Goal: Task Accomplishment & Management: Use online tool/utility

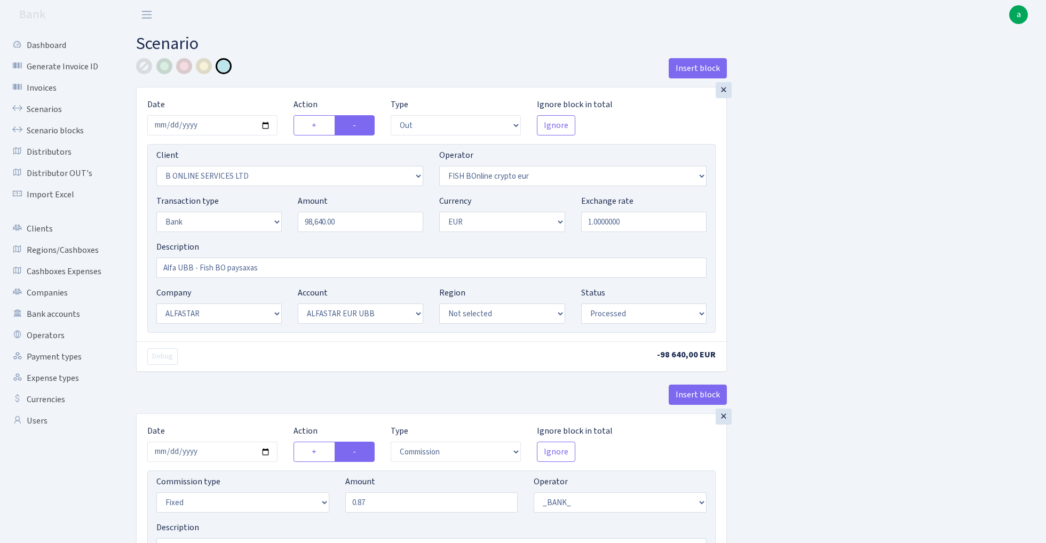
select select "out"
select select "1844"
select select "410"
select select "2"
select select "1"
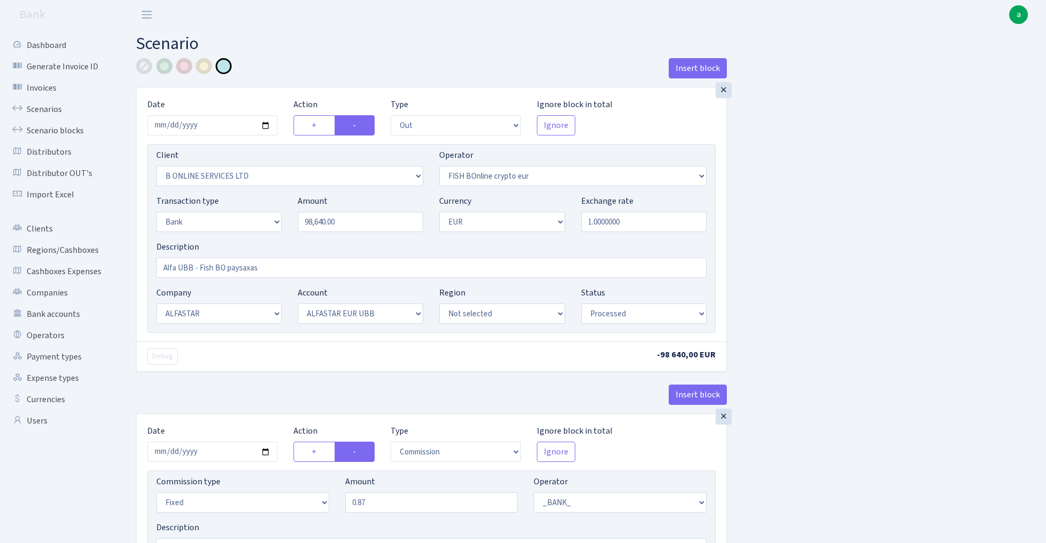
select select "14"
select select "42"
select select "processed"
select select "commission"
select select "fixed"
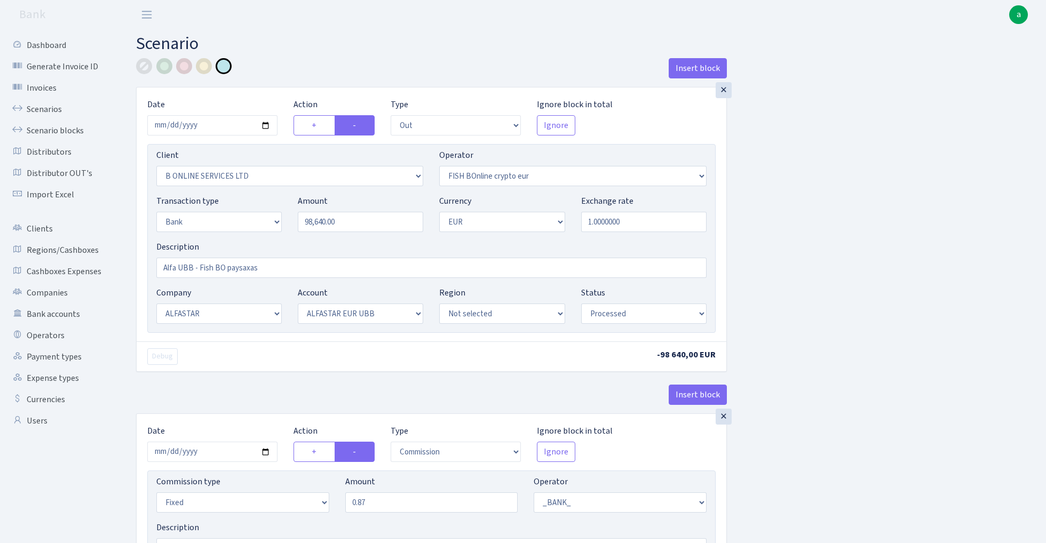
select select "1"
select select "14"
select select "42"
select select "processed"
select select "commission"
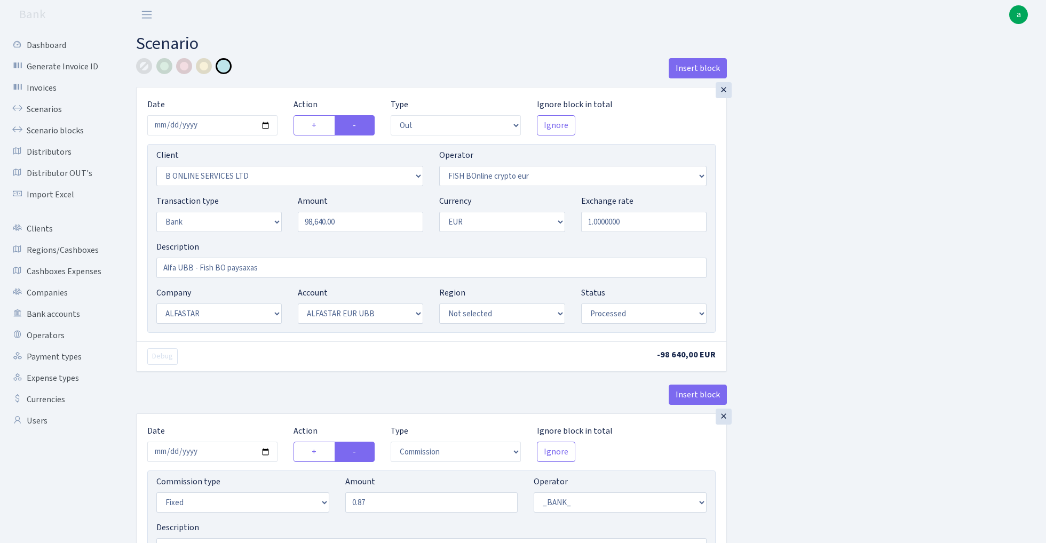
select select "fixed"
select select "1"
select select "22"
select select "64"
select select "processed"
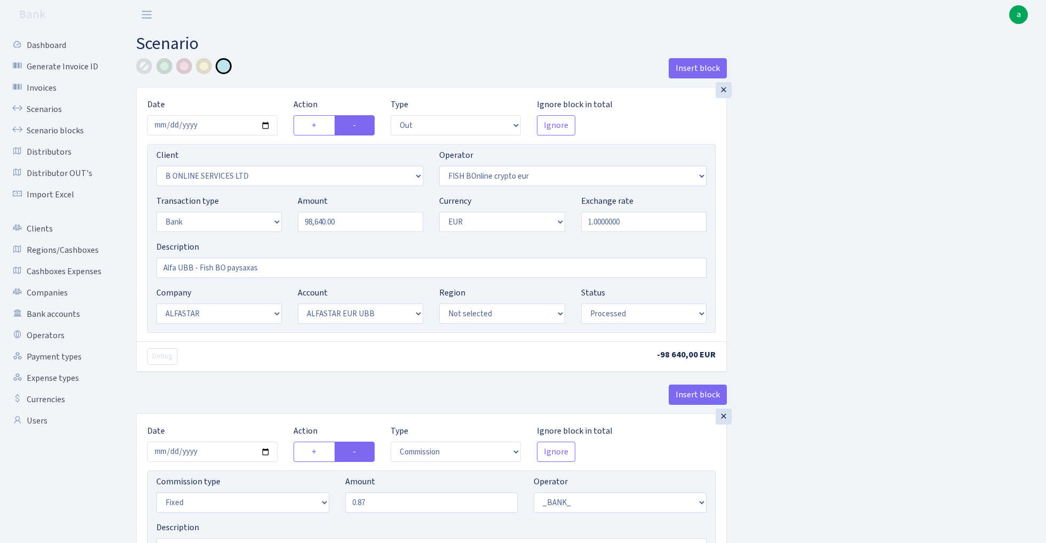
select select "in"
select select "3235"
select select "410"
select select "2"
select select "1"
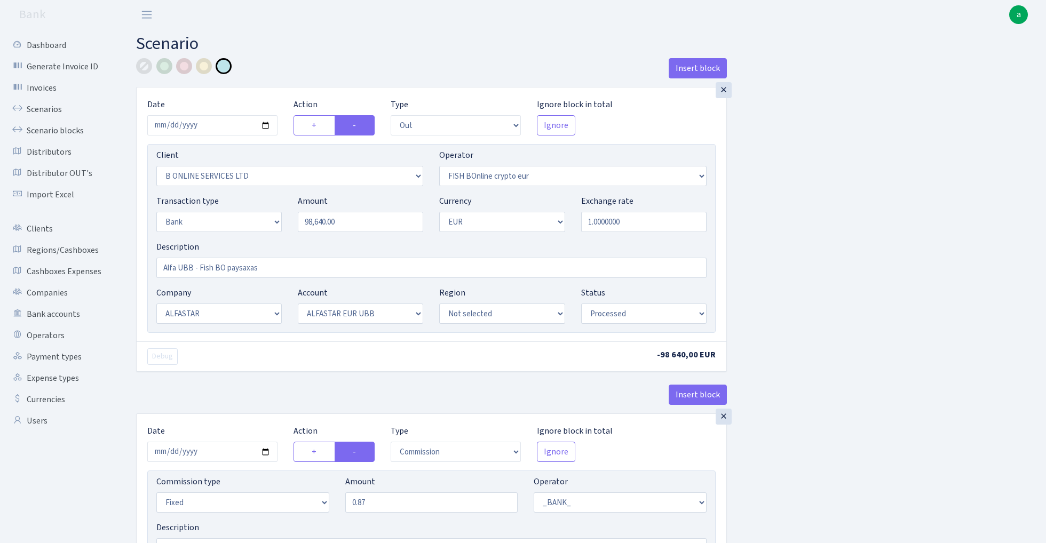
select select "22"
select select "64"
select select "processed"
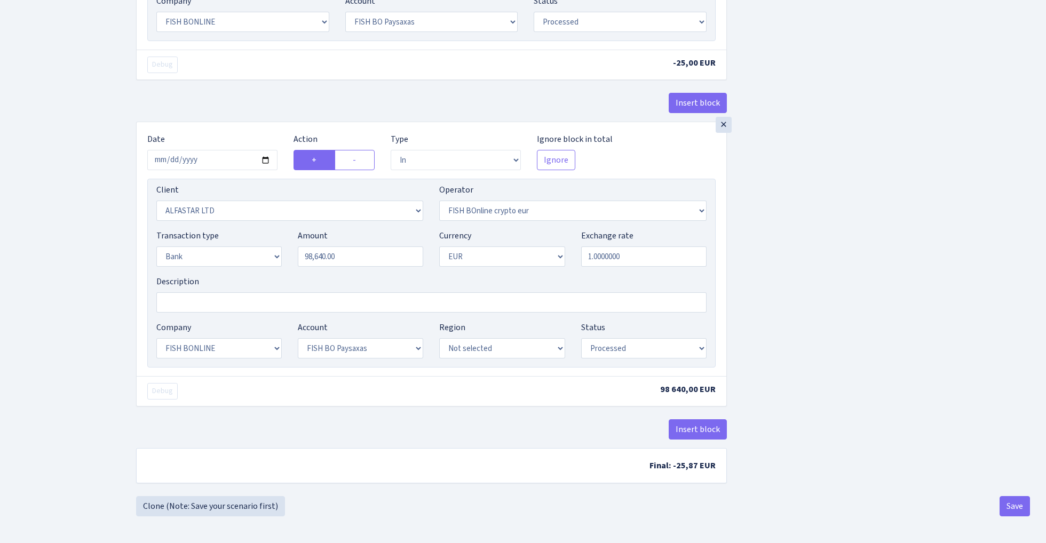
scroll to position [859, 0]
click at [242, 504] on link "Clone (Note: Save your scenario first)" at bounding box center [210, 506] width 149 height 20
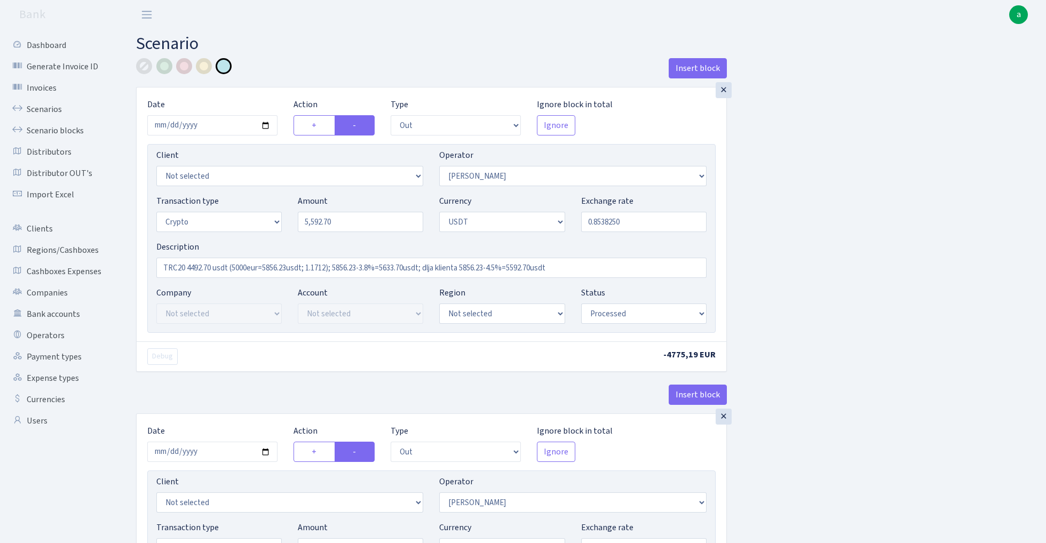
select select "out"
select select "2"
select select "3"
select select "6"
select select "processed"
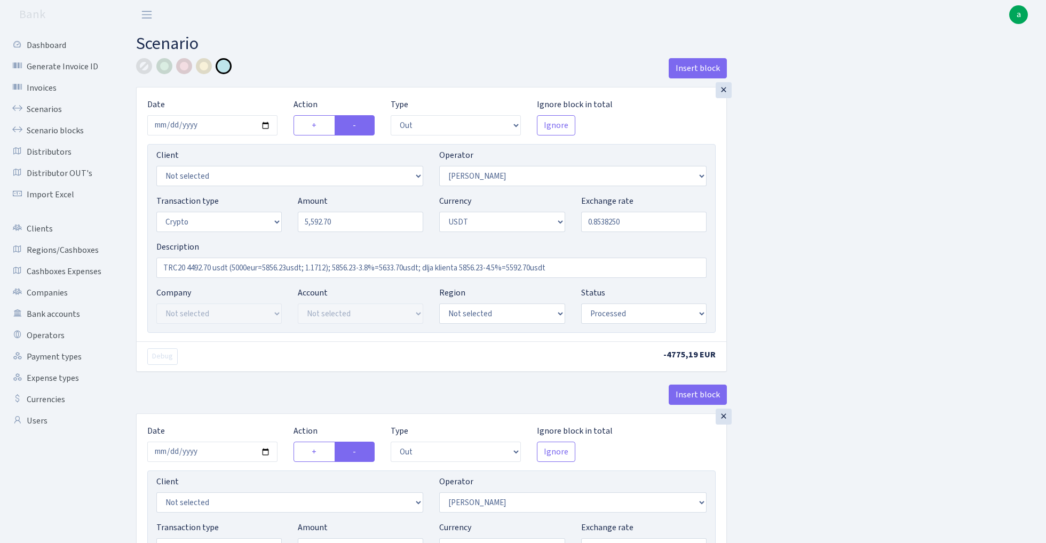
select select "out"
select select "365"
select select "2"
select select "6"
select select "20"
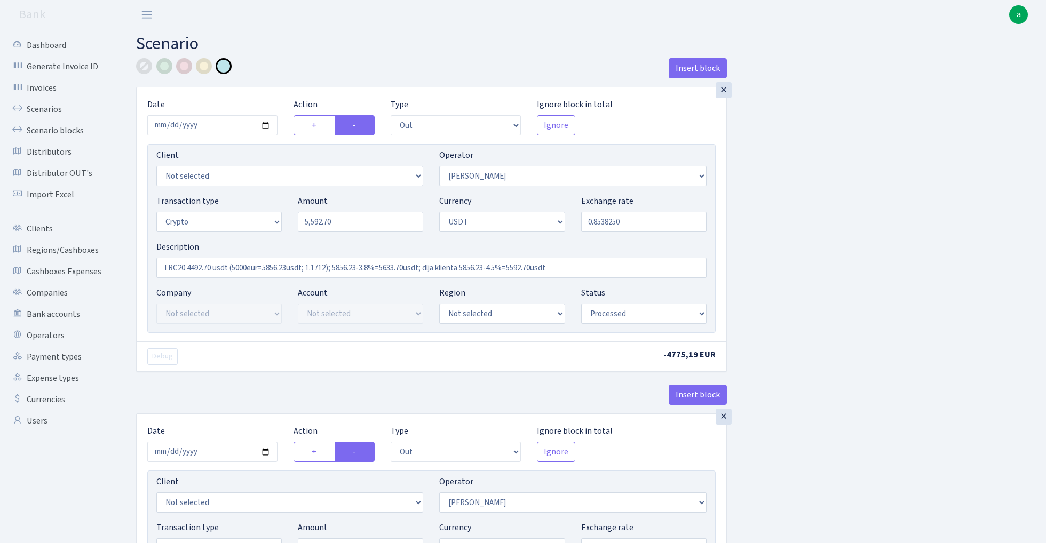
select select "61"
select select "processed"
select select "in"
select select "365"
select select "15"
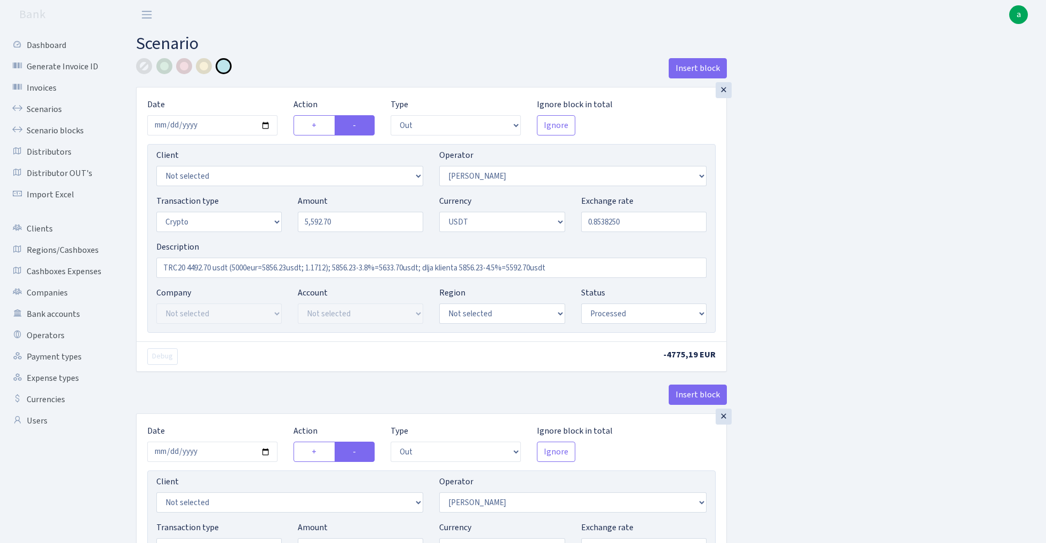
select select "6"
select select "processed"
select select "out"
select select "365"
select select "2"
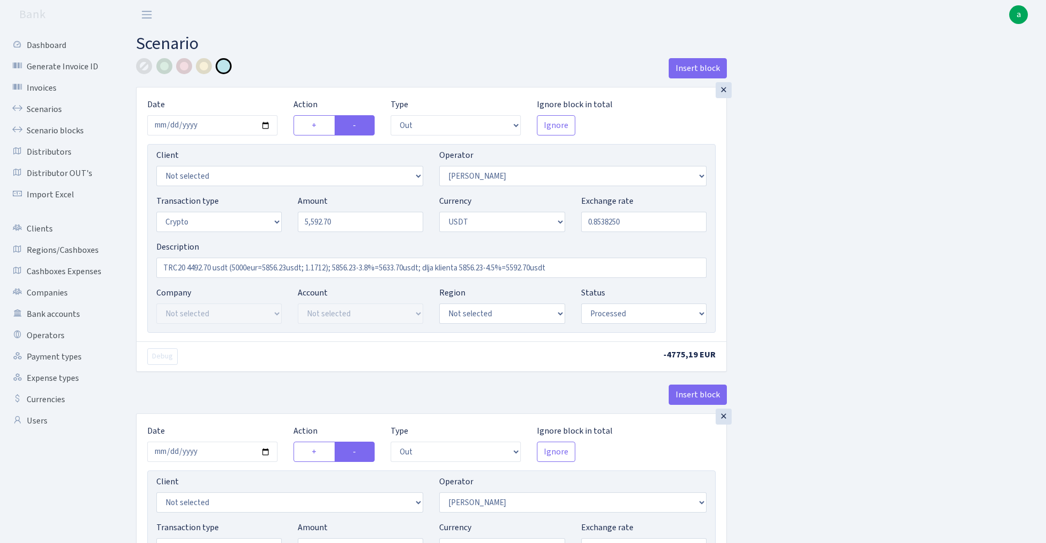
select select "6"
select select "20"
select select "61"
select select "processed"
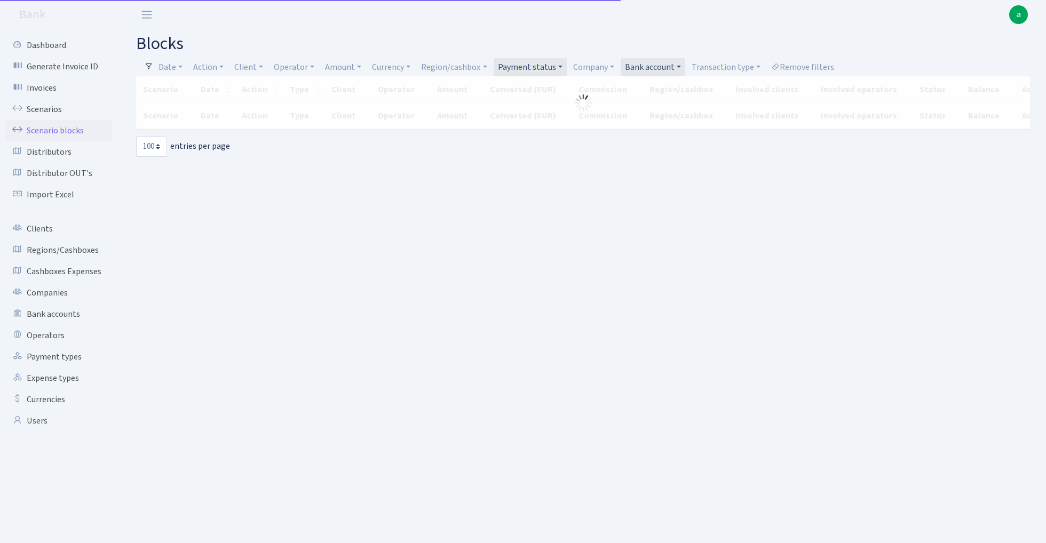
select select "100"
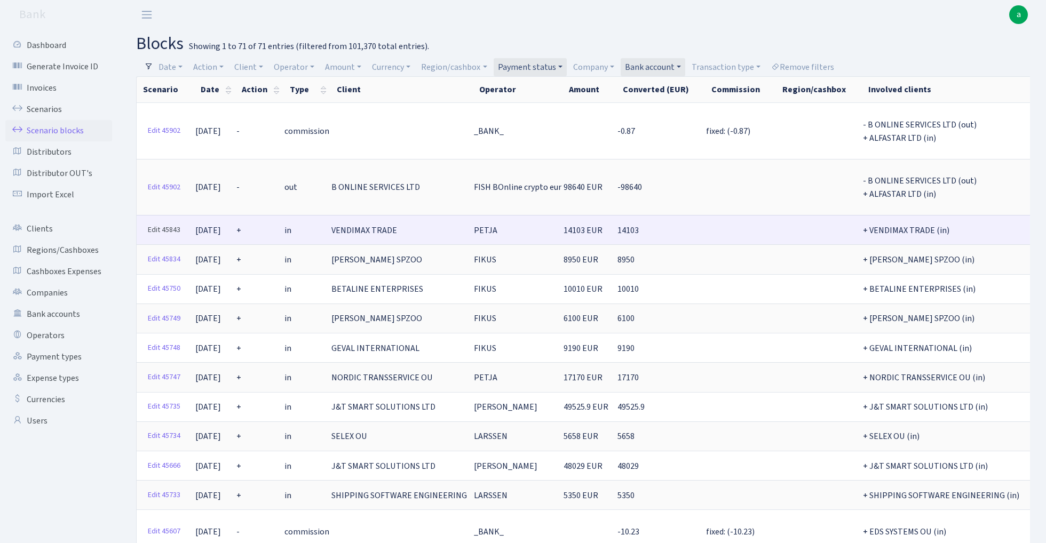
click at [153, 223] on link "Edit 45843" at bounding box center [164, 230] width 42 height 17
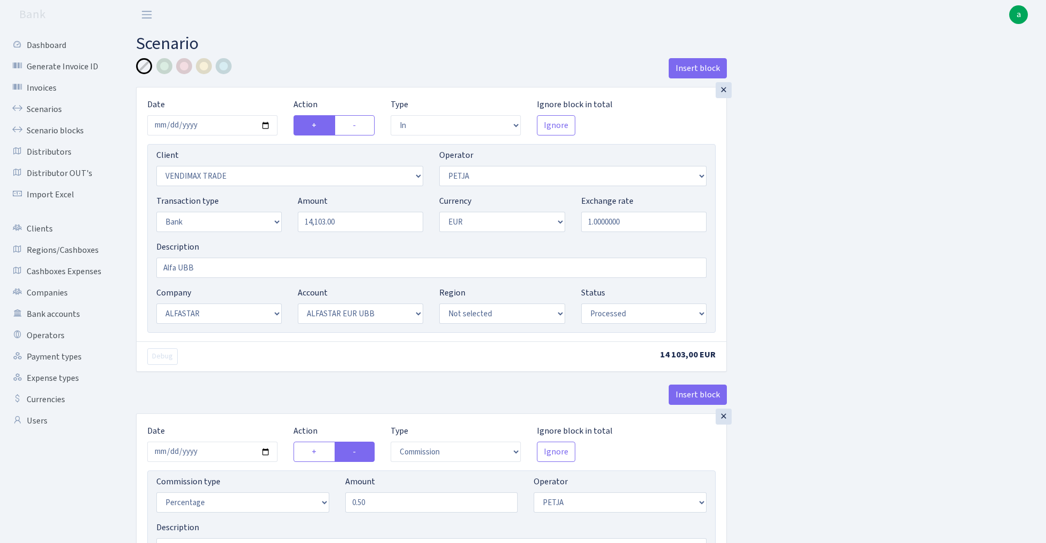
select select "in"
select select "2707"
select select "392"
select select "2"
select select "1"
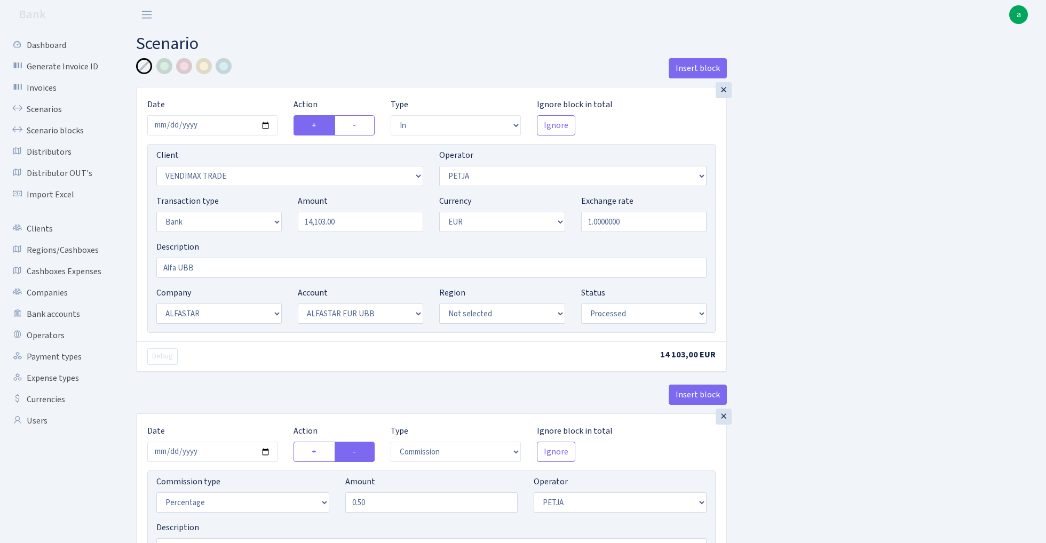
select select "14"
select select "42"
select select "processed"
select select "commission"
select select "392"
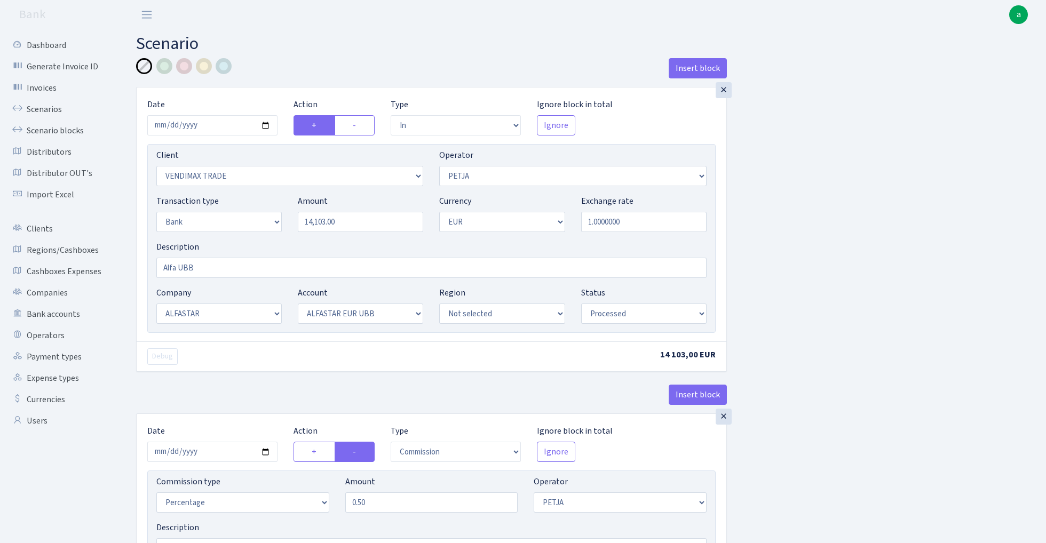
select select "processed"
click at [207, 126] on input "2025-09-01" at bounding box center [212, 125] width 130 height 20
type input "[DATE]"
click at [274, 53] on h2 "Scenario" at bounding box center [583, 44] width 894 height 20
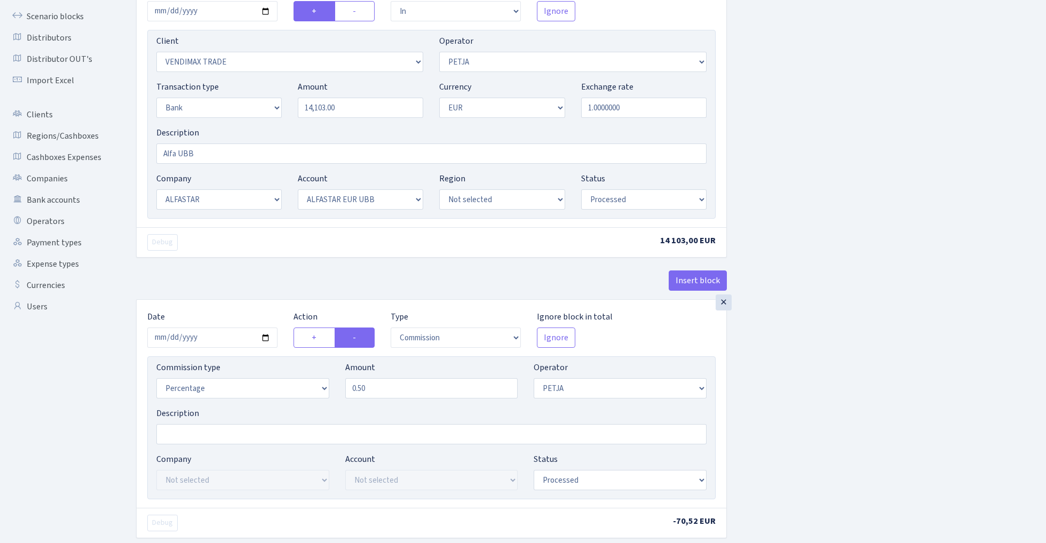
scroll to position [181, 0]
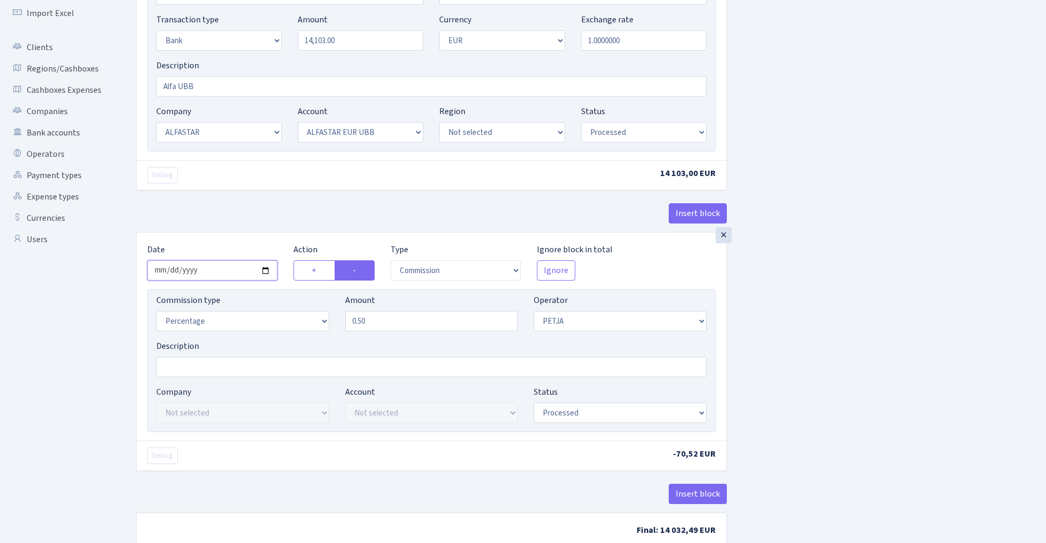
click at [208, 274] on input "2025-09-01" at bounding box center [212, 270] width 130 height 20
type input "[DATE]"
click at [244, 194] on div "× Date 2025-09-03 Action + - Type --- In Out Commission Field required. Ignore …" at bounding box center [431, 69] width 591 height 326
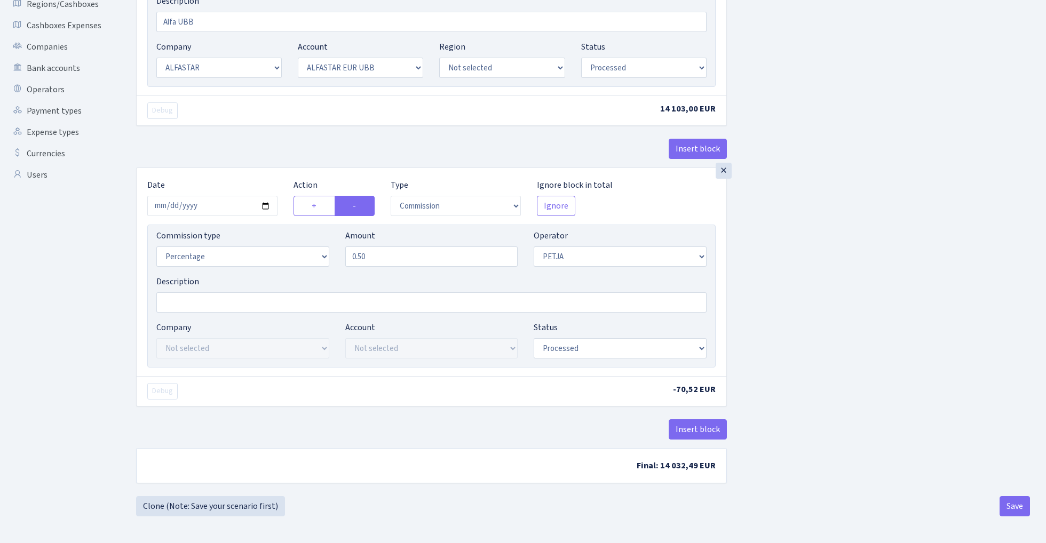
scroll to position [249, 0]
click at [1014, 498] on button "Save" at bounding box center [1014, 506] width 30 height 20
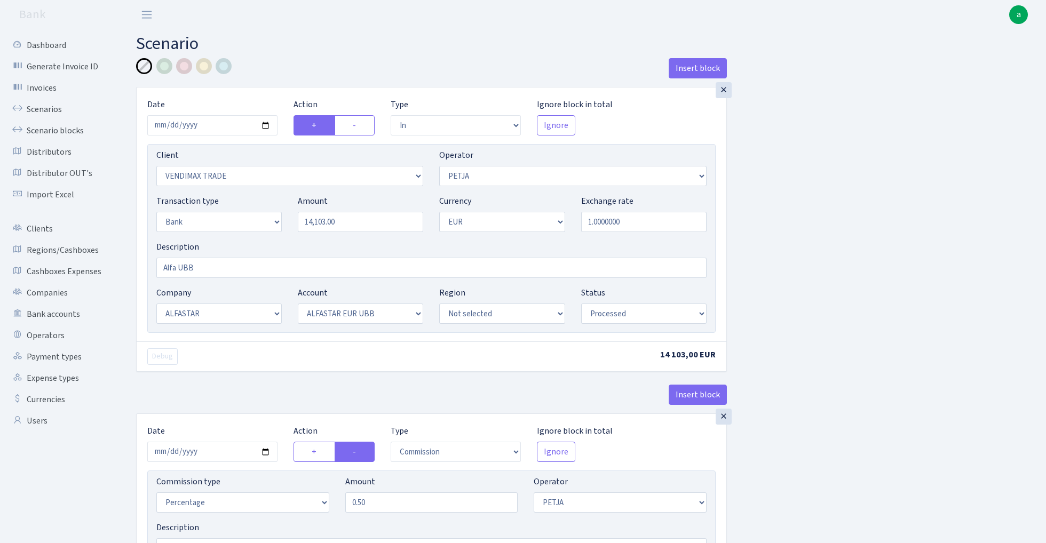
select select "in"
select select "2707"
select select "392"
select select "2"
select select "1"
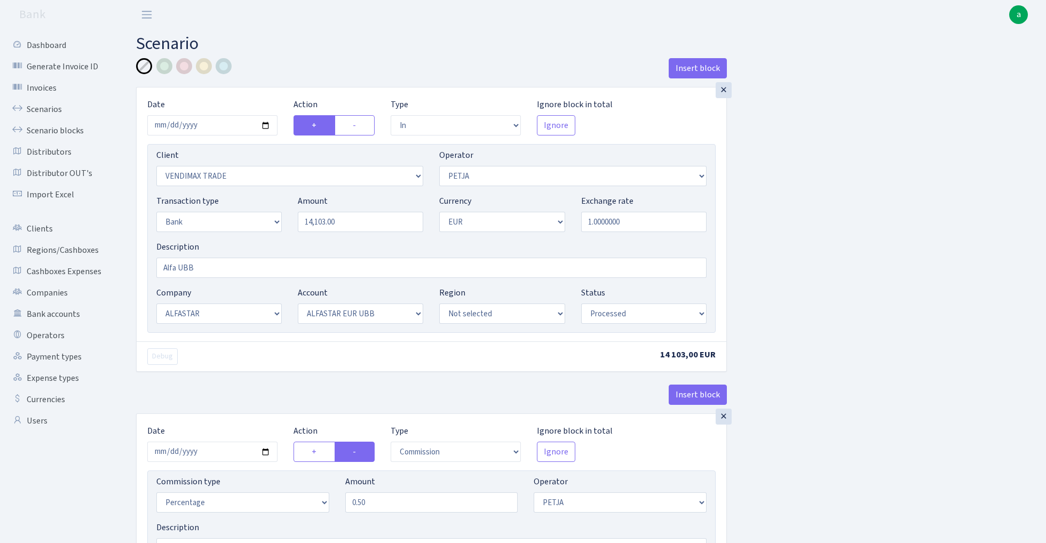
select select "14"
select select "42"
select select "processed"
select select "commission"
select select "392"
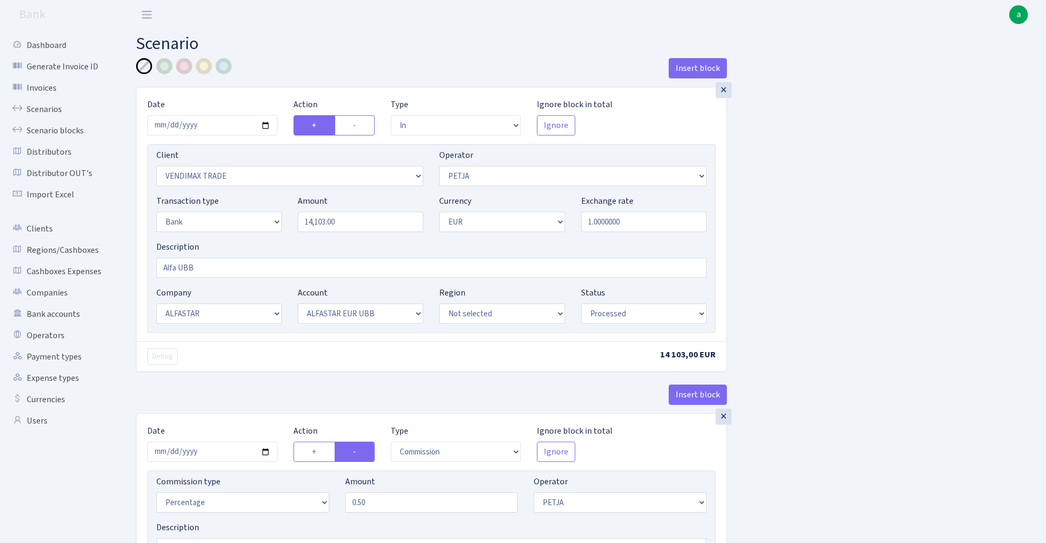
select select "processed"
click at [67, 127] on link "Scenario blocks" at bounding box center [58, 130] width 107 height 21
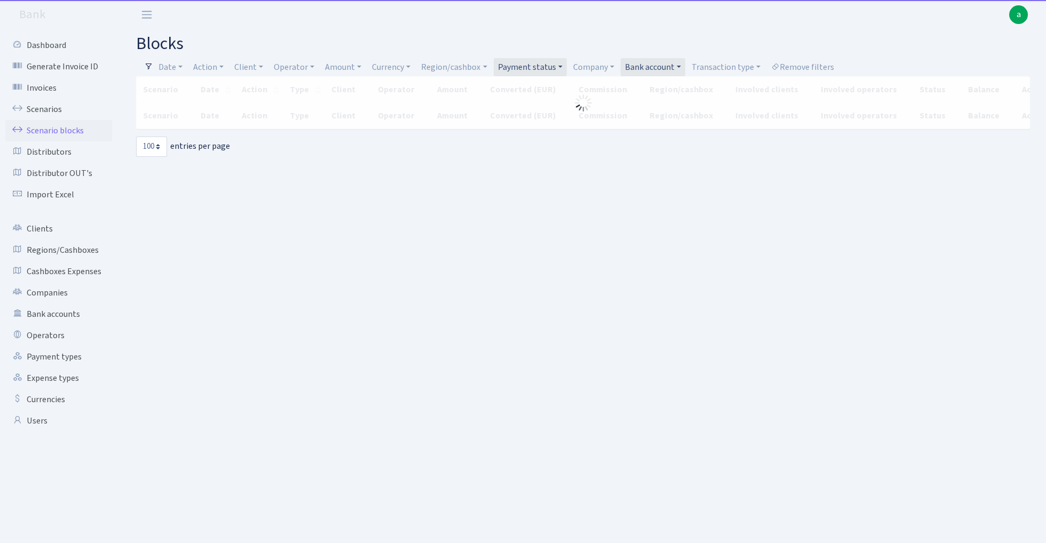
select select "100"
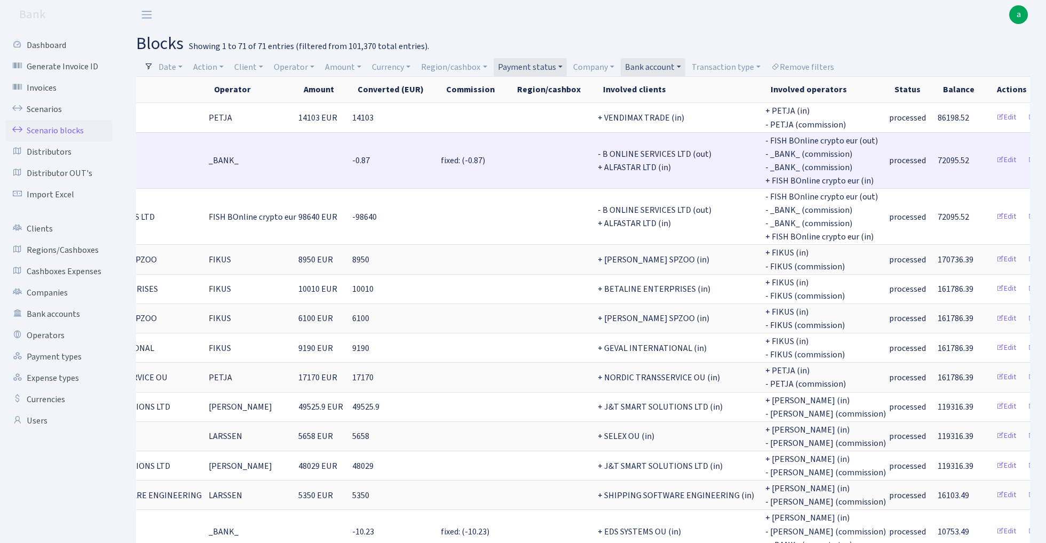
scroll to position [0, 265]
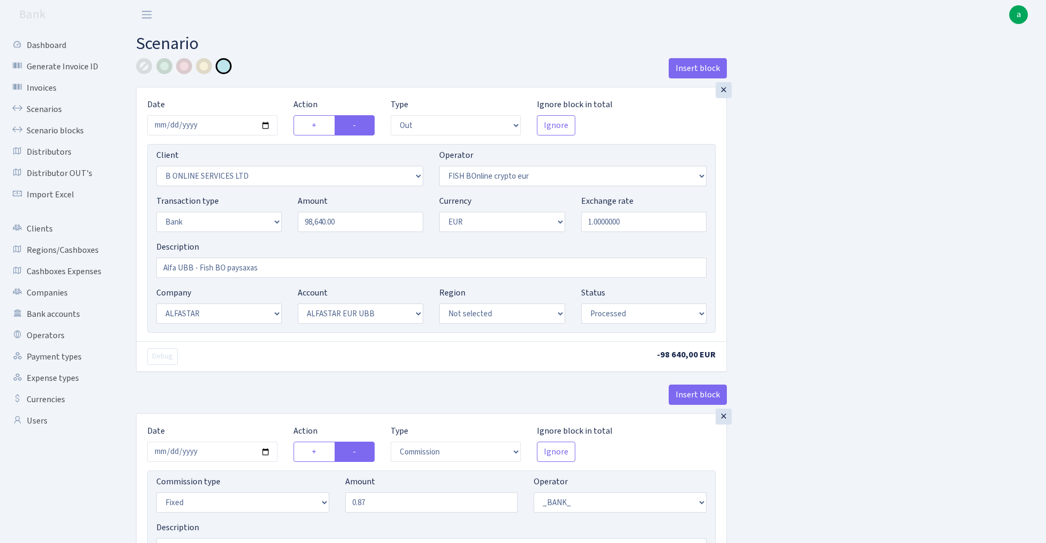
select select "out"
select select "1844"
select select "410"
select select "2"
select select "1"
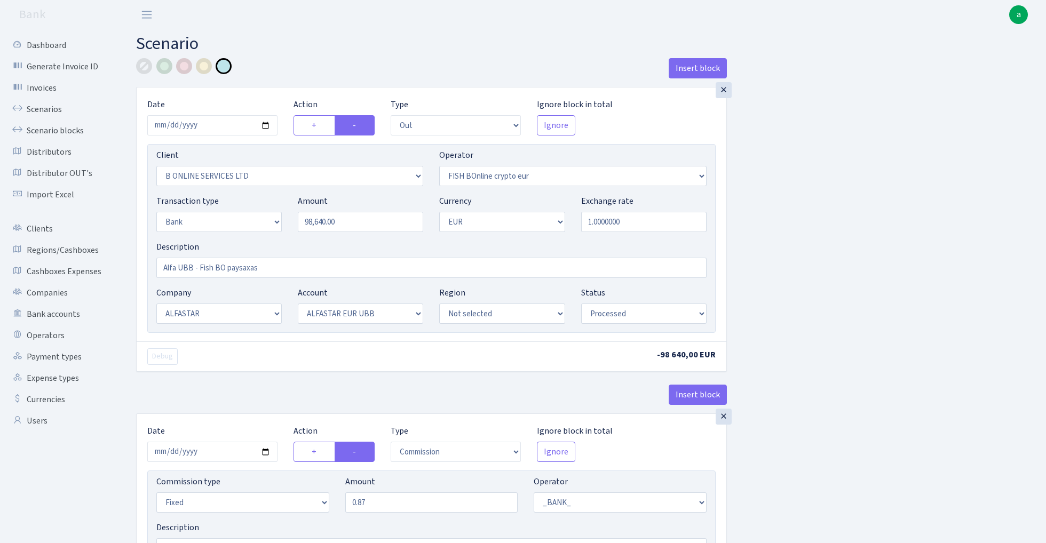
select select "14"
select select "42"
select select "processed"
select select "commission"
select select "fixed"
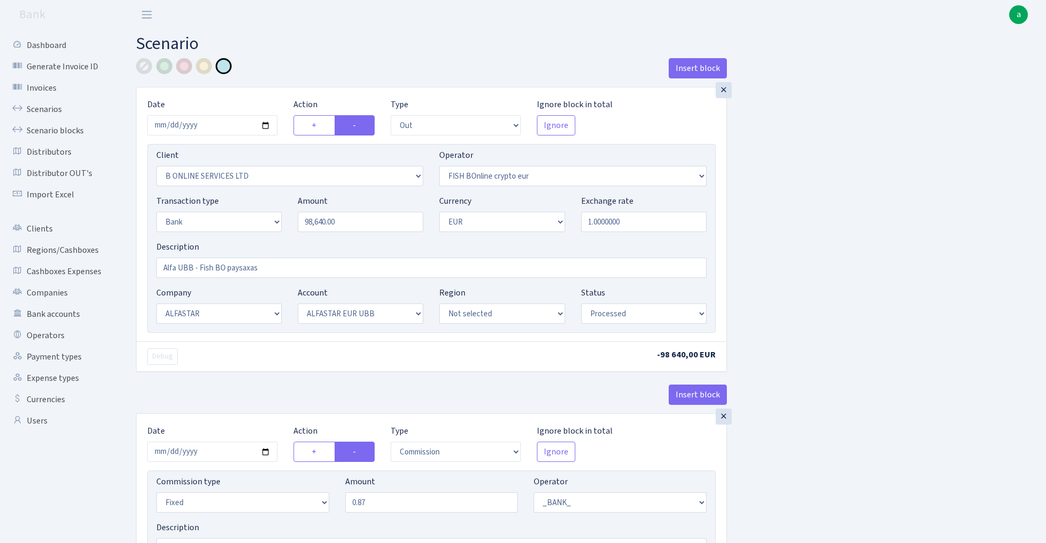
select select "1"
select select "14"
select select "42"
select select "processed"
select select "commission"
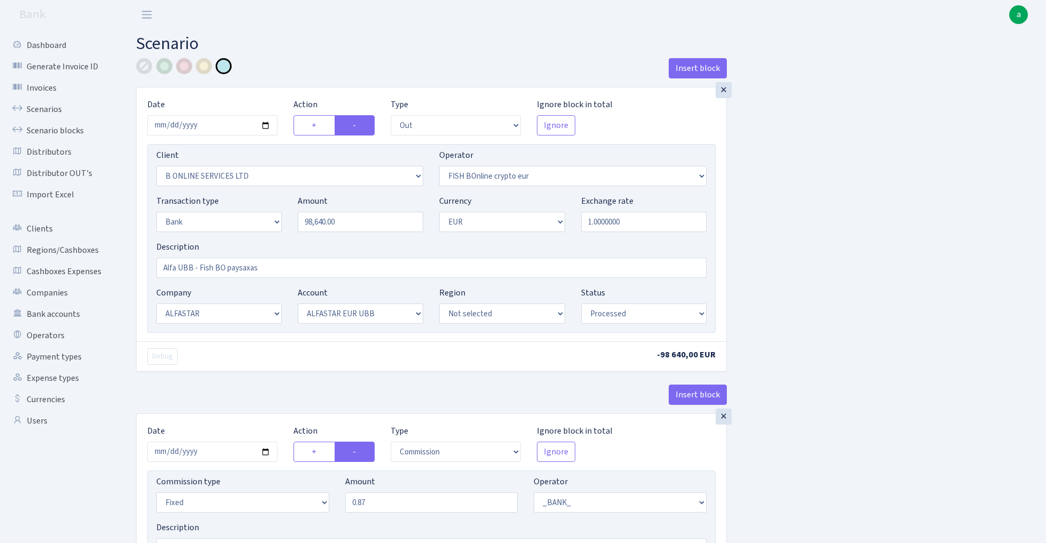
select select "fixed"
select select "1"
select select "22"
select select "64"
select select "processed"
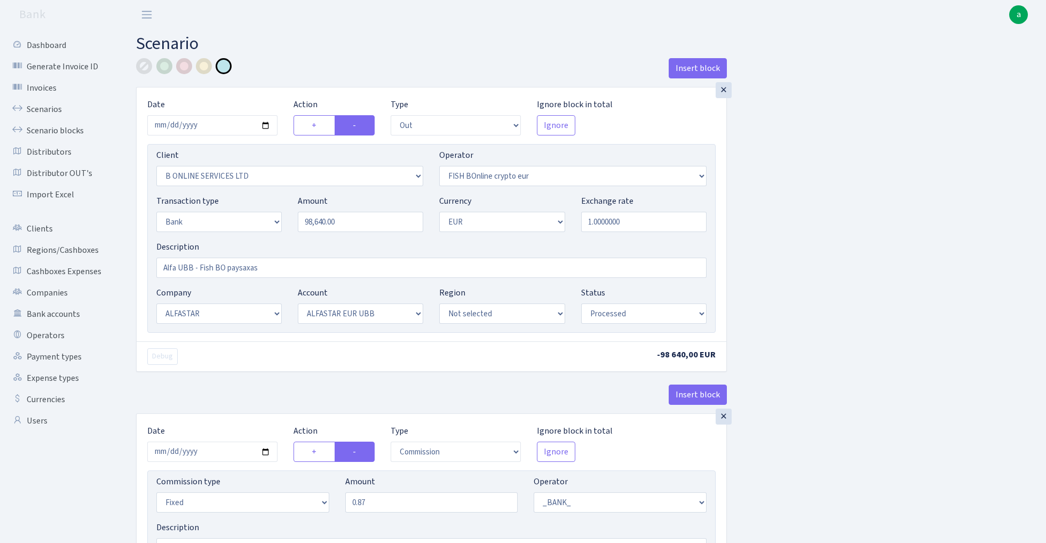
select select "in"
select select "3235"
select select "410"
select select "2"
select select "1"
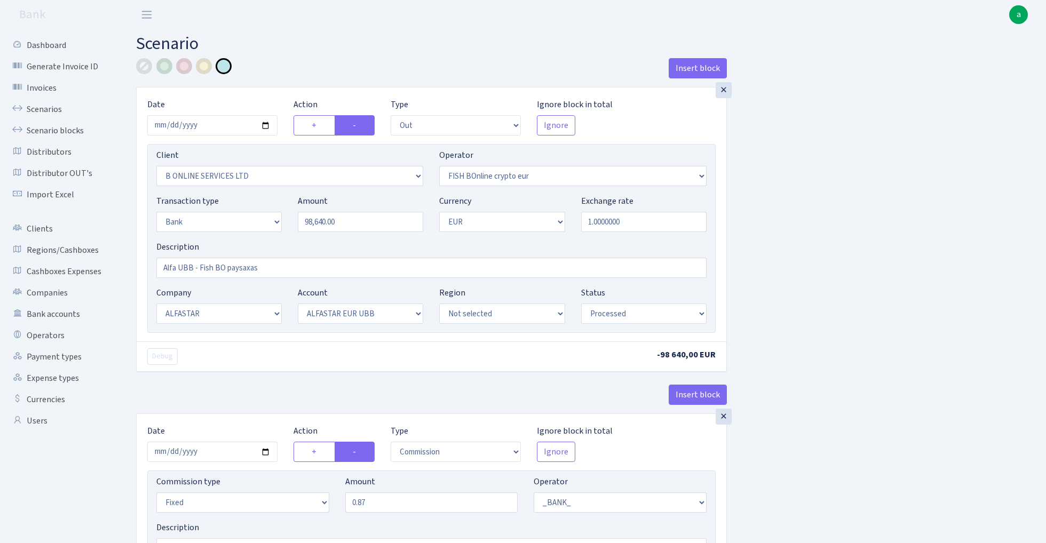
select select "22"
select select "64"
select select "processed"
click at [346, 220] on input "98640.00" at bounding box center [360, 222] width 125 height 20
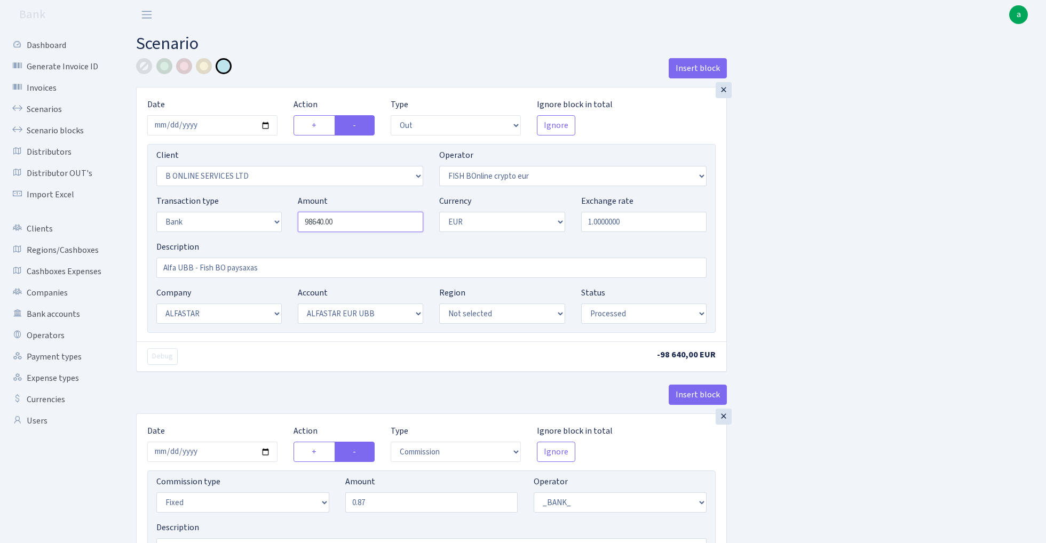
paste input "715"
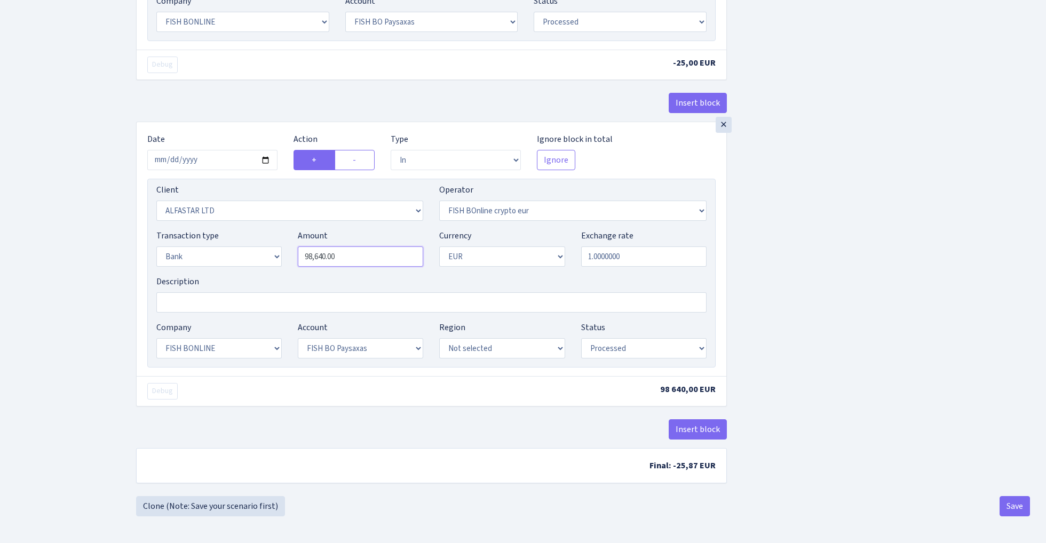
type input "71,500.00"
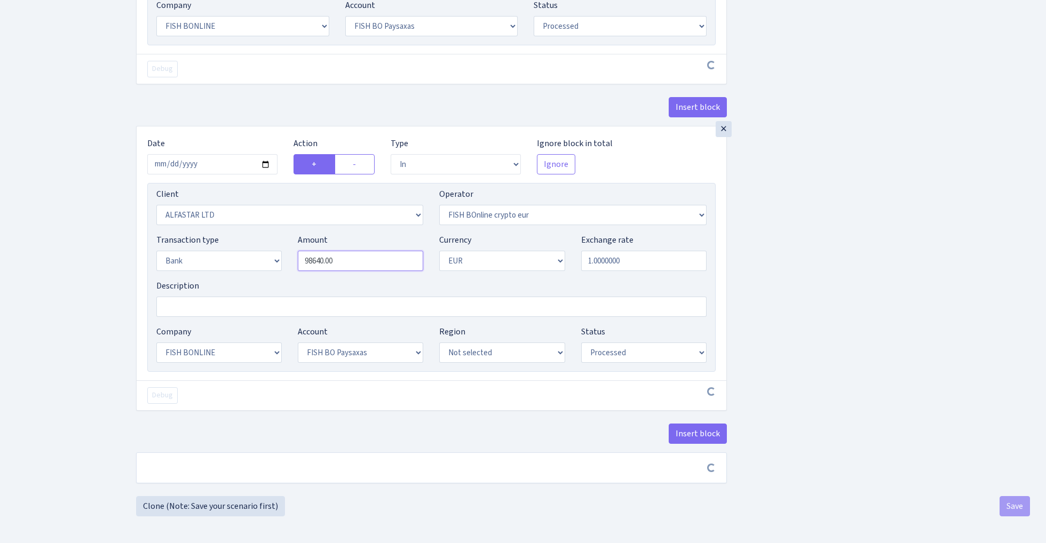
click at [359, 254] on input "98640.00" at bounding box center [360, 261] width 125 height 20
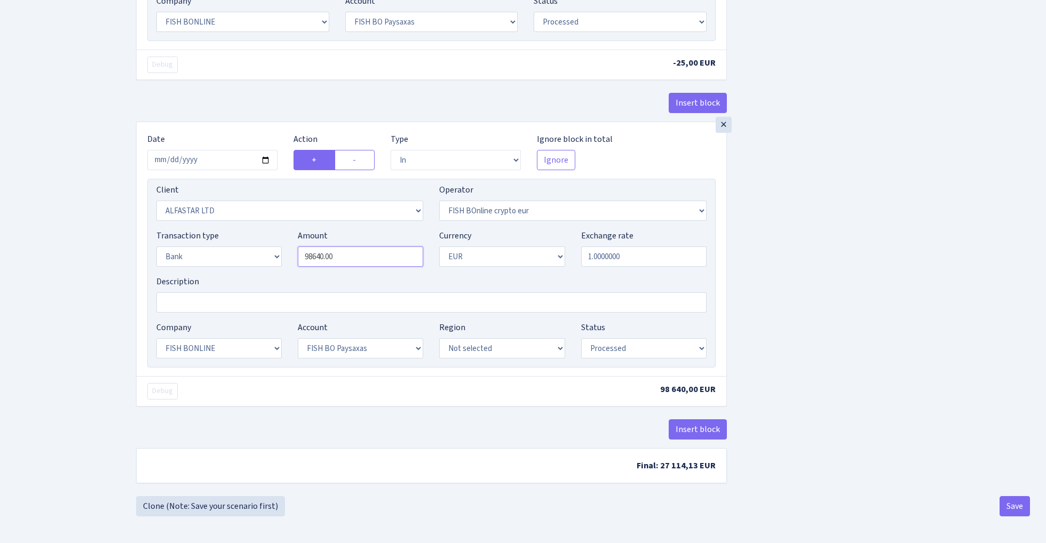
paste input "715"
type input "71,500.00"
click at [1014, 506] on button "Save" at bounding box center [1014, 506] width 30 height 20
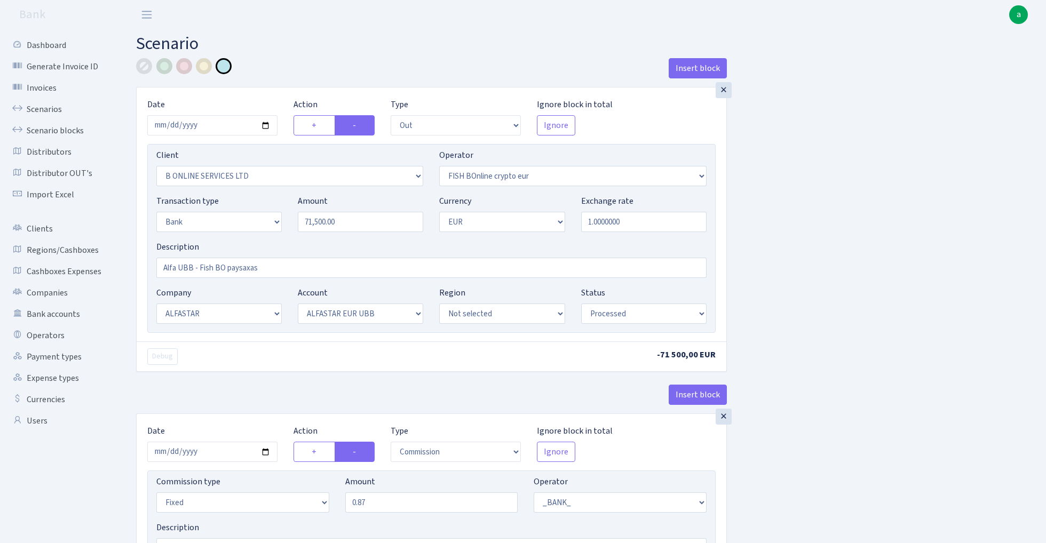
select select "out"
select select "1844"
select select "410"
select select "2"
select select "1"
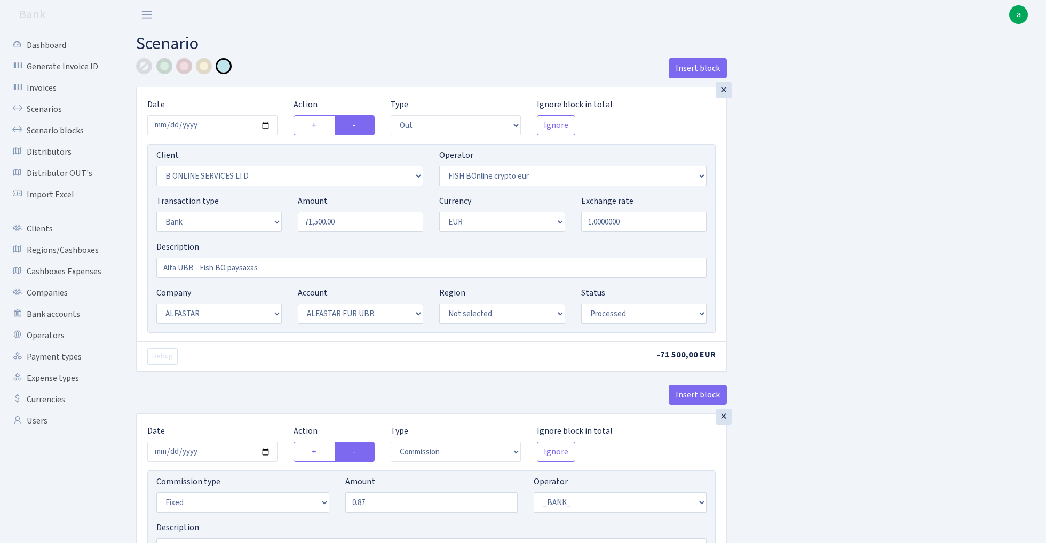
select select "14"
select select "42"
select select "processed"
select select "commission"
select select "fixed"
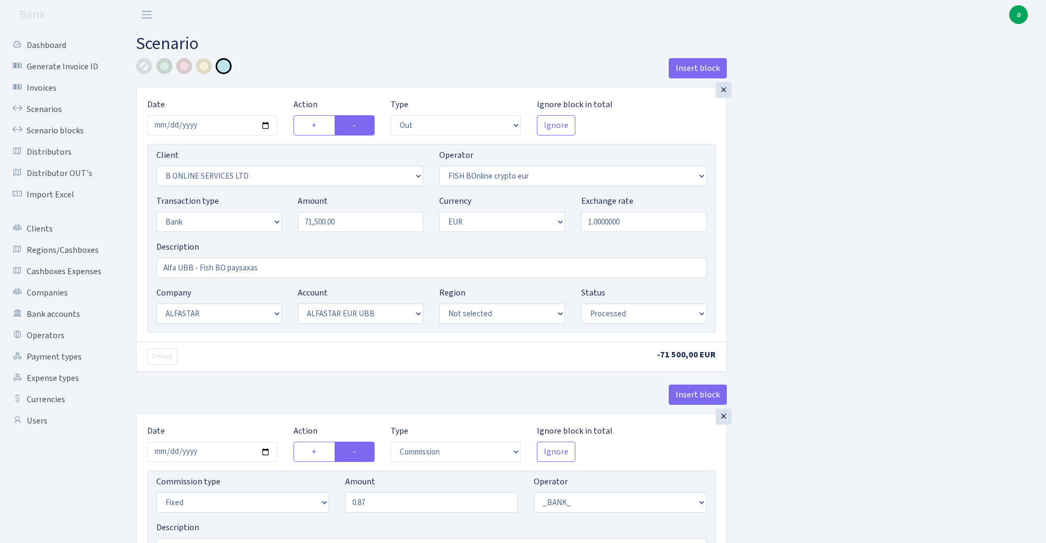
select select "1"
select select "14"
select select "42"
select select "processed"
select select "commission"
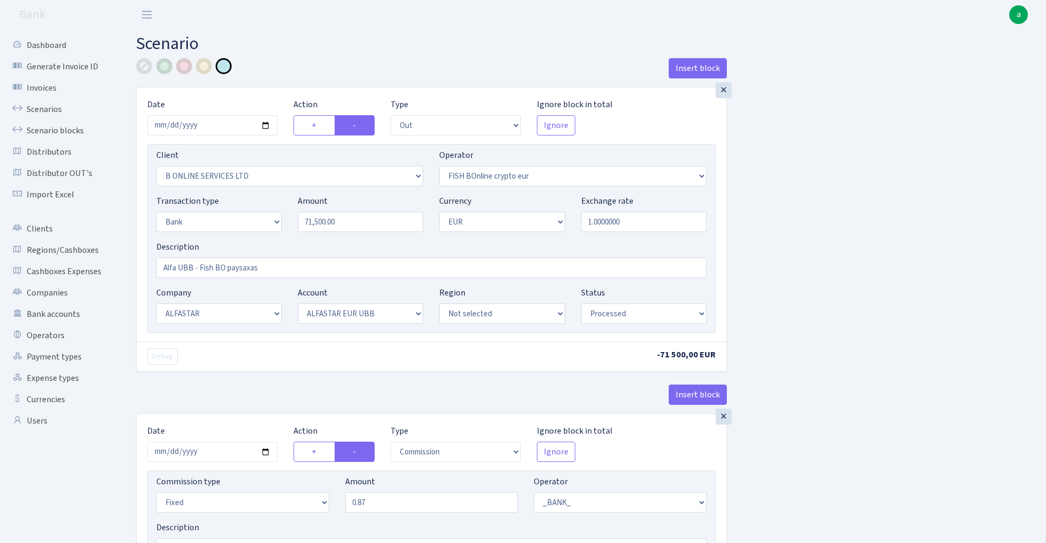
select select "fixed"
select select "1"
select select "22"
select select "64"
select select "processed"
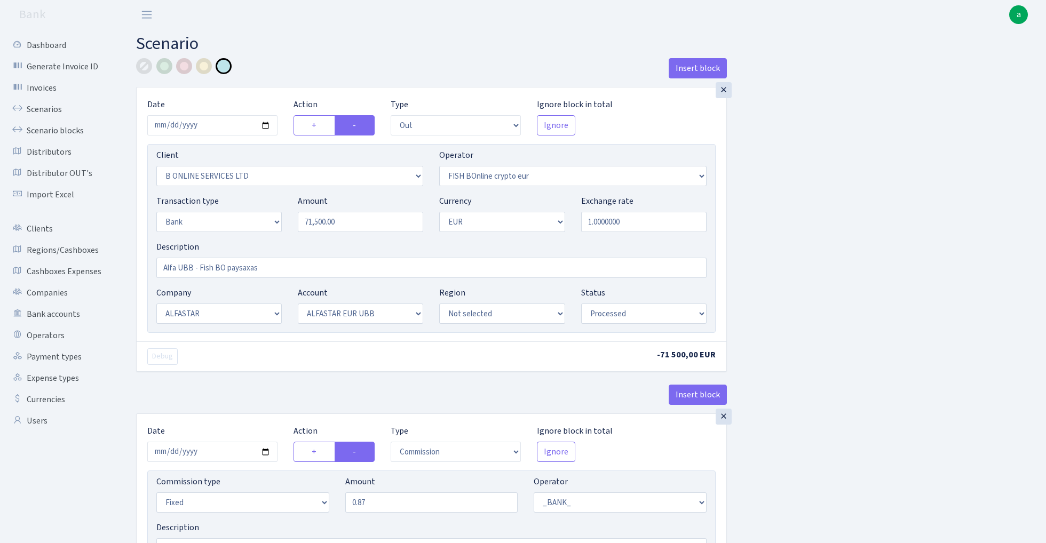
select select "in"
select select "3235"
select select "410"
select select "2"
select select "1"
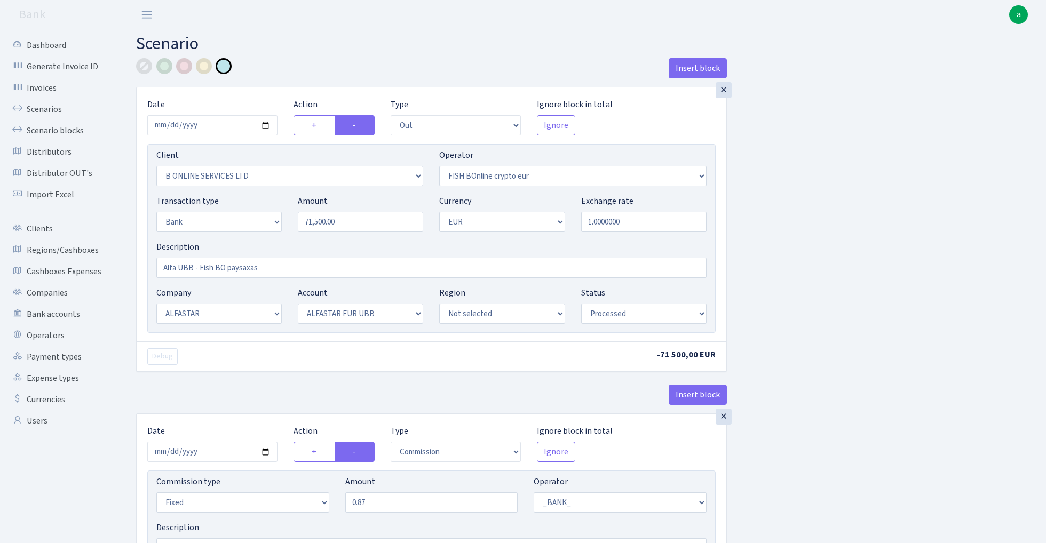
select select "22"
select select "64"
select select "processed"
click at [52, 109] on link "Scenarios" at bounding box center [58, 109] width 107 height 21
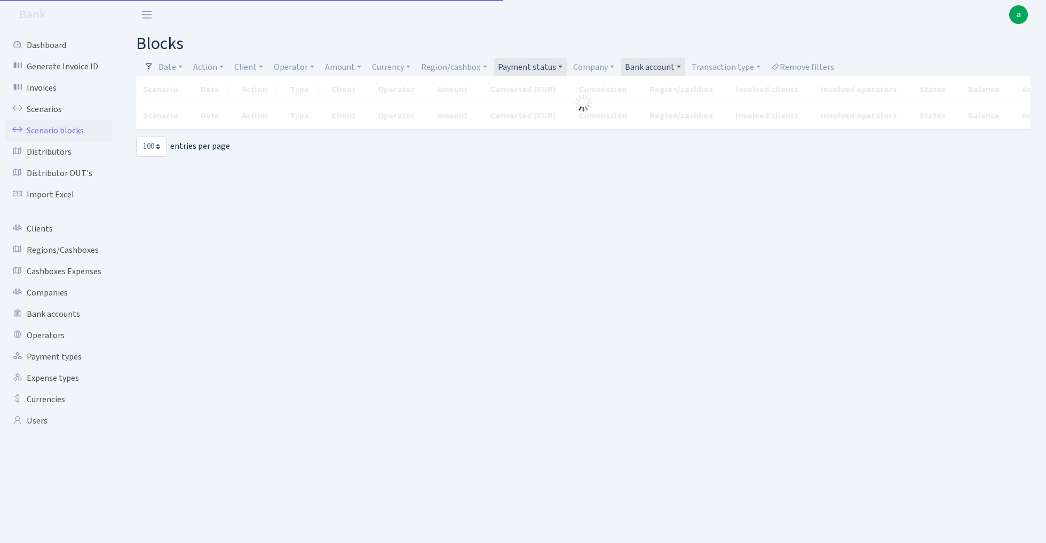
select select "100"
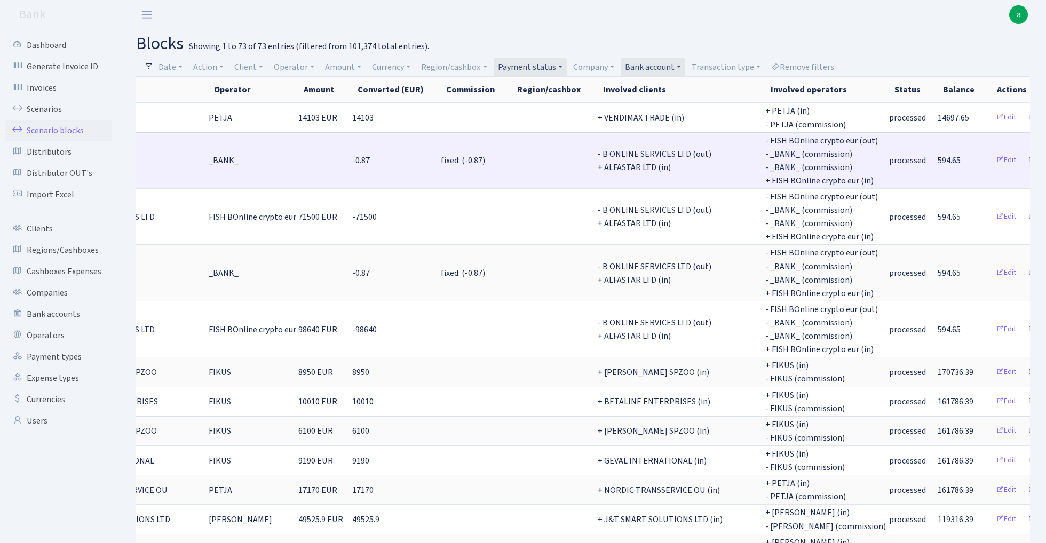
scroll to position [0, 265]
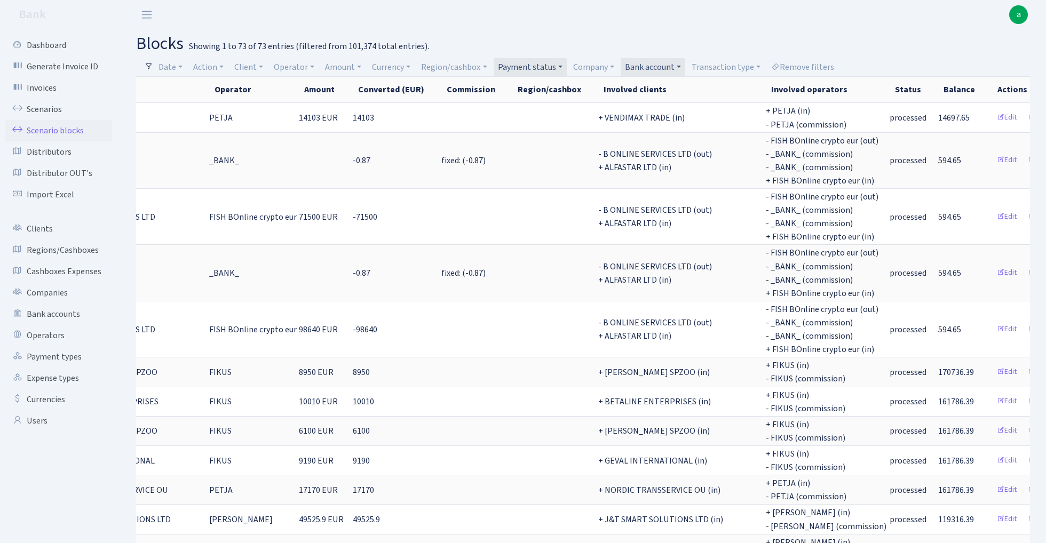
click at [536, 63] on link "Payment status" at bounding box center [529, 67] width 73 height 18
click at [653, 67] on link "Bank account" at bounding box center [652, 67] width 65 height 18
click at [667, 228] on li "Industrix LTD BACB EUR" at bounding box center [663, 243] width 81 height 30
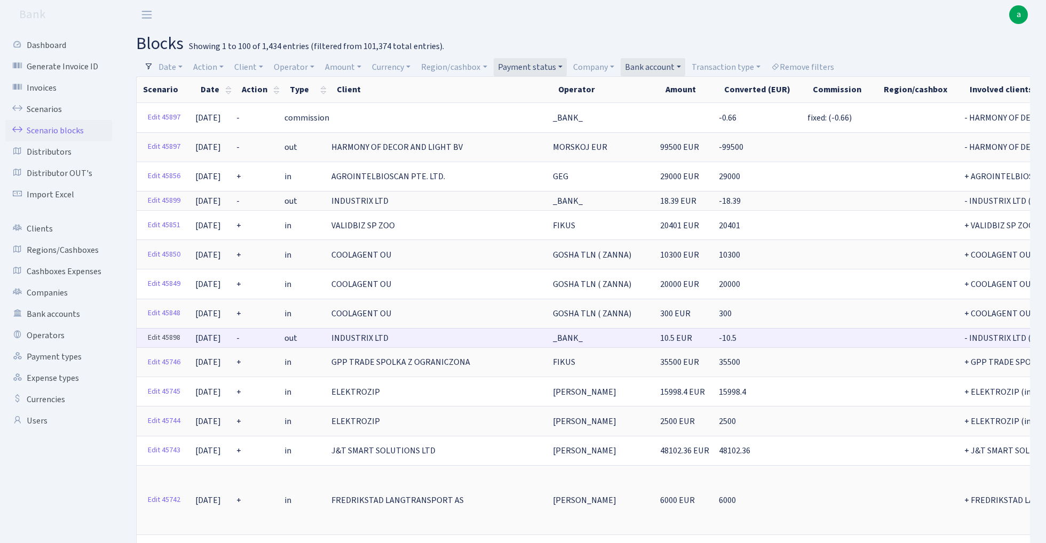
click at [155, 330] on link "Edit 45898" at bounding box center [164, 338] width 42 height 17
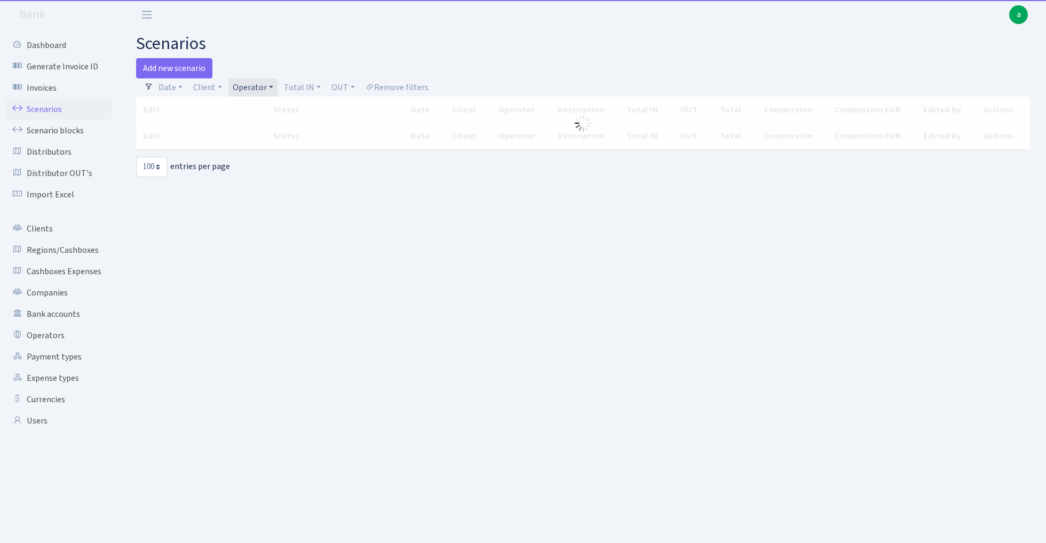
select select "100"
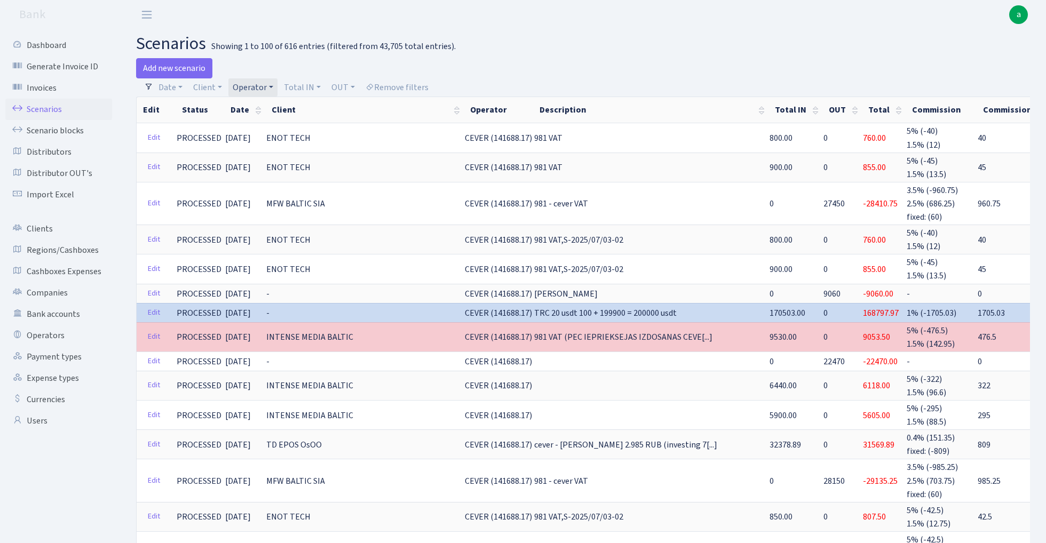
click at [263, 84] on link "Operator" at bounding box center [252, 87] width 49 height 18
click at [264, 122] on input "search" at bounding box center [271, 125] width 78 height 17
type input "lars"
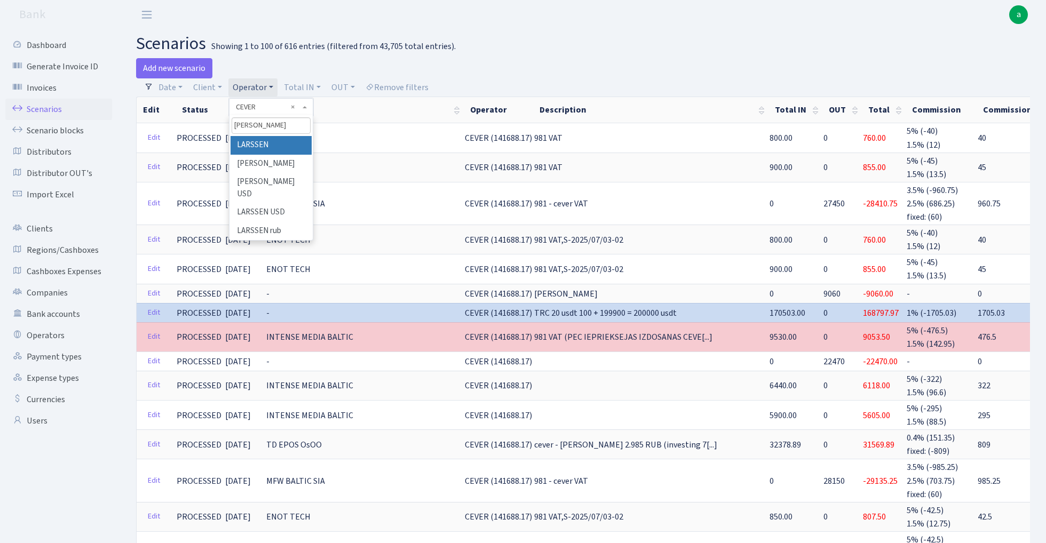
click at [272, 144] on li "LARSSEN" at bounding box center [270, 145] width 81 height 19
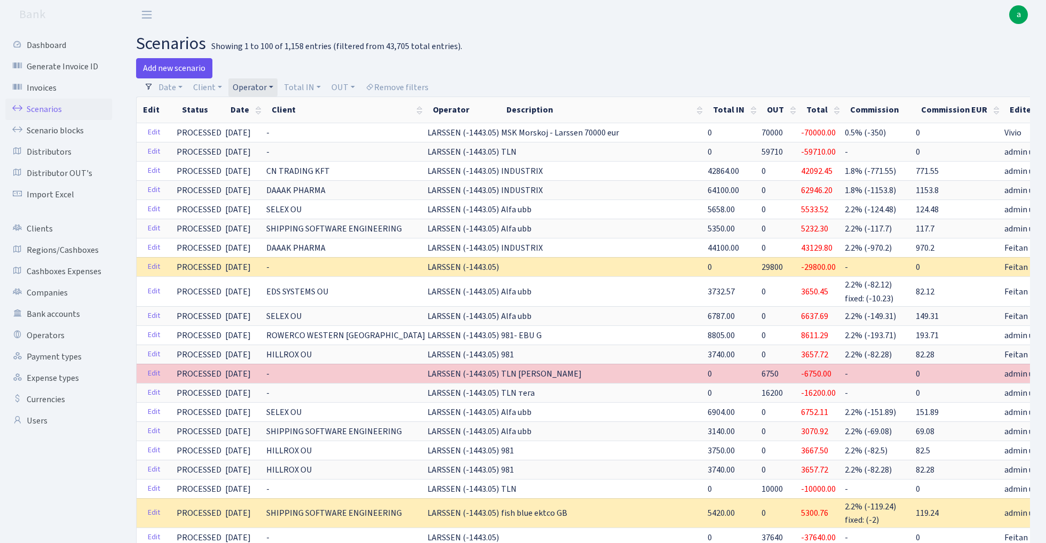
click at [188, 68] on link "Add new scenario" at bounding box center [174, 68] width 76 height 20
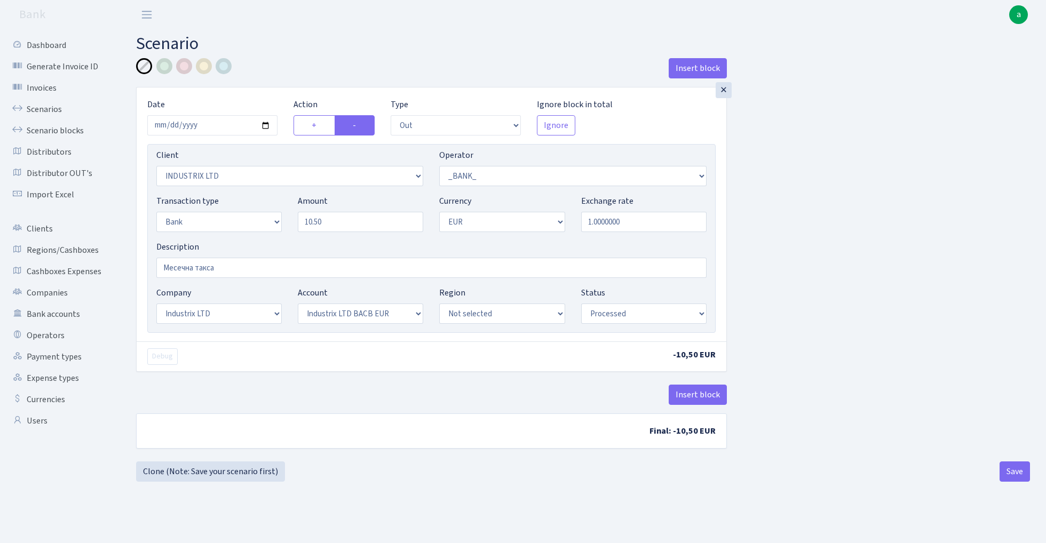
select select "out"
select select "3231"
select select "1"
select select "2"
select select "1"
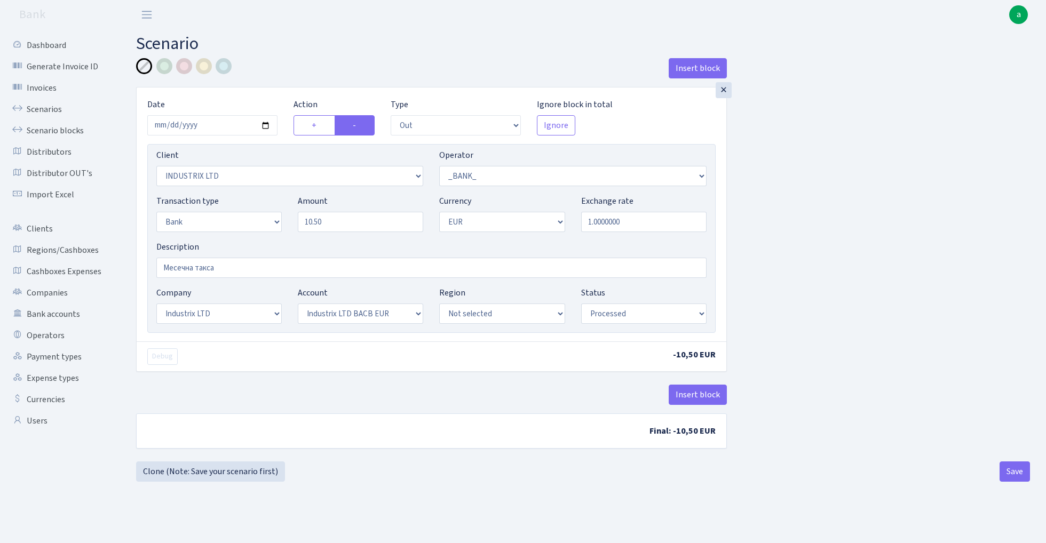
select select "17"
select select "41"
select select "processed"
click at [705, 389] on button "Insert block" at bounding box center [697, 395] width 58 height 20
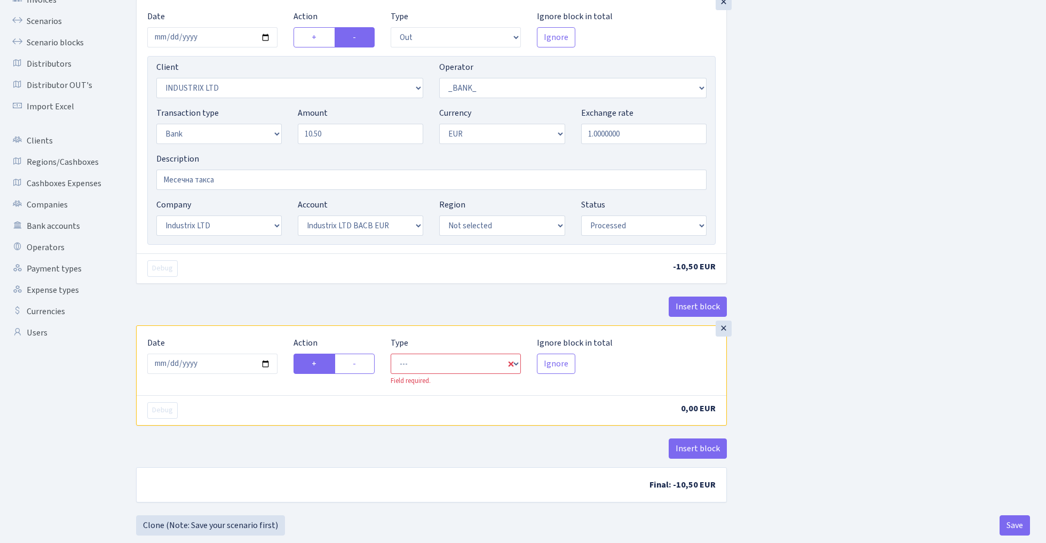
scroll to position [92, 0]
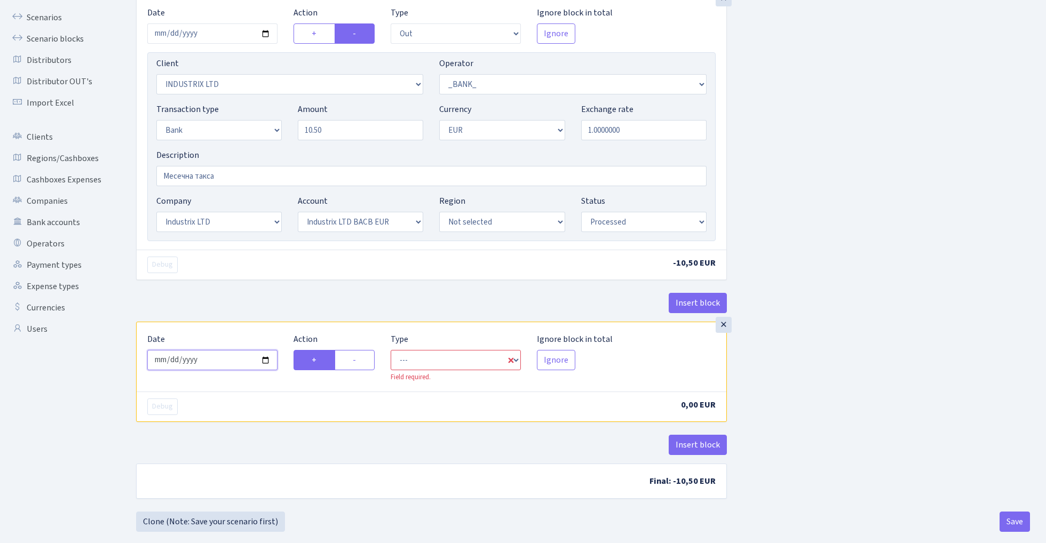
click at [214, 362] on input "2025-09-02" at bounding box center [212, 360] width 130 height 20
type input "[DATE]"
click at [258, 307] on div "Insert block" at bounding box center [431, 307] width 591 height 29
select select "out"
select select "3231"
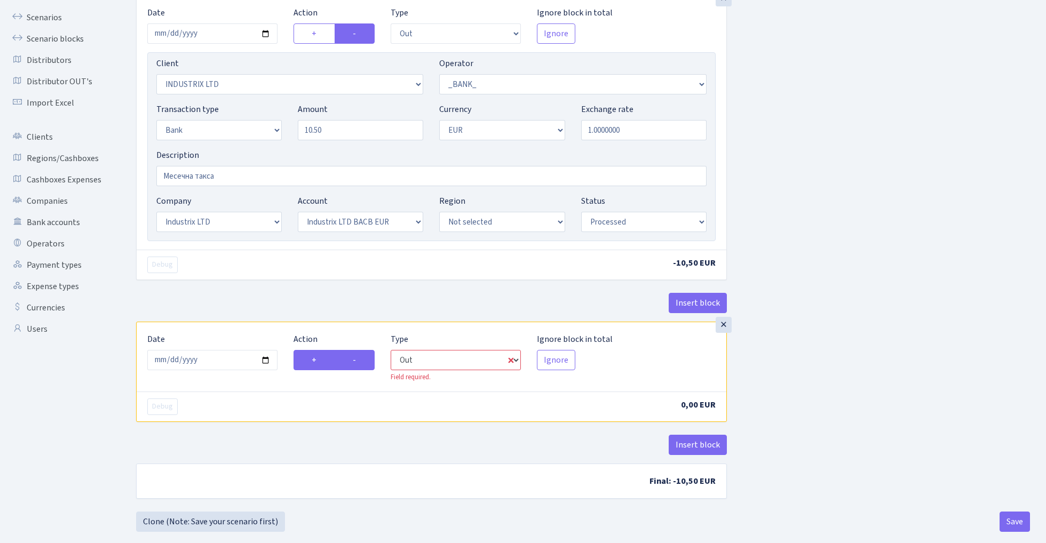
select select "1"
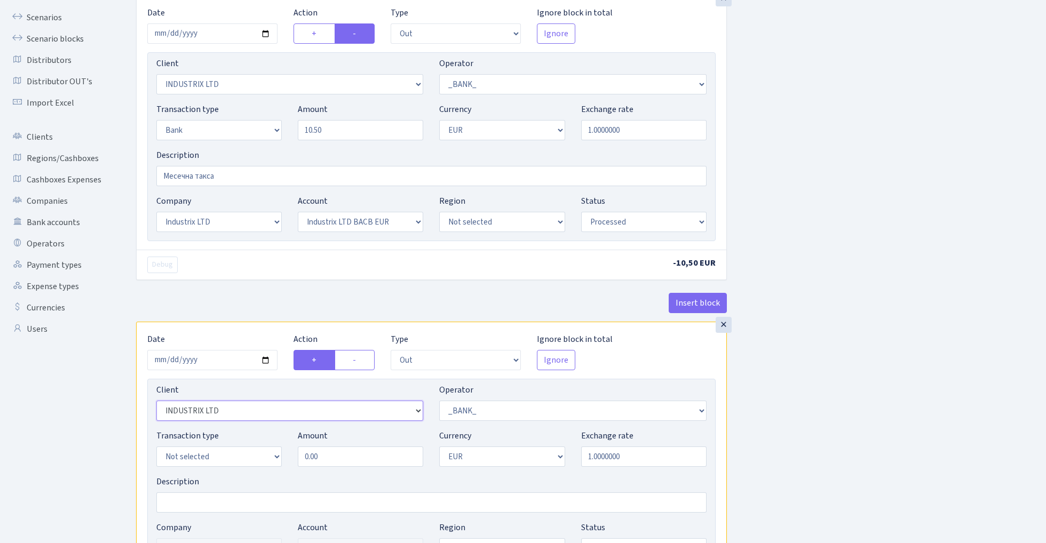
select select "3235"
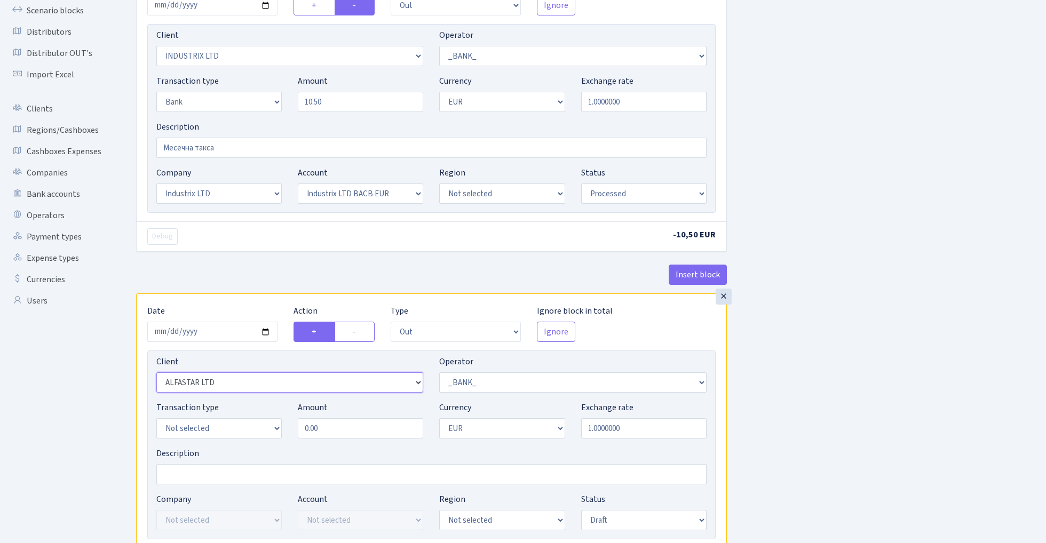
scroll to position [141, 0]
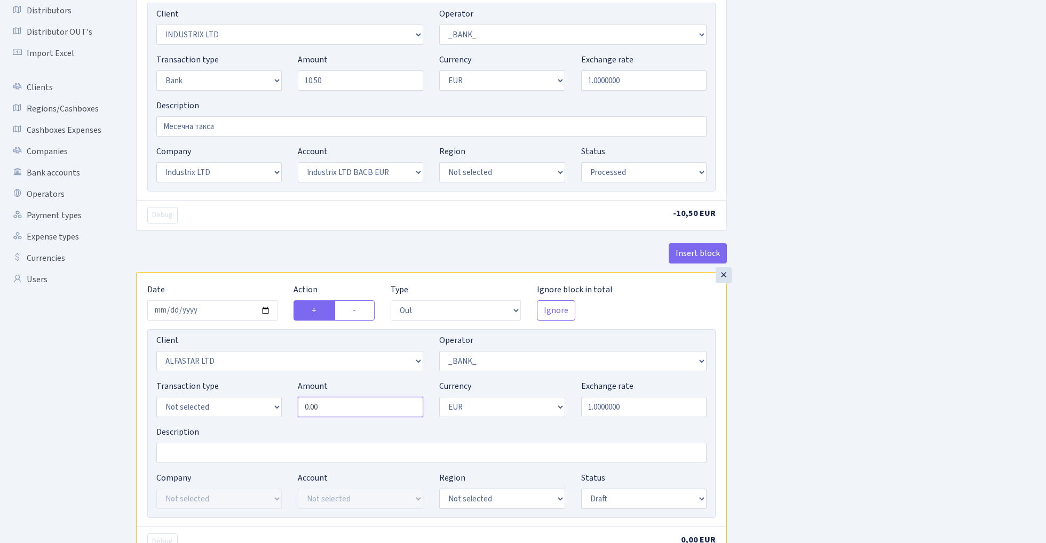
click at [336, 410] on input "0.00" at bounding box center [360, 407] width 125 height 20
paste input "12.78"
type input "12.78"
select select "2"
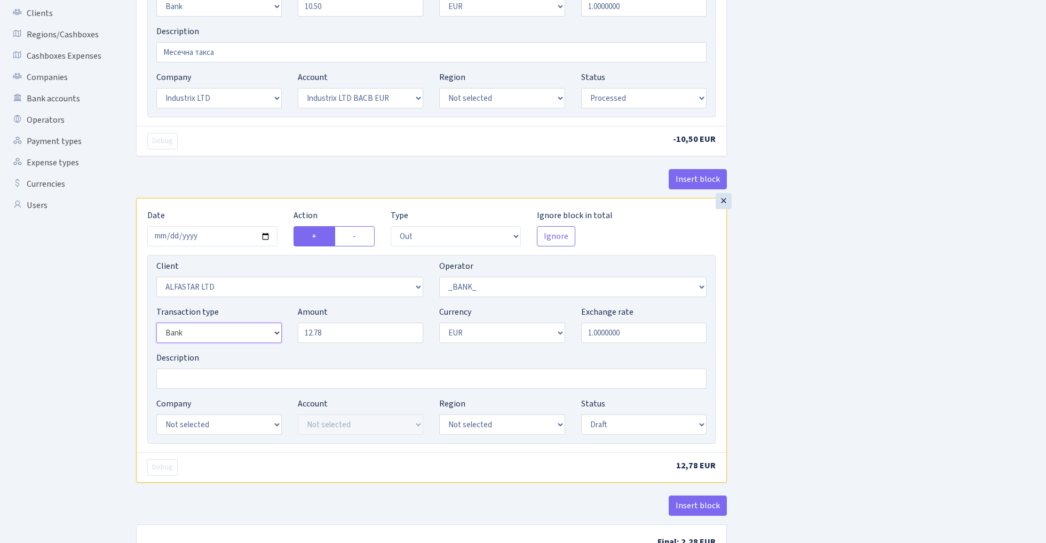
scroll to position [230, 0]
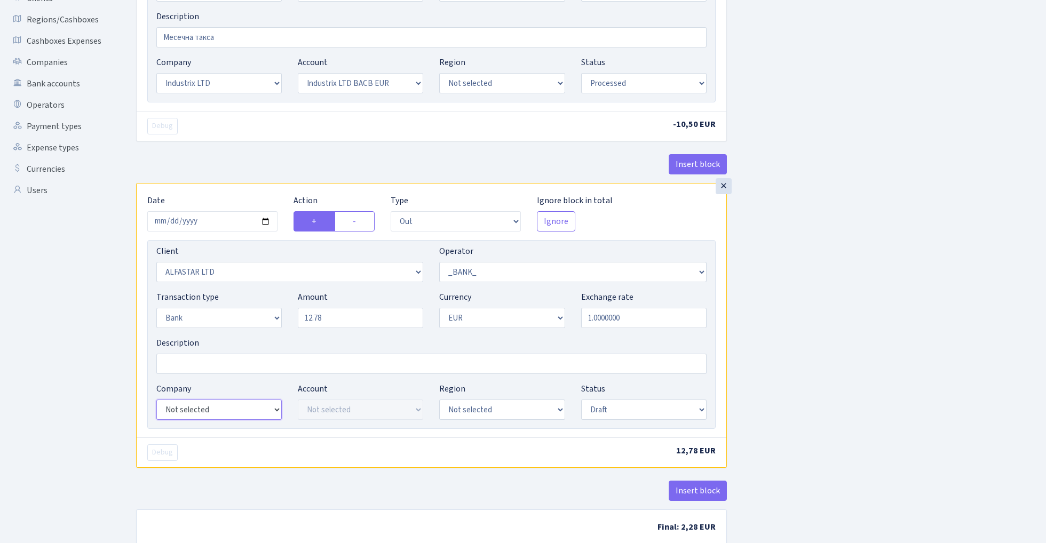
select select "14"
select select "42"
select select "processed"
click at [800, 308] on div "Insert block × Date 2025-08-31 Action + - Type --- In Out Commission Field requ…" at bounding box center [583, 193] width 910 height 730
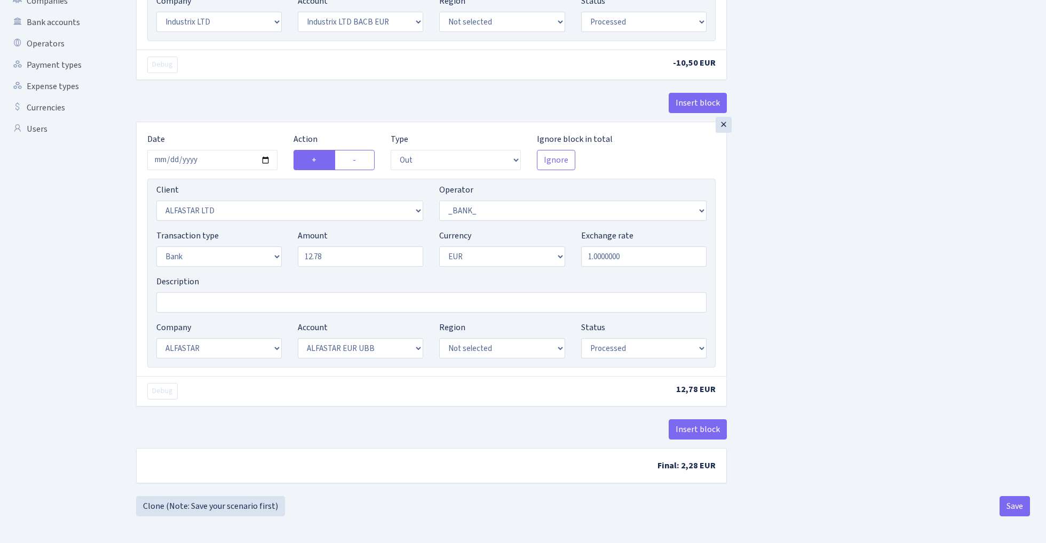
scroll to position [295, 0]
click at [1016, 505] on button "Save" at bounding box center [1014, 506] width 30 height 20
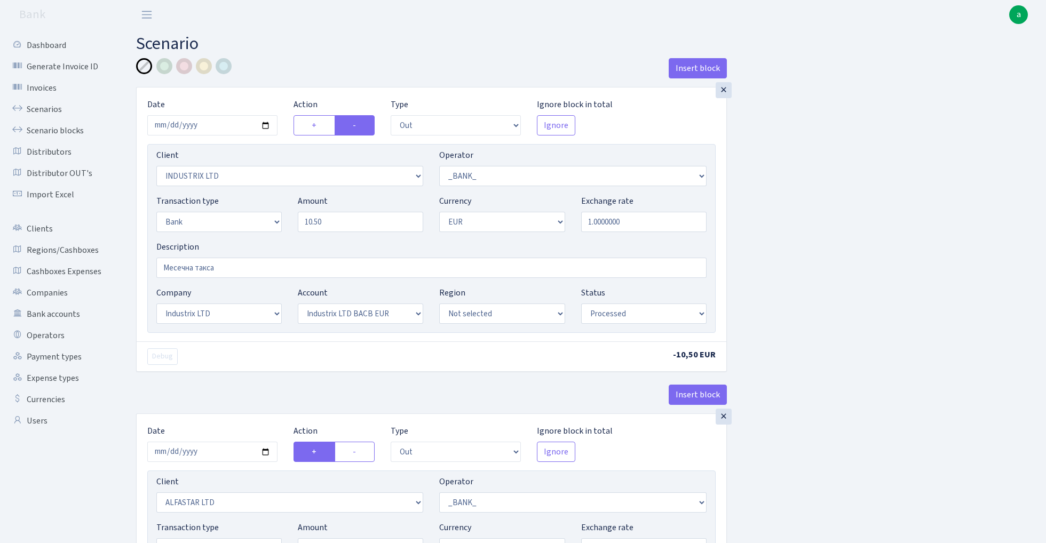
select select "out"
select select "3231"
select select "1"
select select "2"
select select "1"
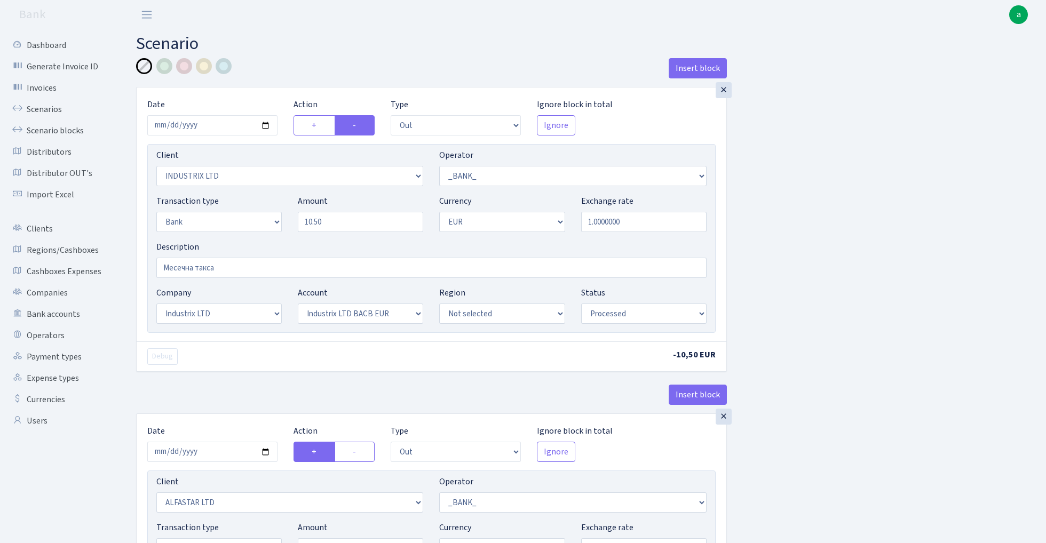
select select "17"
select select "41"
select select "processed"
select select "out"
select select "3235"
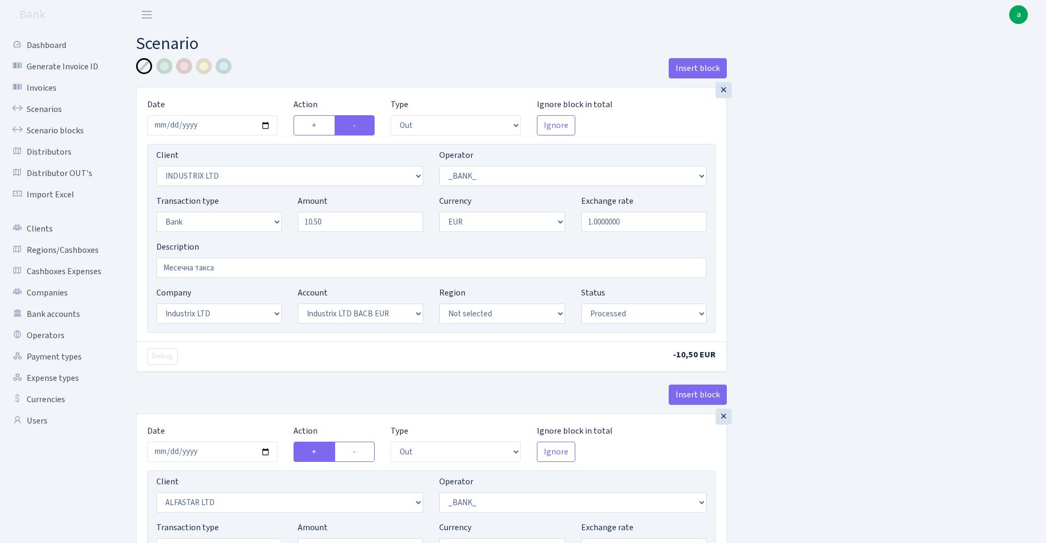
select select "1"
select select "2"
select select "1"
select select "14"
select select "42"
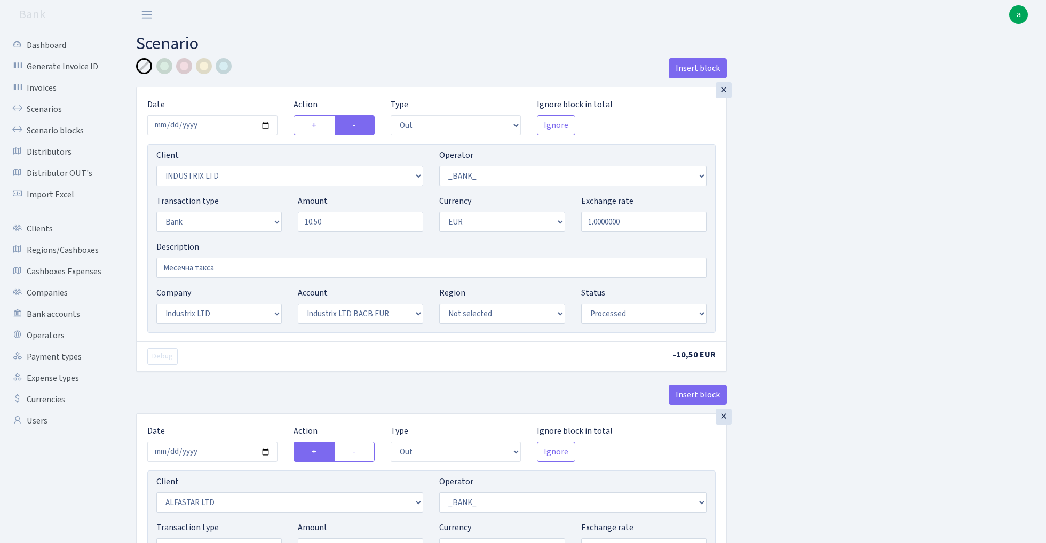
select select "processed"
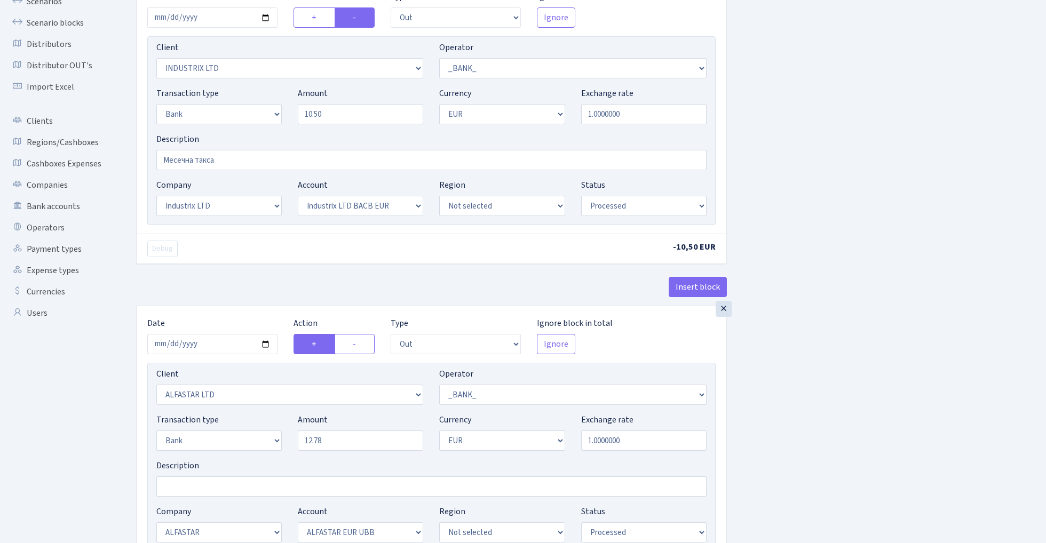
scroll to position [220, 0]
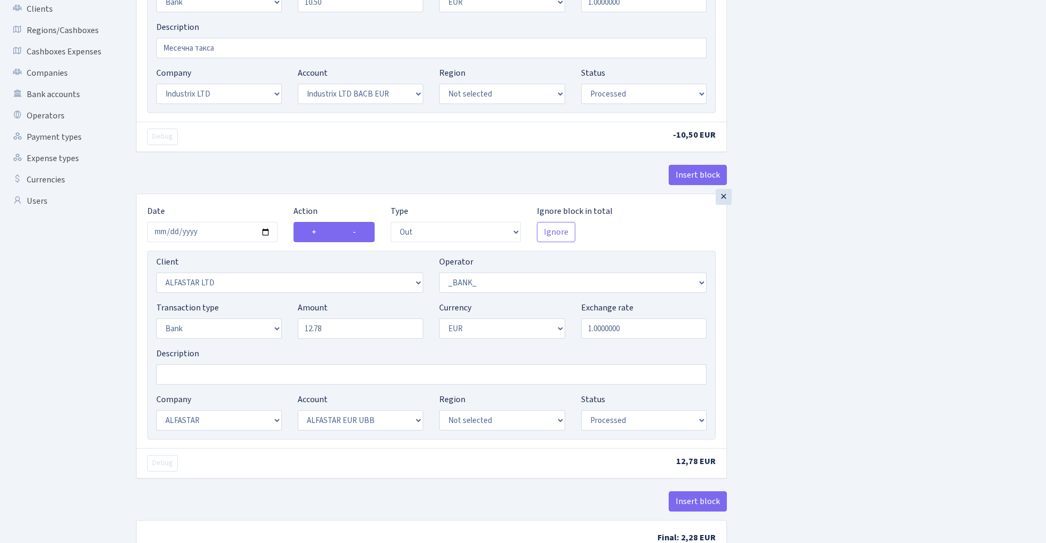
click at [360, 229] on label "-" at bounding box center [354, 232] width 40 height 20
click at [360, 229] on input "-" at bounding box center [356, 229] width 7 height 7
radio input "true"
radio input "false"
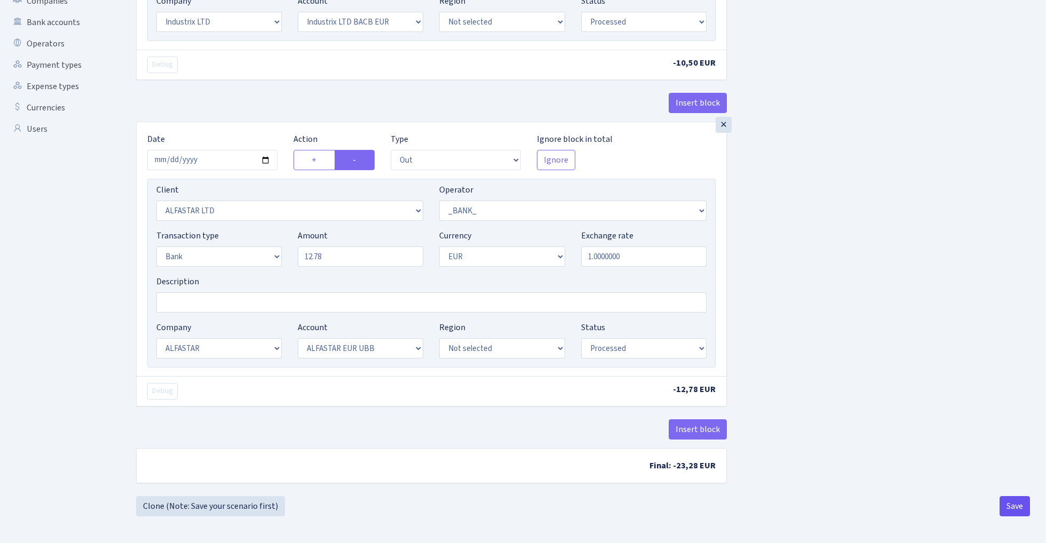
scroll to position [295, 0]
click at [1027, 507] on button "Save" at bounding box center [1014, 506] width 30 height 20
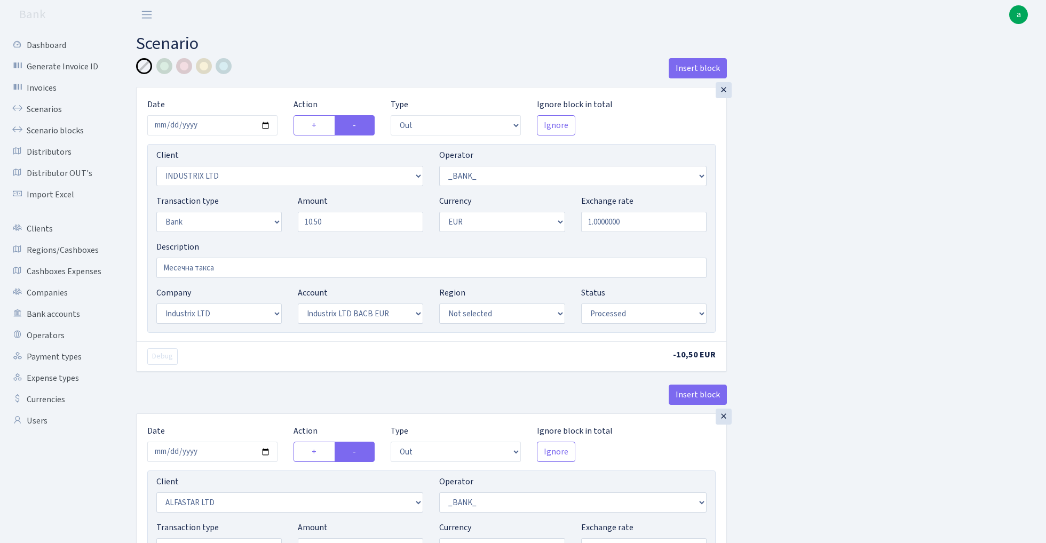
select select "out"
select select "3231"
select select "1"
select select "2"
select select "1"
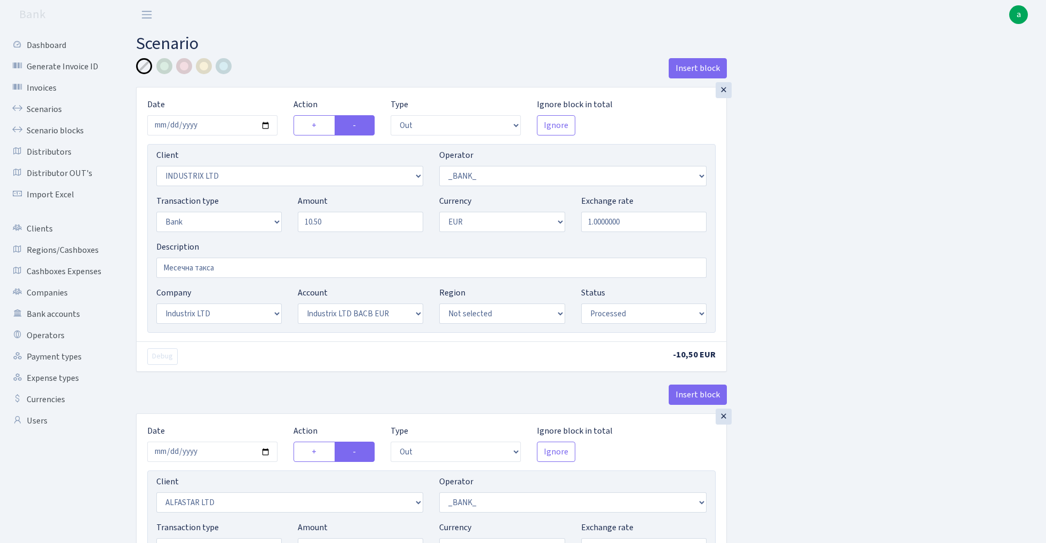
select select "17"
select select "41"
select select "processed"
select select "out"
select select "3235"
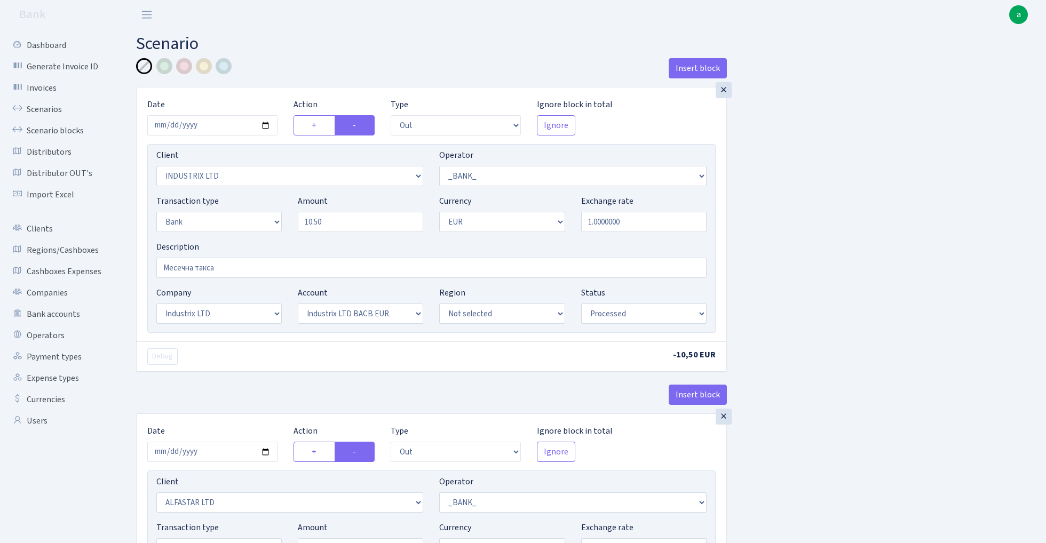
select select "1"
select select "2"
select select "1"
select select "14"
select select "42"
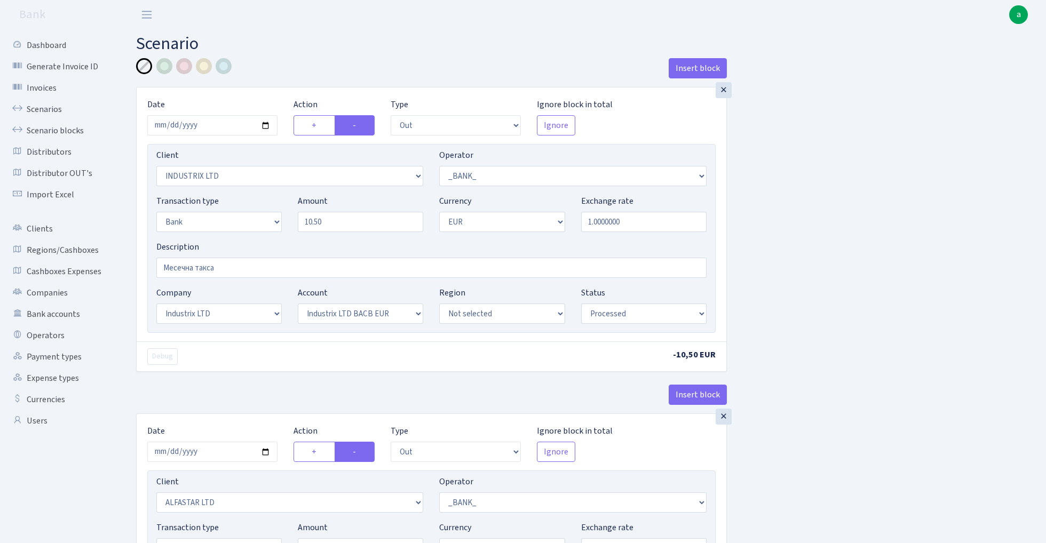
select select "processed"
click at [60, 128] on link "Scenario blocks" at bounding box center [58, 130] width 107 height 21
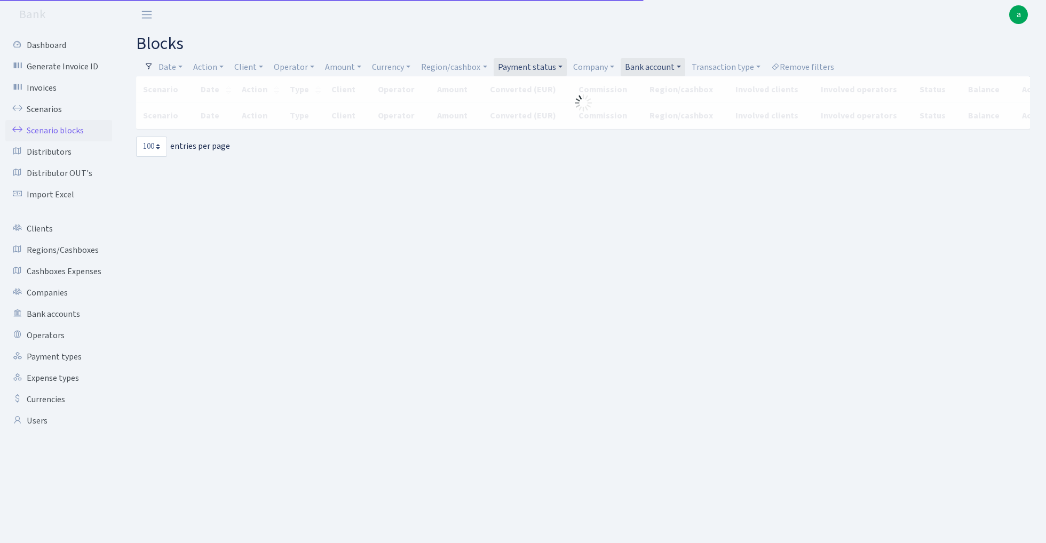
select select "100"
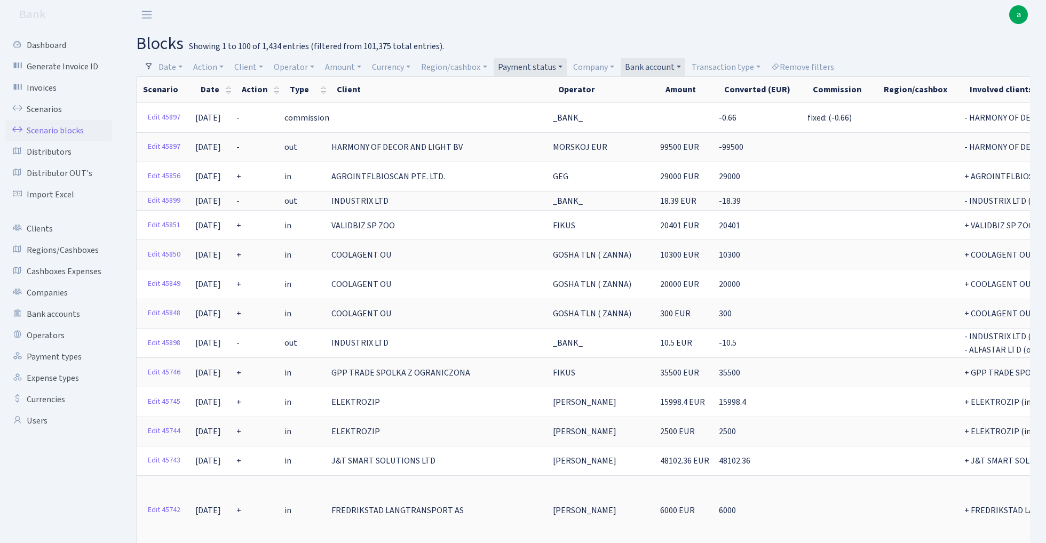
click at [654, 62] on link "Bank account" at bounding box center [652, 67] width 65 height 18
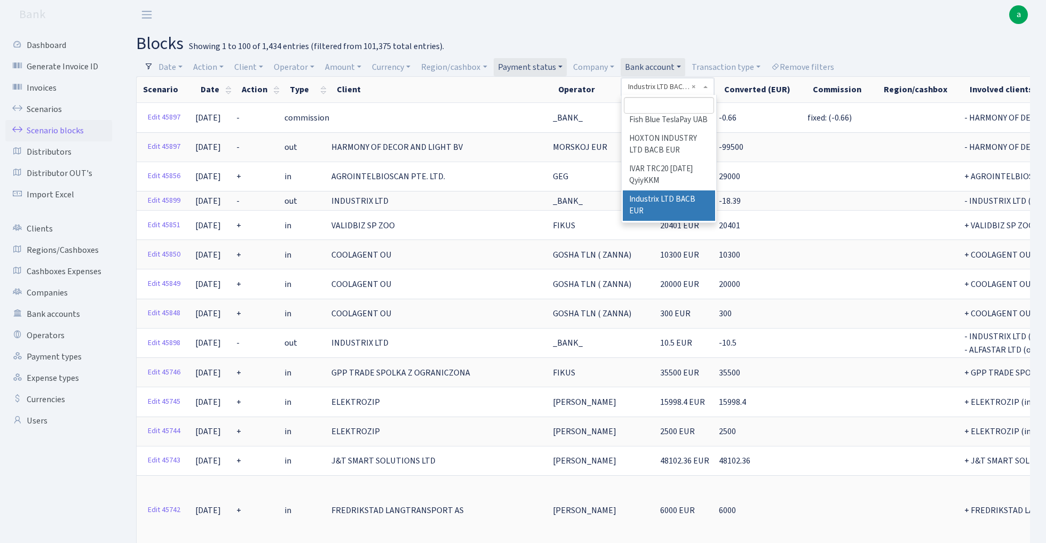
click at [653, 103] on input "search" at bounding box center [669, 105] width 90 height 17
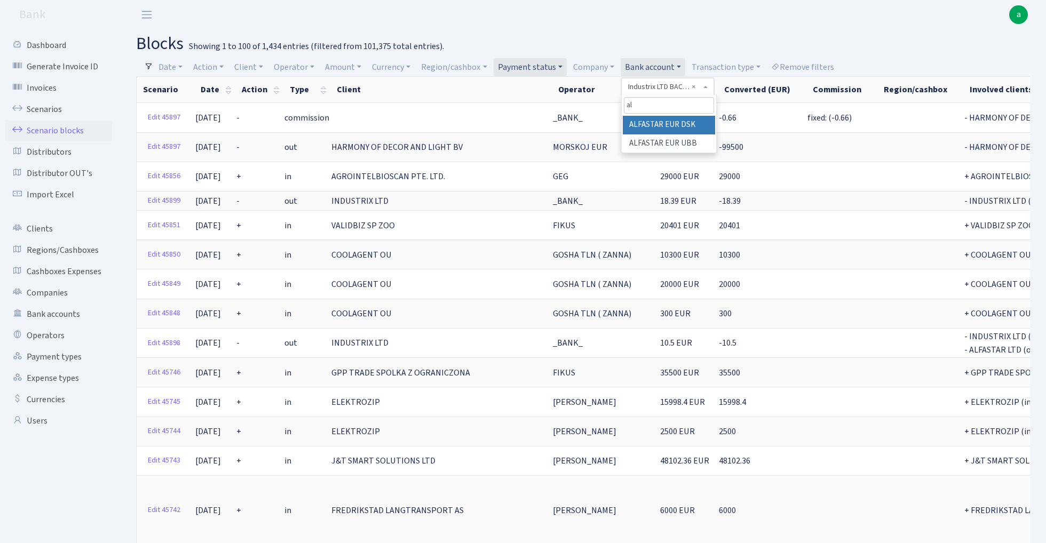
scroll to position [0, 0]
type input "al"
click at [665, 141] on li "ALFASTAR EUR UBB" at bounding box center [669, 143] width 92 height 19
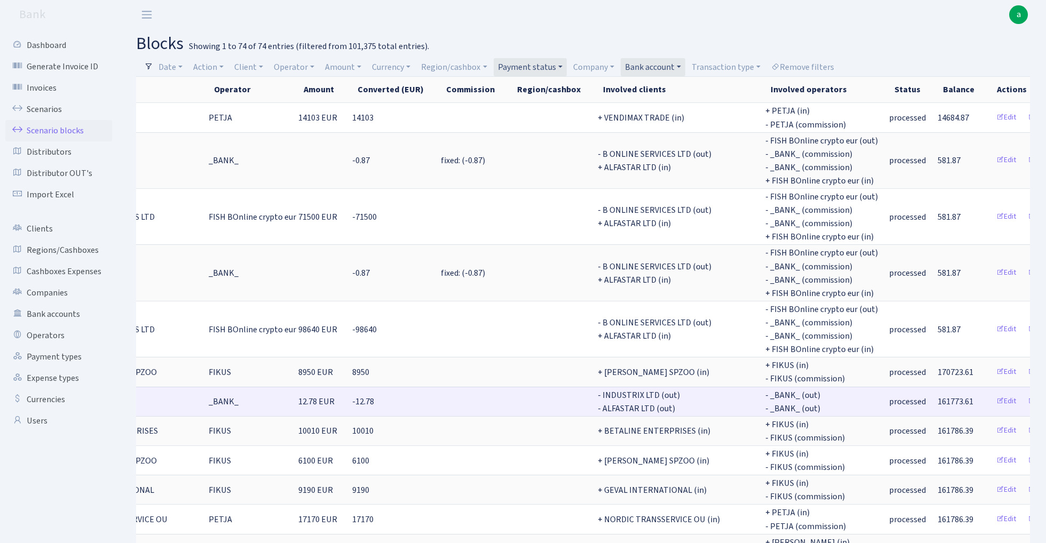
scroll to position [0, 265]
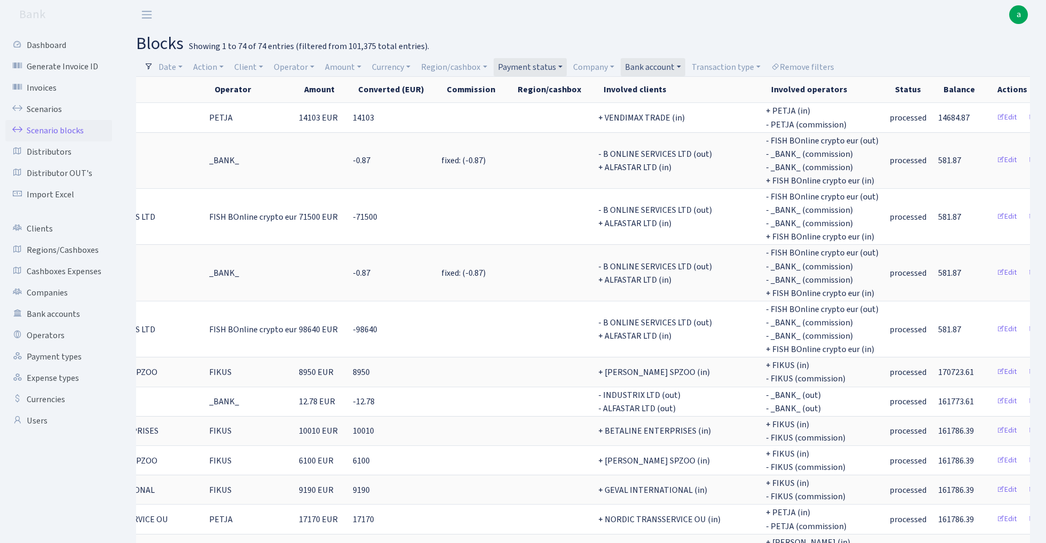
click at [668, 71] on link "Bank account" at bounding box center [652, 67] width 65 height 18
click at [658, 65] on link "Bank account" at bounding box center [652, 67] width 65 height 18
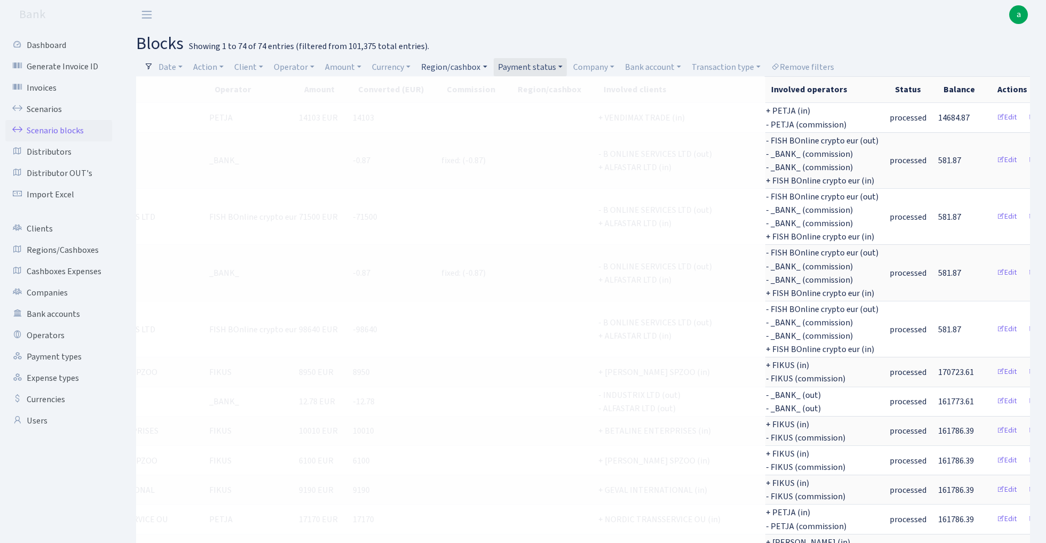
click at [469, 65] on link "Region/cashbox" at bounding box center [454, 67] width 74 height 18
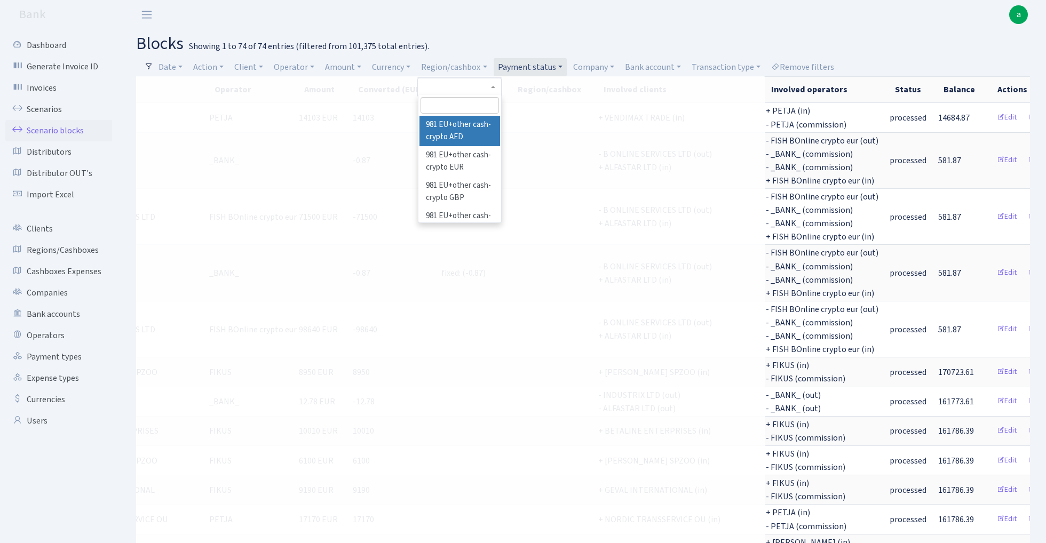
click at [461, 105] on input "search" at bounding box center [459, 105] width 78 height 17
type input "ms"
click at [468, 141] on li "MSK Jura EUR" at bounding box center [459, 143] width 81 height 19
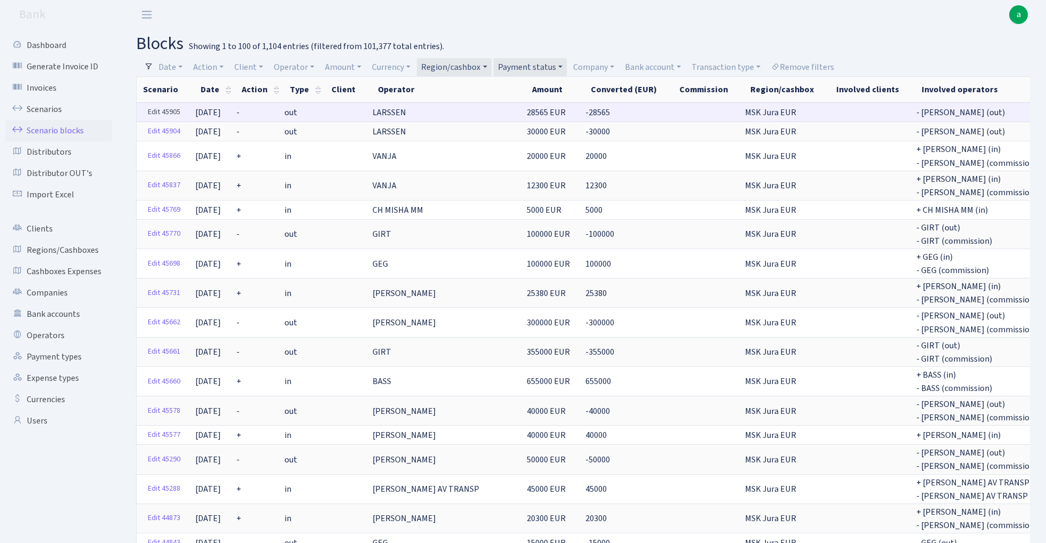
click at [160, 111] on link "Edit 45905" at bounding box center [164, 112] width 42 height 17
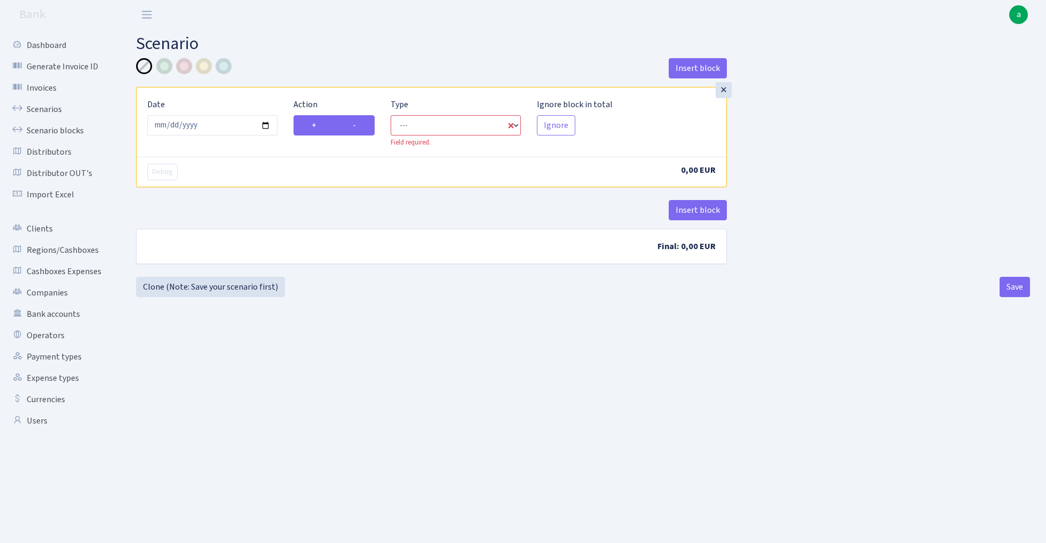
click at [357, 126] on label "-" at bounding box center [354, 125] width 40 height 20
click at [357, 126] on input "-" at bounding box center [356, 122] width 7 height 7
radio input "true"
radio input "false"
select select "out"
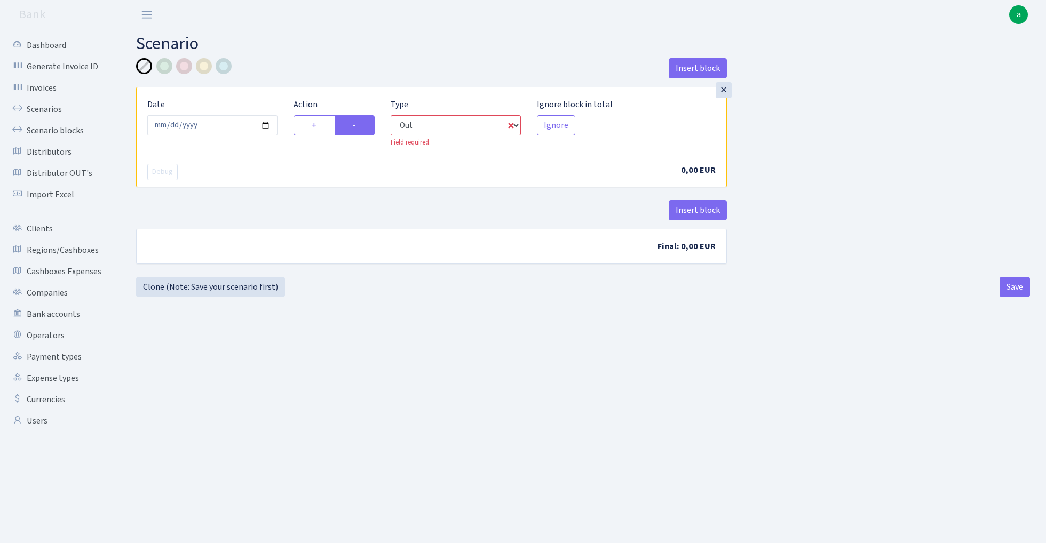
select select "1"
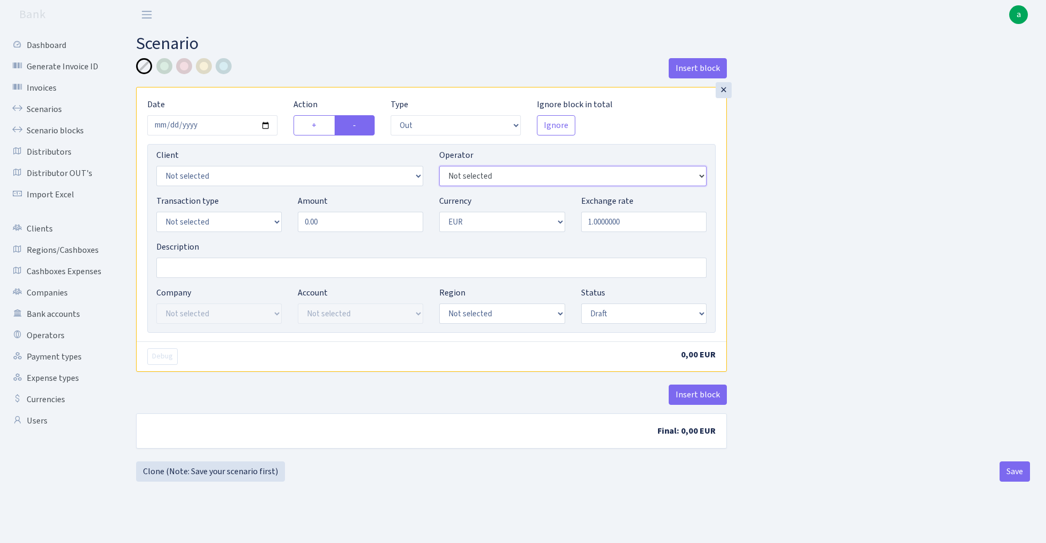
select select "36"
select select "1"
click at [342, 212] on input "0.00" at bounding box center [360, 222] width 125 height 20
type input "30,000.00"
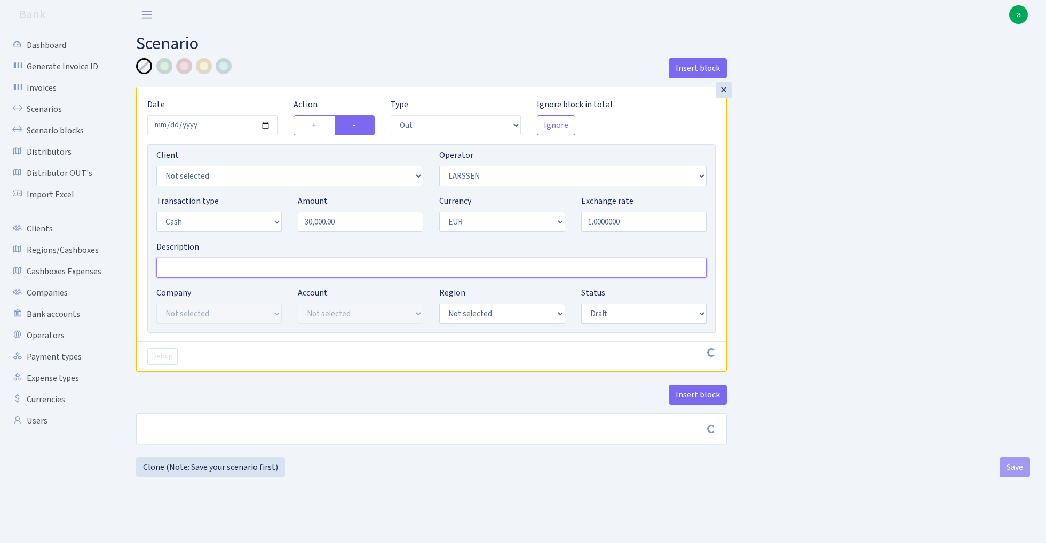
click at [265, 267] on input "Description" at bounding box center [431, 268] width 550 height 20
type input "MSK [PERSON_NAME]"
select select "16"
select select "processed"
click at [796, 267] on div "Insert block × Date 2025-09-02 Action + - Type --- In Out Commission Field requ…" at bounding box center [583, 259] width 910 height 403
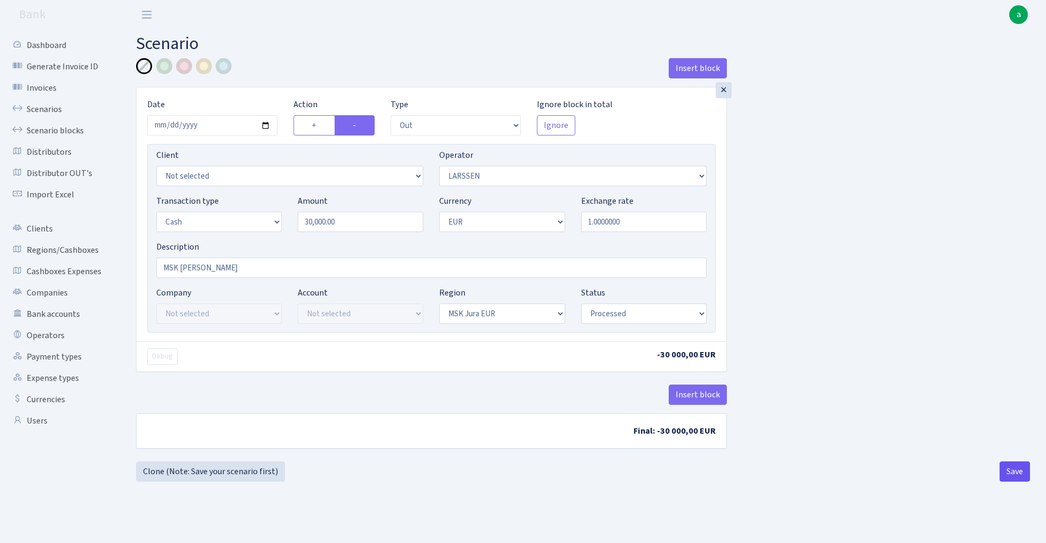
click at [1006, 474] on button "Save" at bounding box center [1014, 471] width 30 height 20
select select "out"
select select "36"
select select "1"
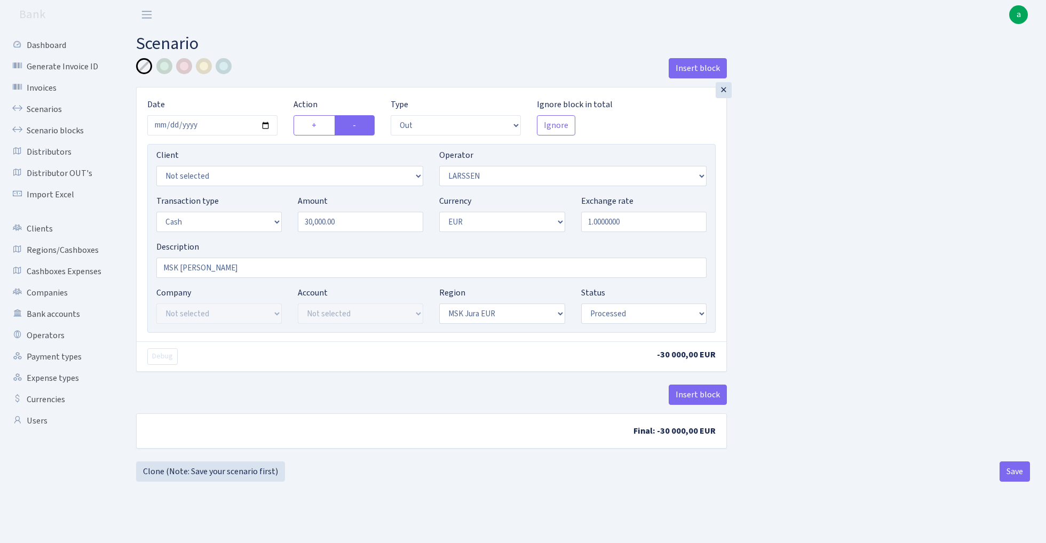
select select "16"
select select "processed"
click at [41, 105] on link "Scenarios" at bounding box center [58, 109] width 107 height 21
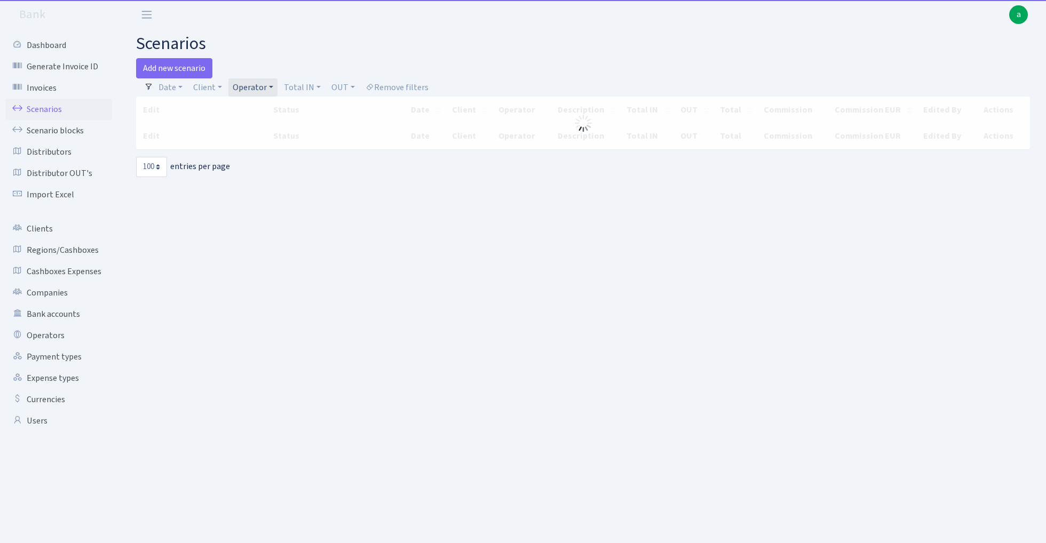
select select "100"
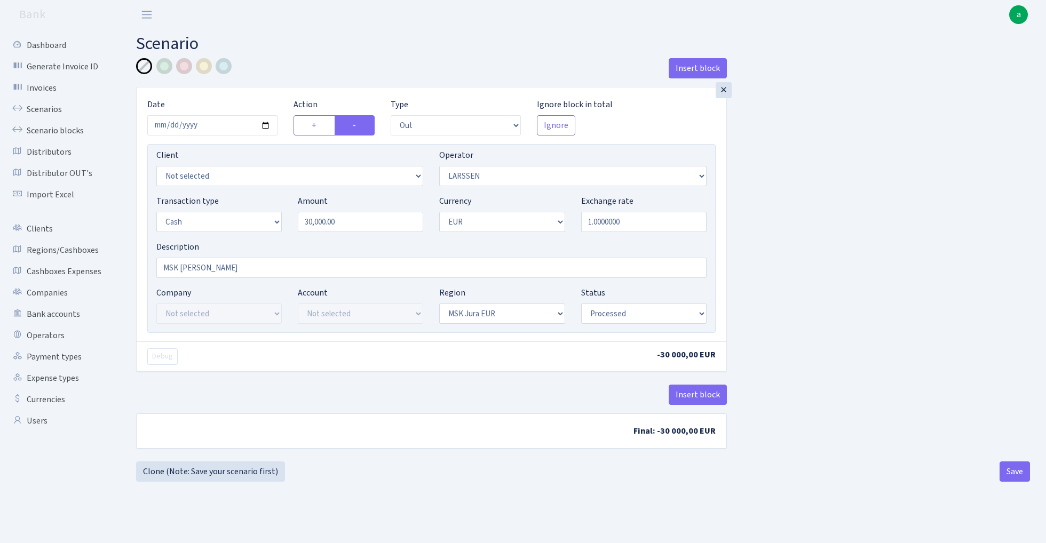
select select "out"
select select "36"
select select "1"
select select "16"
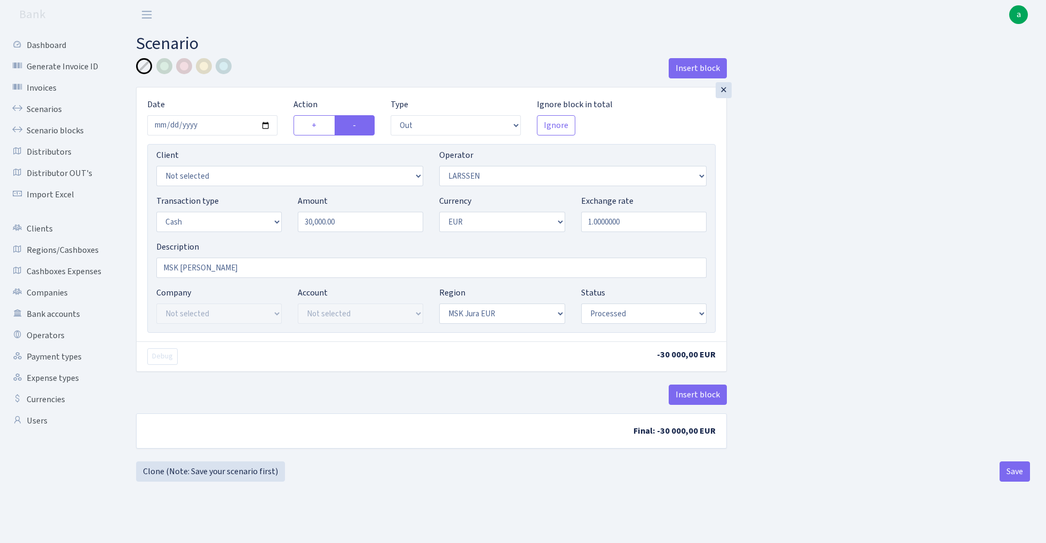
select select "processed"
click at [202, 118] on input "2025-09-02" at bounding box center [212, 125] width 130 height 20
type input "[DATE]"
click at [321, 61] on div "Insert block" at bounding box center [431, 72] width 591 height 29
click at [356, 223] on input "30000.00" at bounding box center [360, 222] width 125 height 20
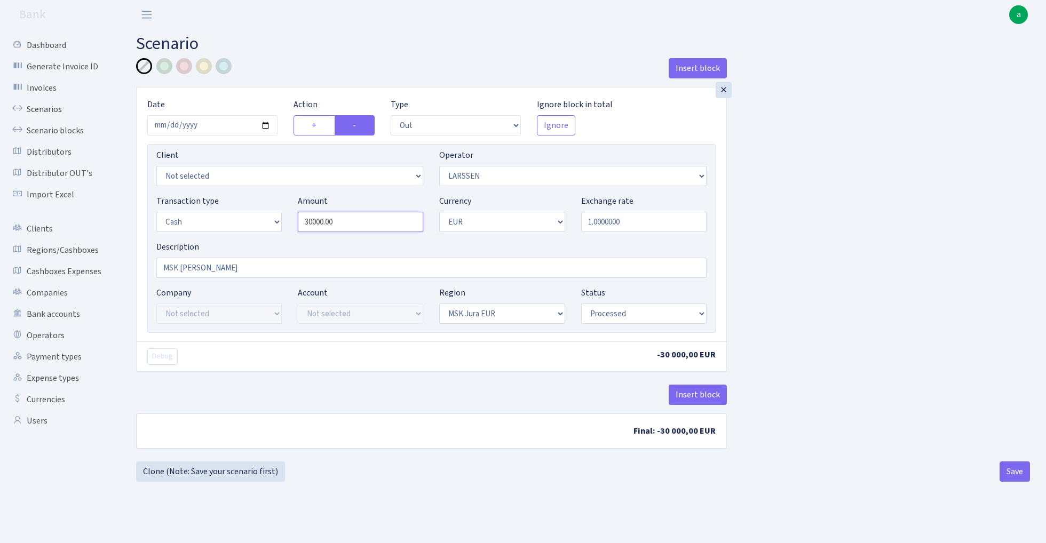
click at [356, 223] on input "30000.00" at bounding box center [360, 222] width 125 height 20
paste input "28565"
type input "28,565.00"
click at [194, 274] on input "MSK J - larssen" at bounding box center [431, 268] width 550 height 20
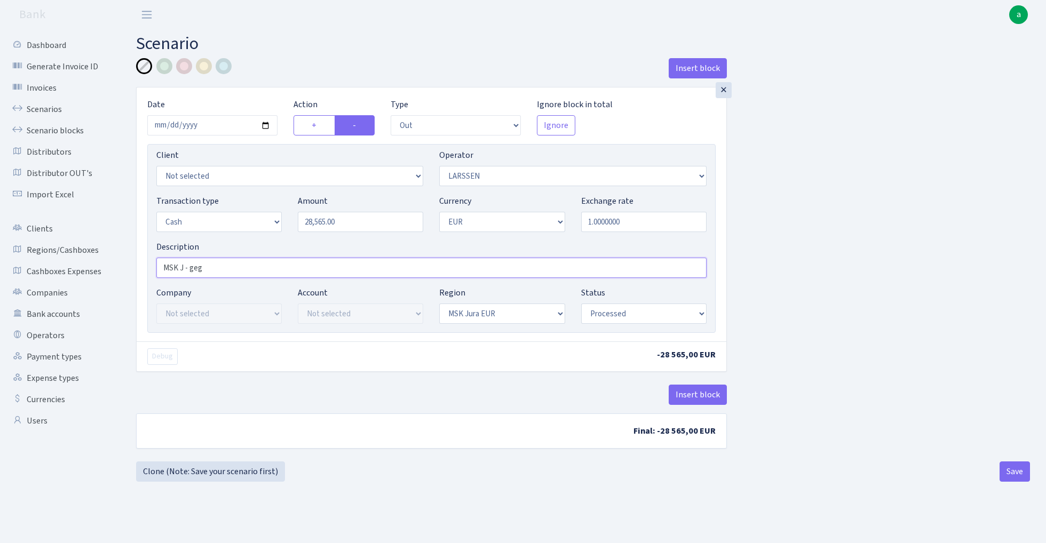
type input "MSK J - geg"
click at [865, 260] on div "Insert block × Date 2025-09-03 Action + - Type --- In Out Commission Field requ…" at bounding box center [583, 259] width 910 height 403
click at [1016, 475] on button "Save" at bounding box center [1014, 471] width 30 height 20
select select "out"
select select "36"
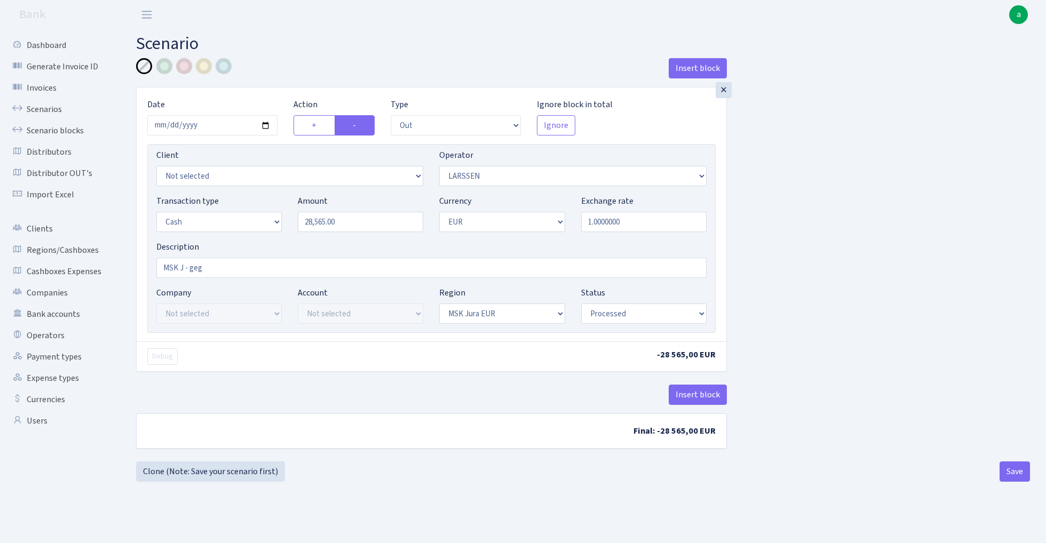
select select "1"
select select "16"
select select "processed"
click at [50, 105] on link "Scenarios" at bounding box center [58, 109] width 107 height 21
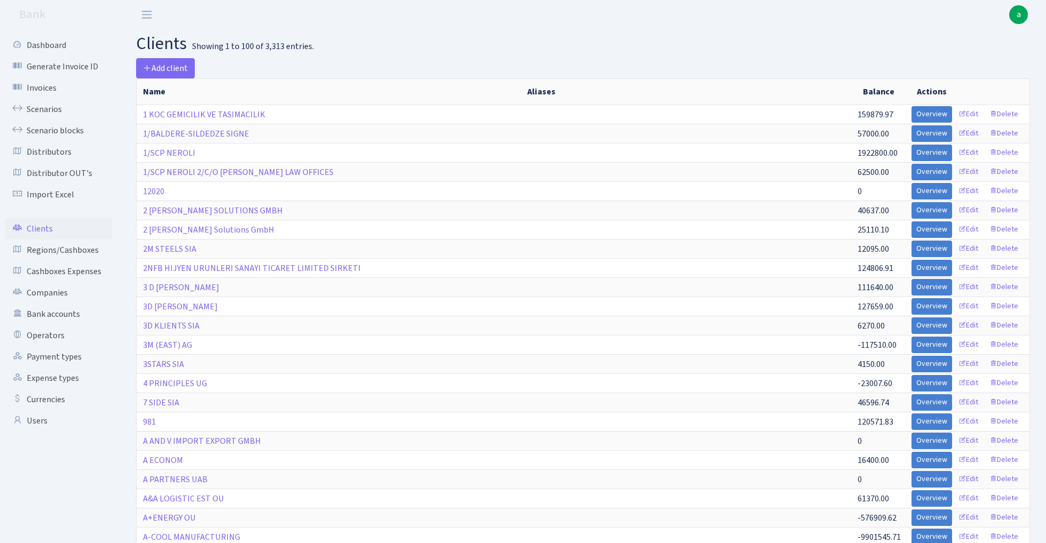
select select "100"
click at [73, 271] on link "Cashboxes Expenses" at bounding box center [58, 271] width 107 height 21
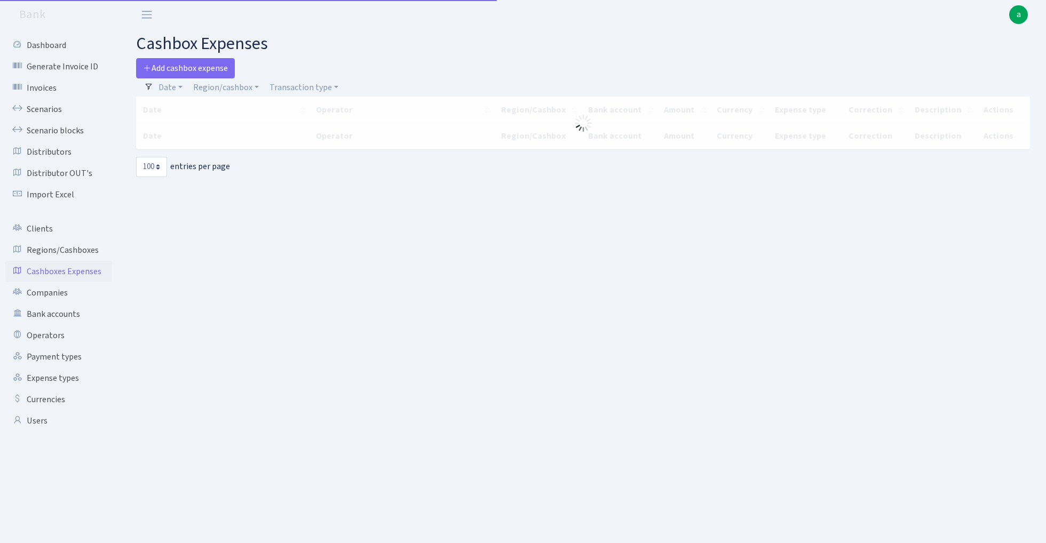
select select "100"
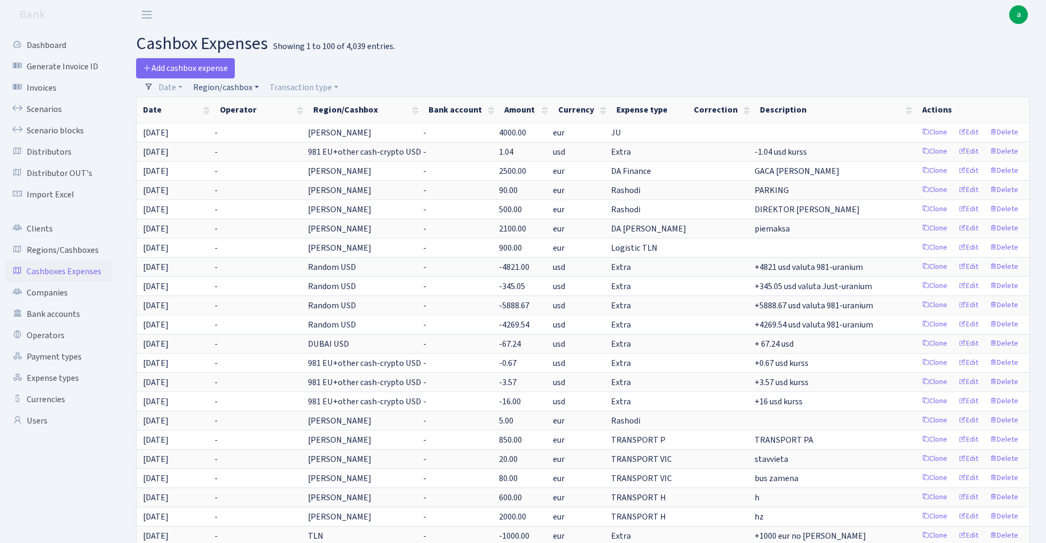
click at [244, 87] on link "Region/cashbox" at bounding box center [226, 87] width 74 height 18
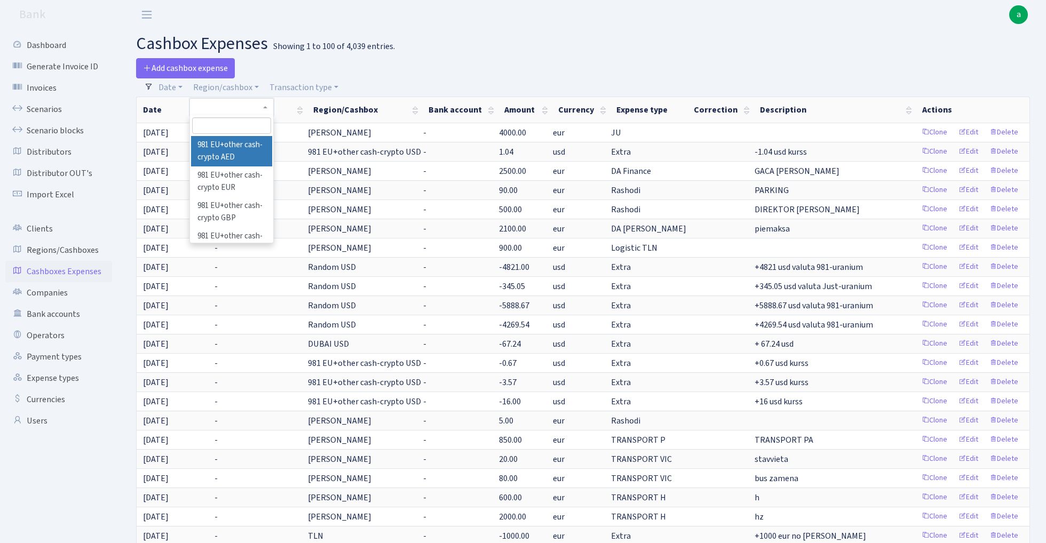
click at [244, 129] on input "search" at bounding box center [231, 125] width 78 height 17
type input "ms"
click at [243, 160] on li "MSK Jura EUR" at bounding box center [231, 164] width 81 height 19
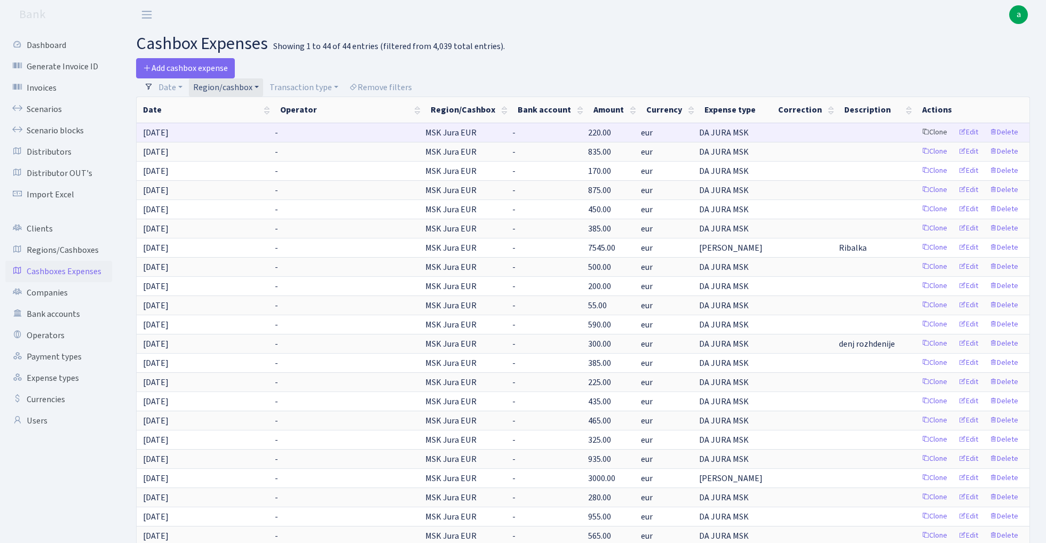
click at [937, 131] on link "Clone" at bounding box center [933, 132] width 35 height 17
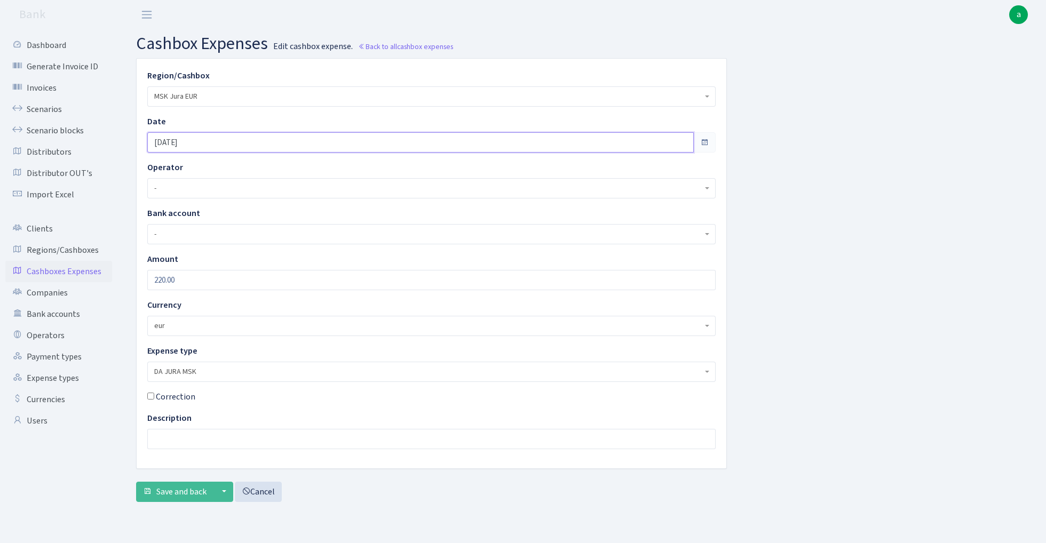
click at [206, 142] on input "[DATE]" at bounding box center [420, 142] width 546 height 20
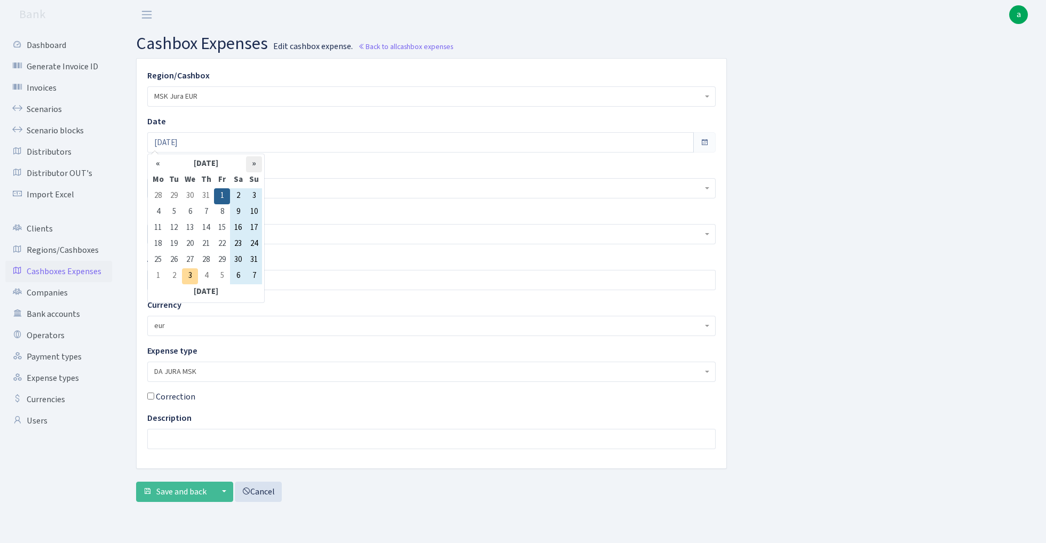
click at [254, 165] on th "»" at bounding box center [254, 164] width 16 height 16
click at [158, 214] on td "1" at bounding box center [158, 212] width 16 height 16
type input "[DATE]"
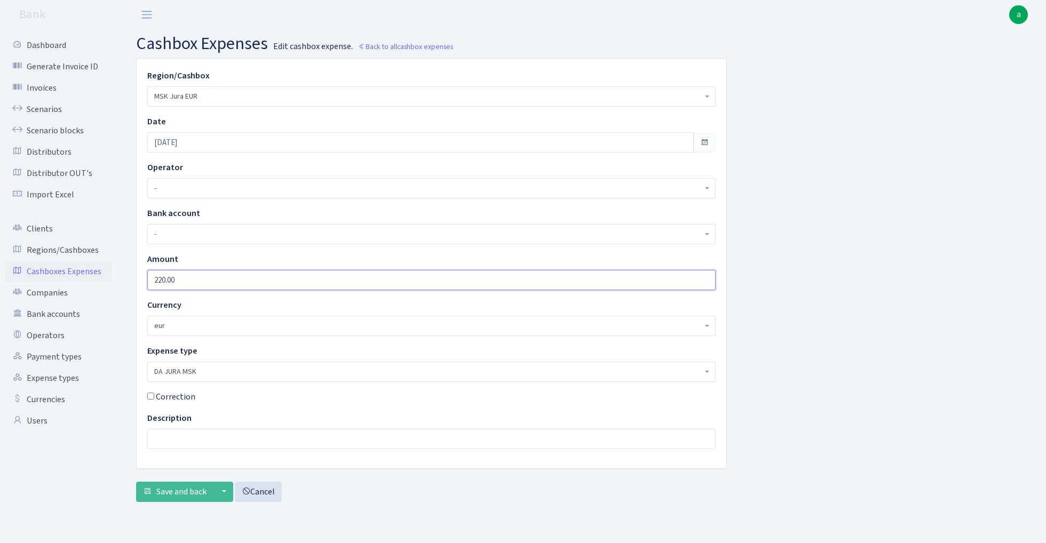
click at [195, 277] on input "220.00" at bounding box center [431, 280] width 568 height 20
type input "445"
click at [177, 493] on span "Save and back" at bounding box center [181, 492] width 50 height 12
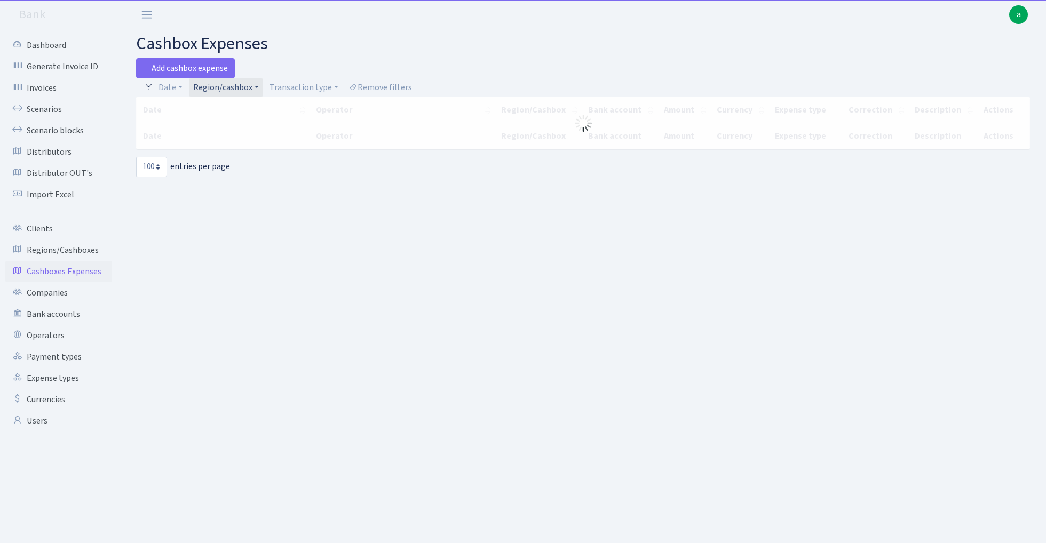
select select "100"
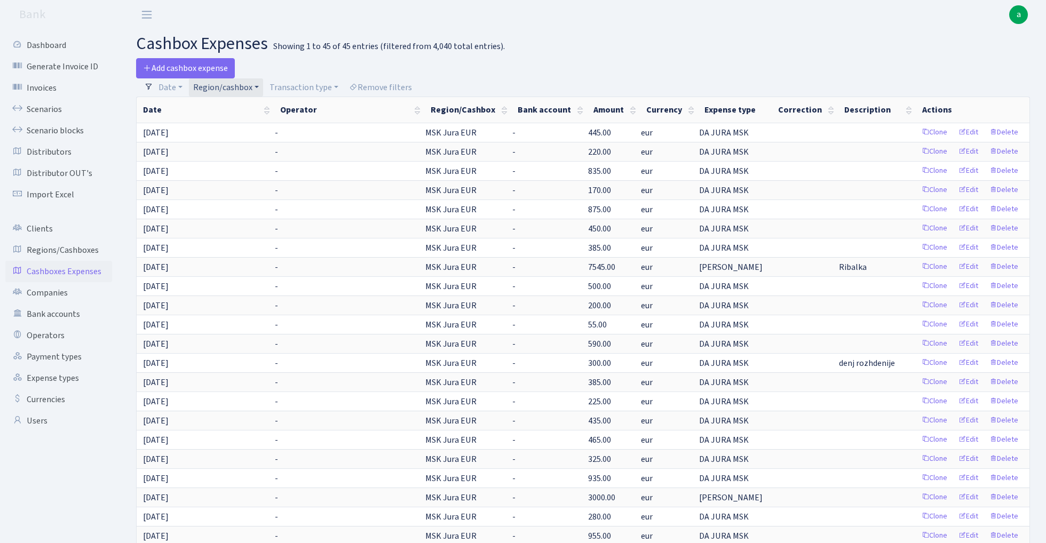
click at [239, 83] on link "Region/cashbox" at bounding box center [226, 87] width 74 height 18
click at [240, 126] on input "search" at bounding box center [231, 125] width 78 height 17
type input "rix"
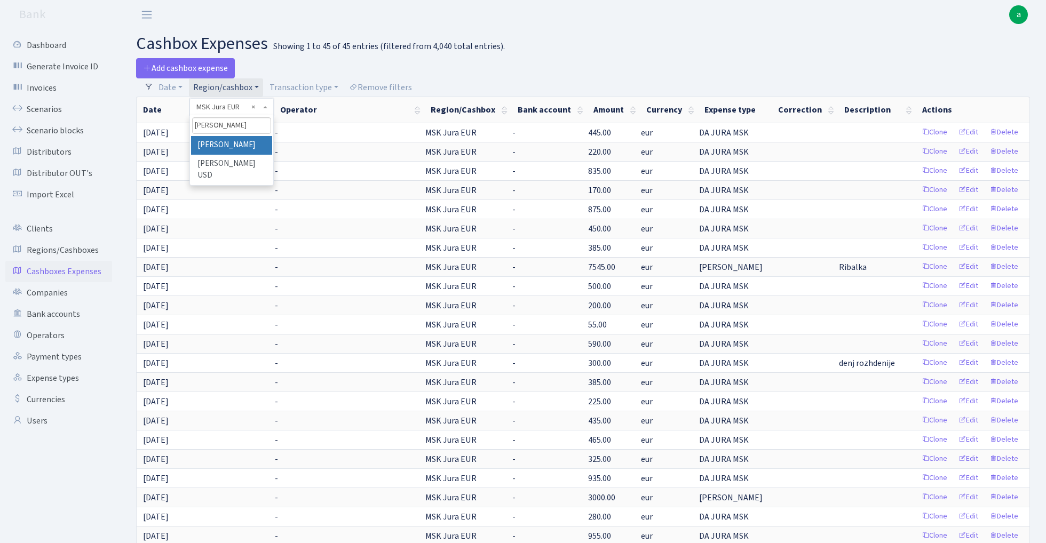
click at [248, 144] on li "RIX" at bounding box center [231, 145] width 81 height 19
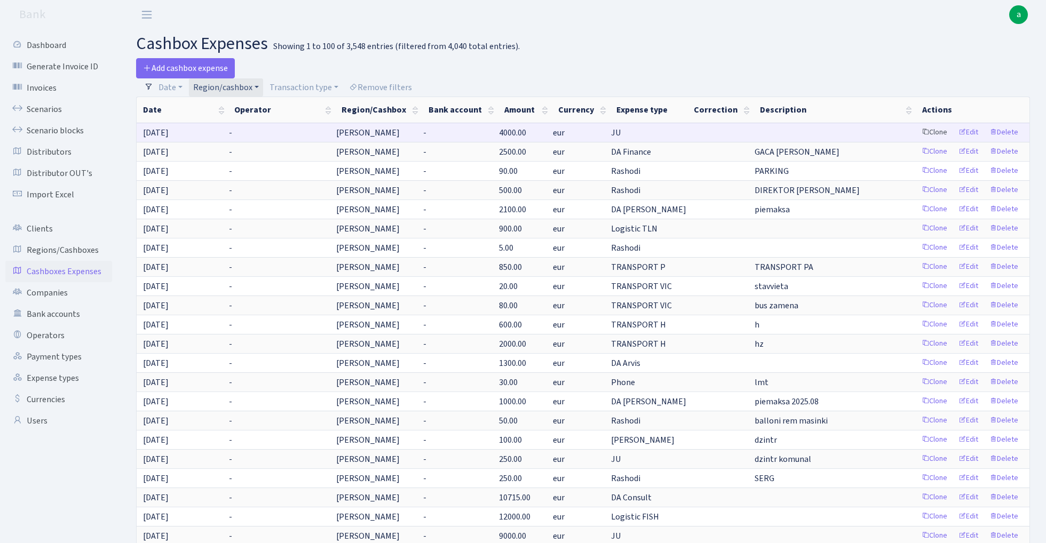
click at [931, 137] on link "Clone" at bounding box center [933, 132] width 35 height 17
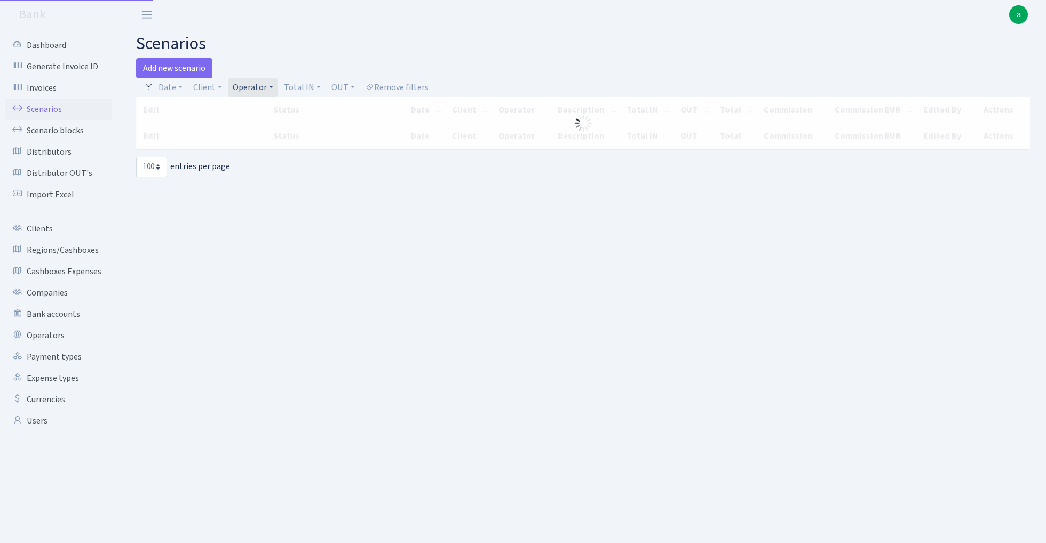
select select "100"
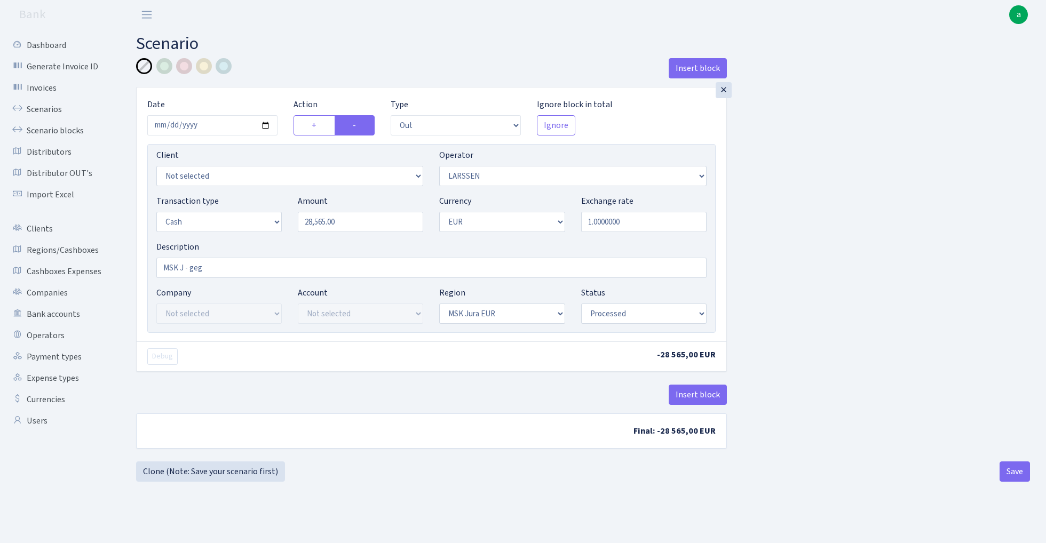
select select "out"
select select "36"
select select "1"
select select "16"
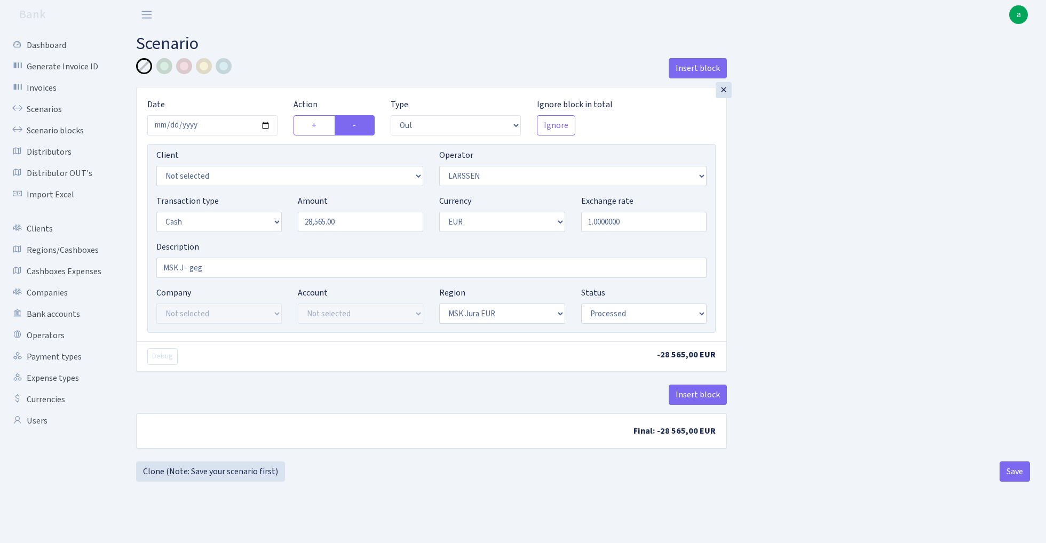
select select "processed"
select select "65"
click at [1018, 474] on button "Save" at bounding box center [1014, 471] width 30 height 20
select select "out"
select select "65"
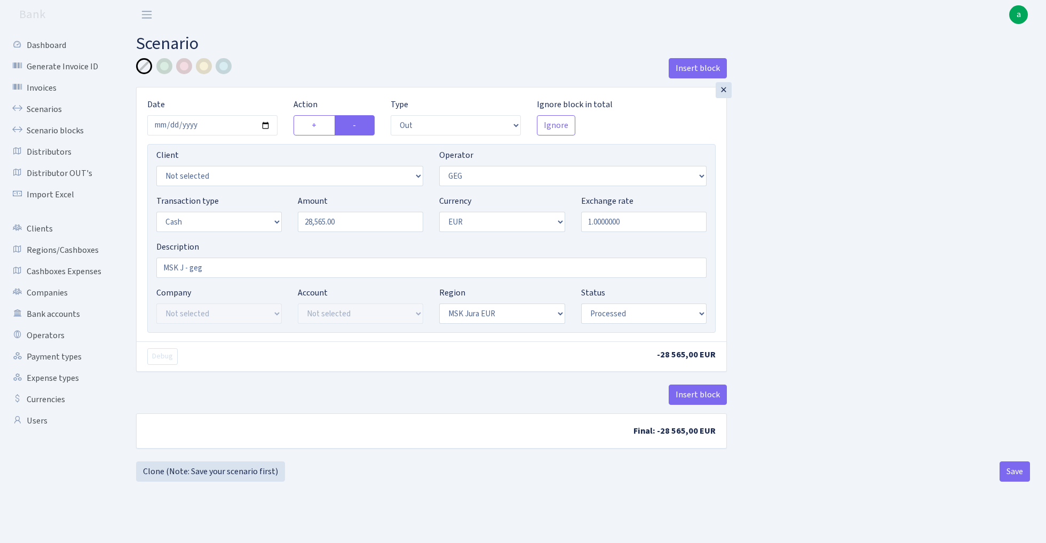
select select "1"
select select "16"
select select "processed"
click at [73, 131] on link "Scenario blocks" at bounding box center [58, 130] width 107 height 21
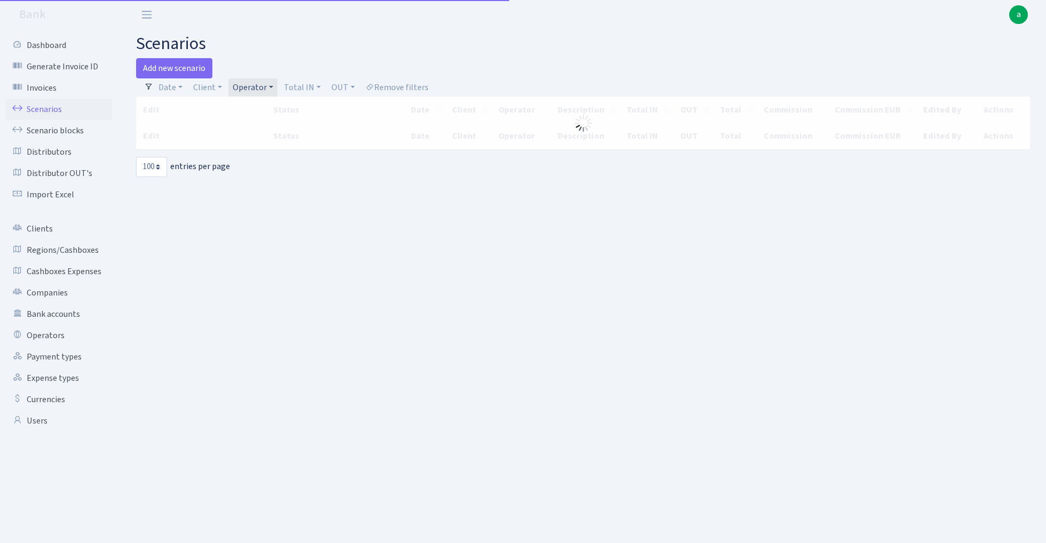
select select "100"
click at [254, 81] on link "Operator" at bounding box center [252, 87] width 49 height 18
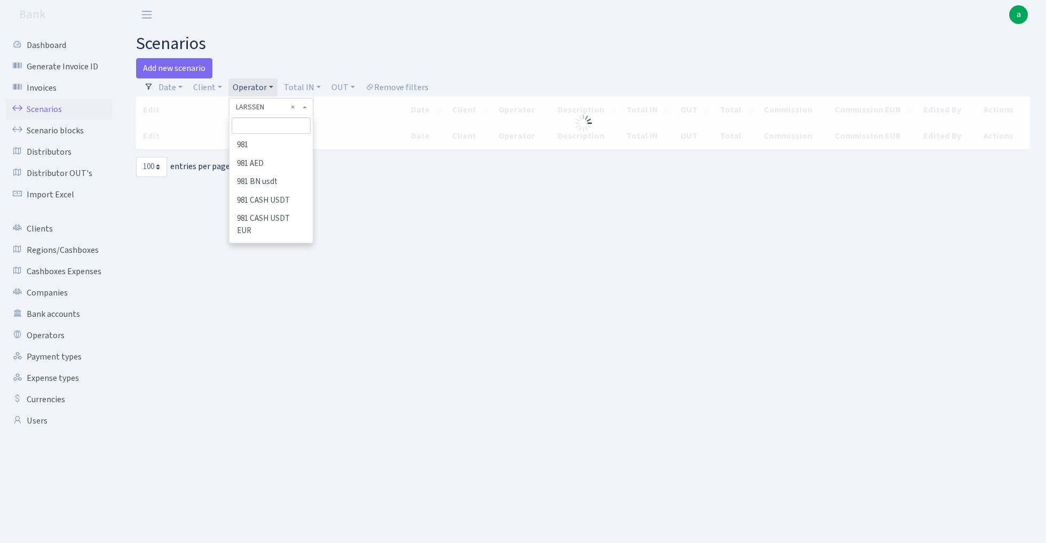
scroll to position [3457, 0]
click at [254, 127] on input "search" at bounding box center [271, 125] width 78 height 17
type input "geg"
click at [265, 144] on li "GEG" at bounding box center [270, 145] width 81 height 19
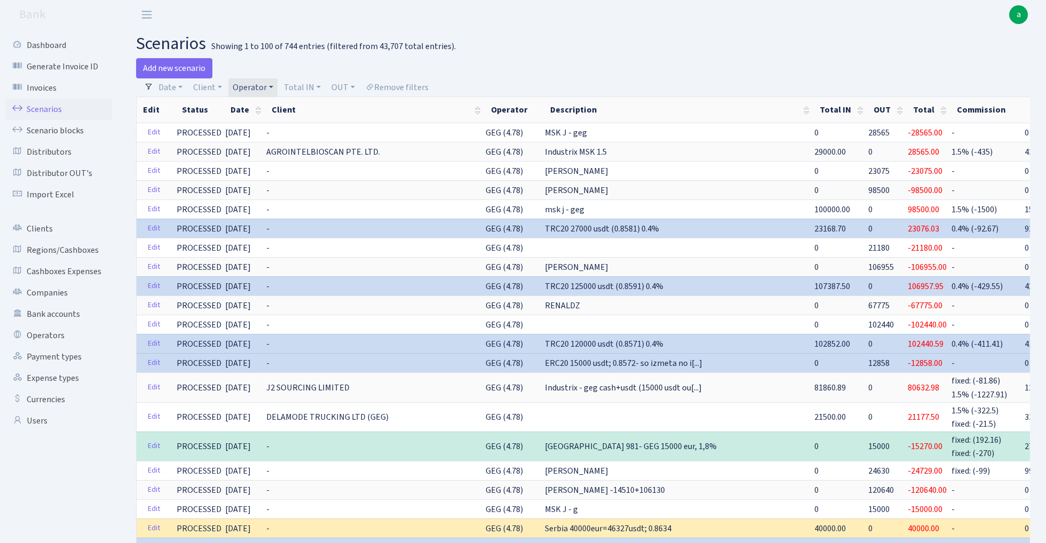
click at [259, 92] on link "Operator" at bounding box center [252, 87] width 49 height 18
click at [269, 129] on input "search" at bounding box center [271, 125] width 78 height 17
type input "fiku"
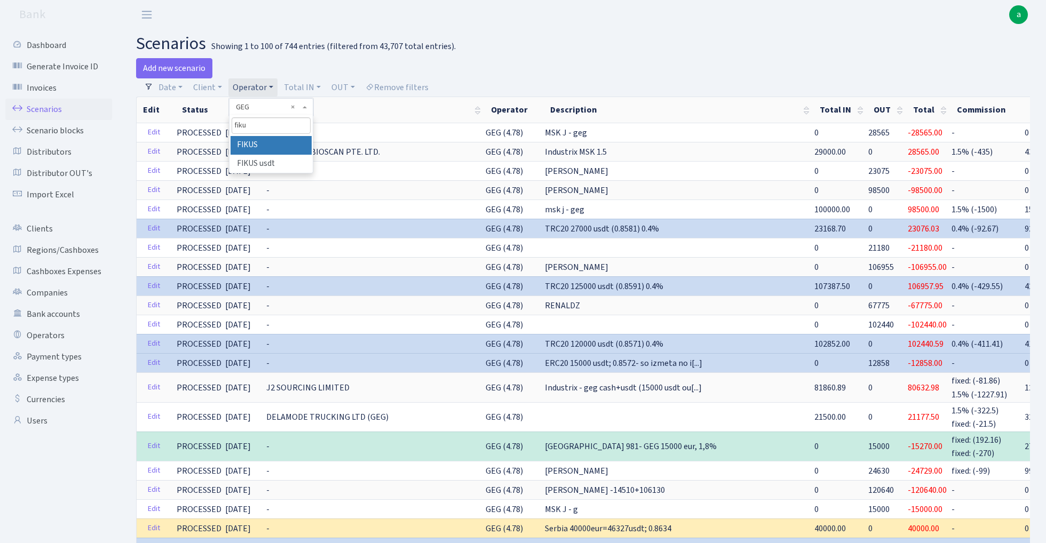
click at [292, 144] on li "FIKUS" at bounding box center [270, 145] width 81 height 19
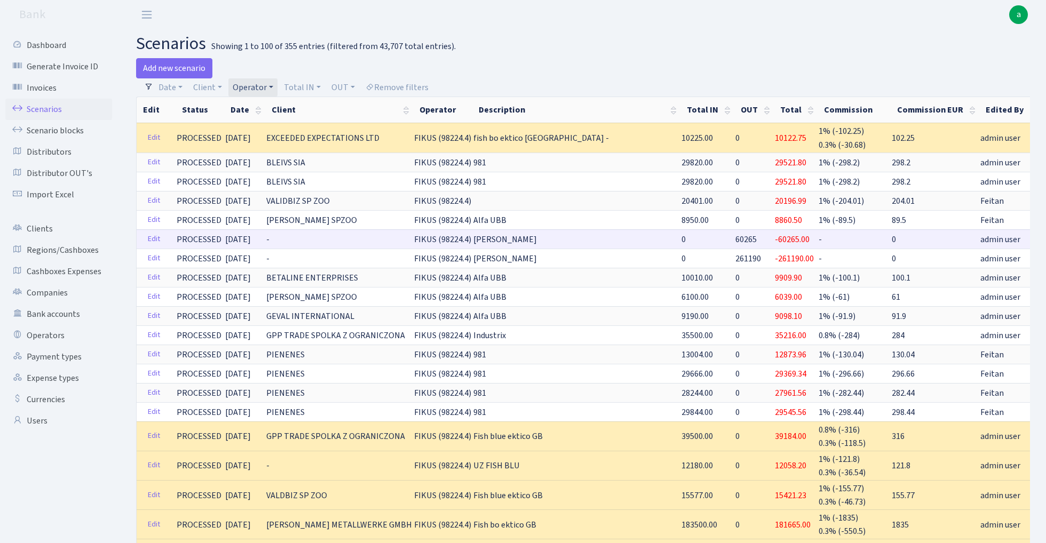
click at [1040, 240] on link "Clone" at bounding box center [1057, 239] width 35 height 17
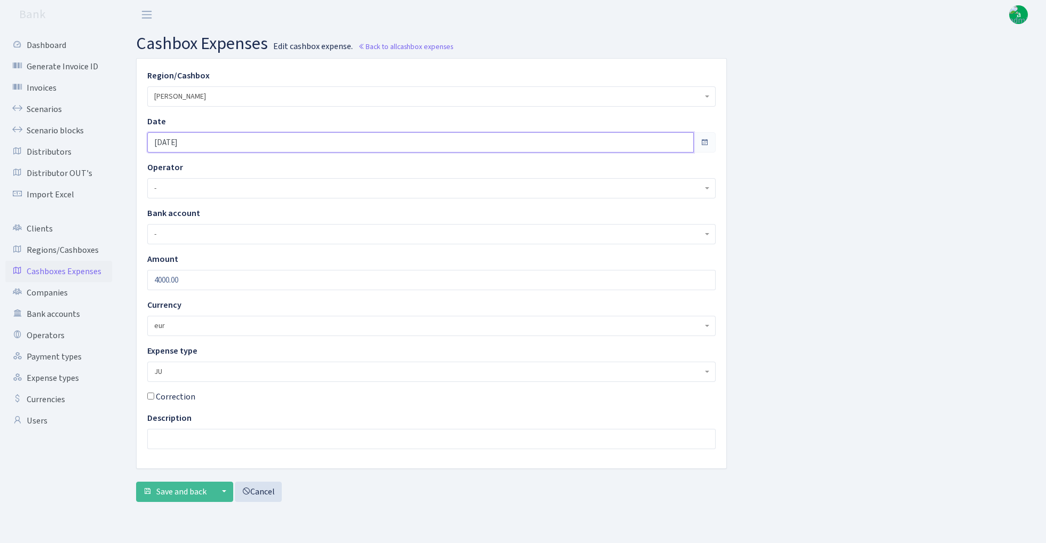
click at [219, 139] on input "[DATE]" at bounding box center [420, 142] width 546 height 20
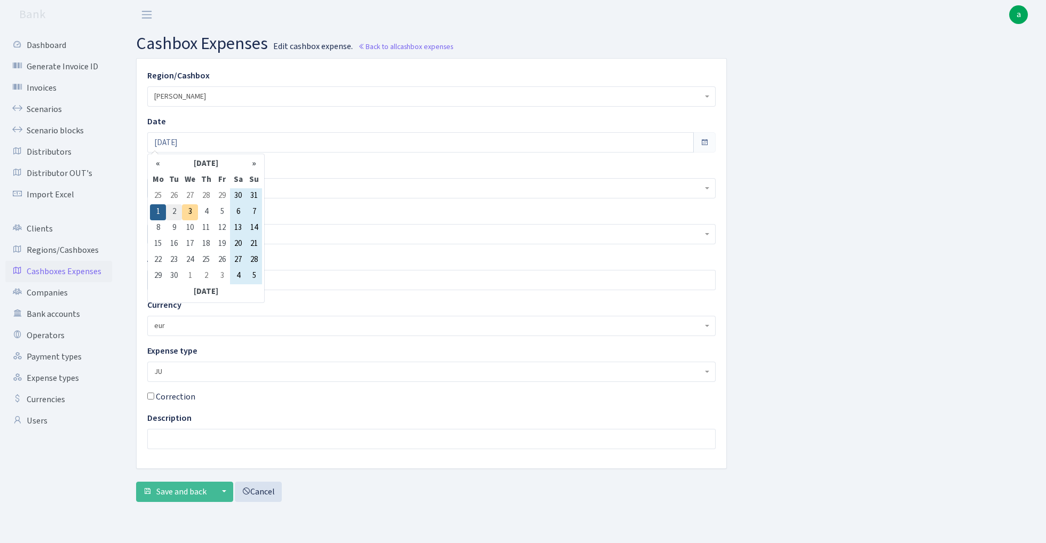
click at [174, 212] on td "2" at bounding box center [174, 212] width 16 height 16
type input "[DATE]"
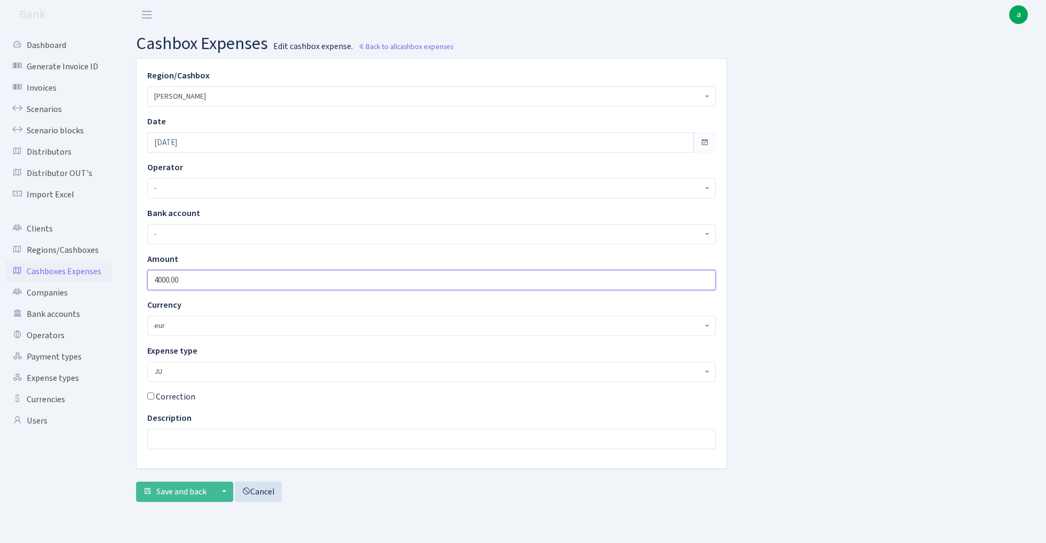
drag, startPoint x: 158, startPoint y: 282, endPoint x: 137, endPoint y: 282, distance: 21.3
click at [137, 282] on div "Region/Cashbox - 981 EU+other cash-crypto AED 981 EU+other cash-crypto EUR 981 …" at bounding box center [431, 264] width 605 height 410
type input "5000.00"
click at [187, 490] on span "Save and back" at bounding box center [181, 492] width 50 height 12
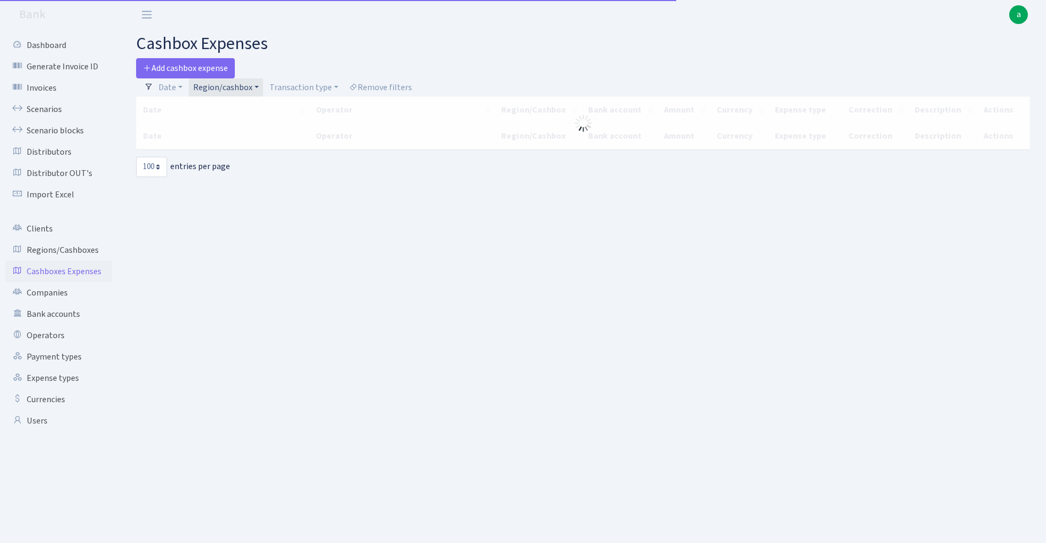
select select "100"
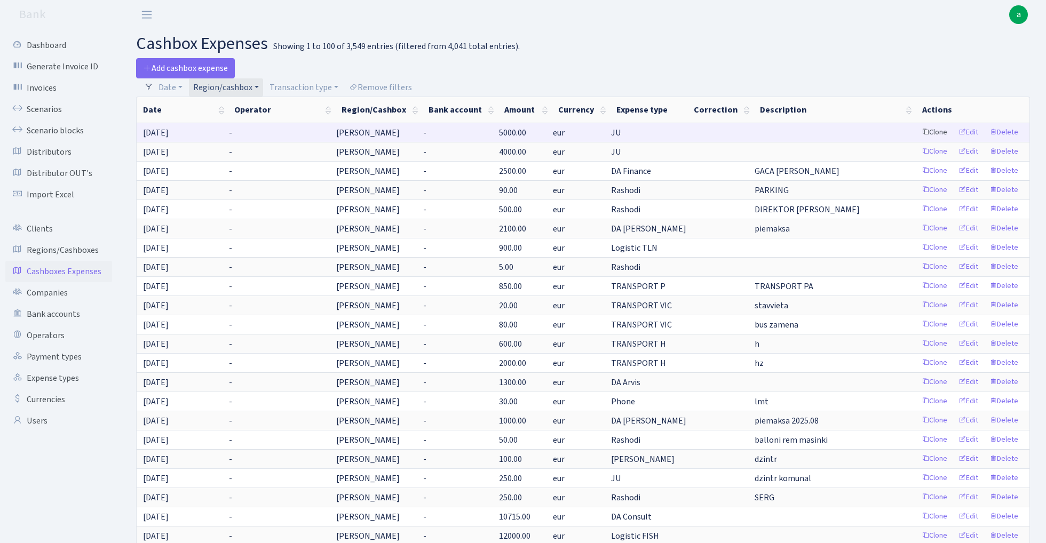
click at [931, 133] on link "Clone" at bounding box center [933, 132] width 35 height 17
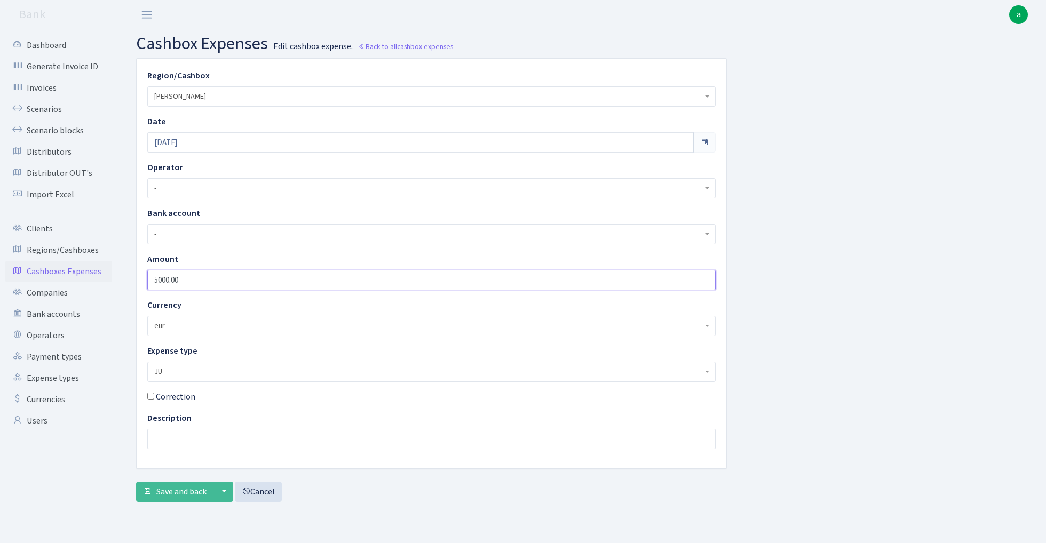
drag, startPoint x: 157, startPoint y: 278, endPoint x: 129, endPoint y: 280, distance: 28.3
click at [129, 280] on div "Region/Cashbox - 981 EU+other cash-crypto AED 981 EU+other cash-crypto EUR 981 …" at bounding box center [431, 264] width 605 height 410
type input "3000.00"
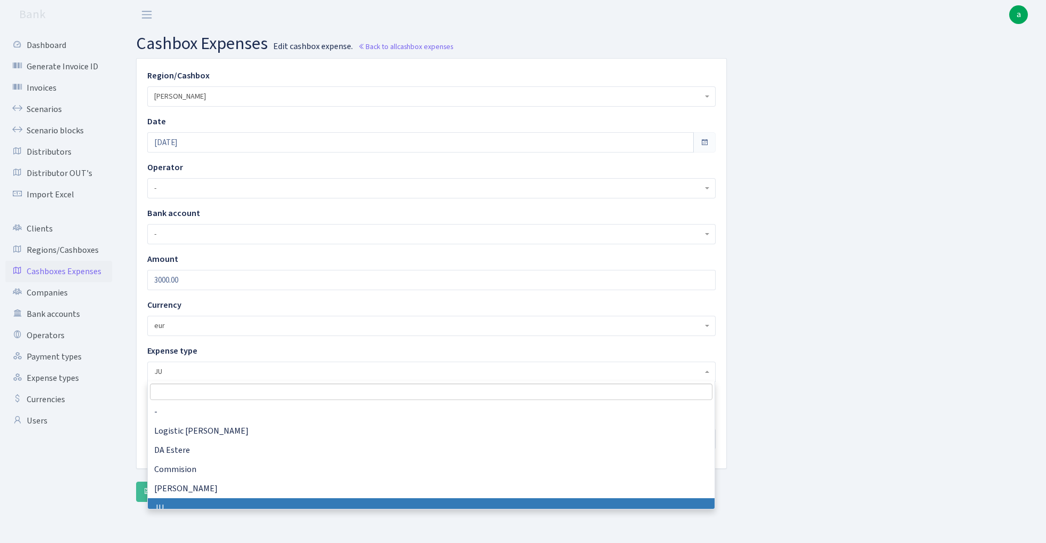
click at [207, 372] on span "JU" at bounding box center [428, 371] width 548 height 11
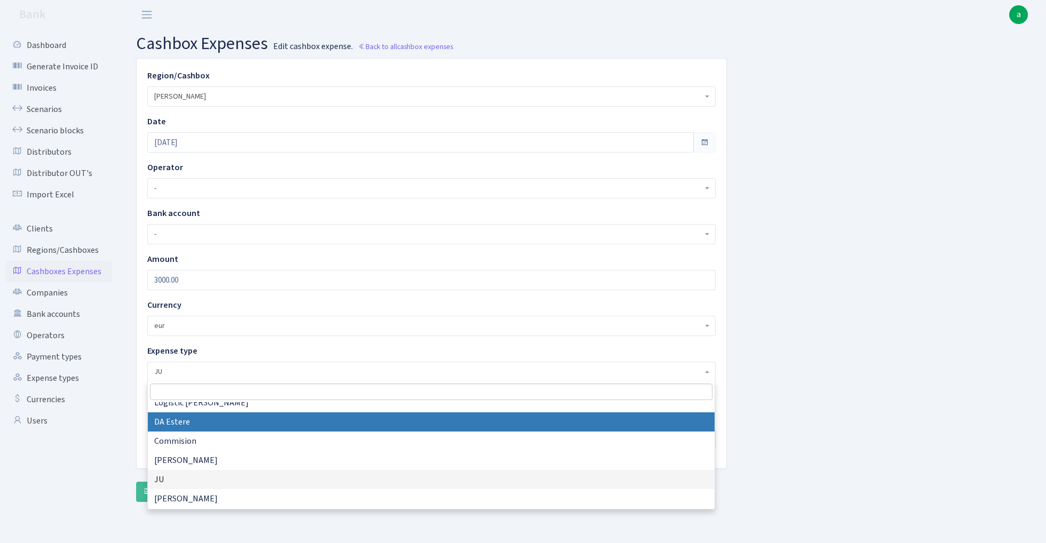
scroll to position [33, 0]
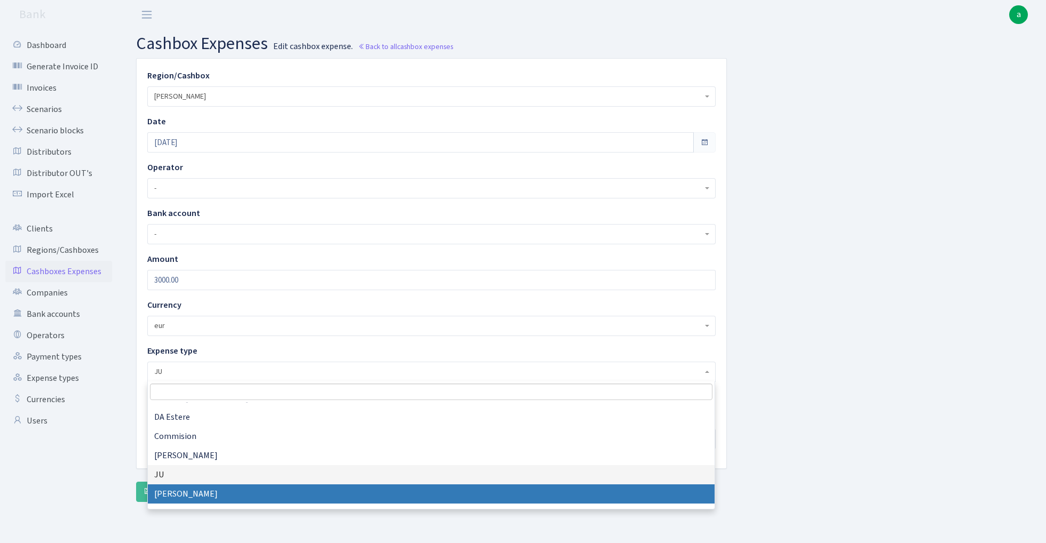
select select "6"
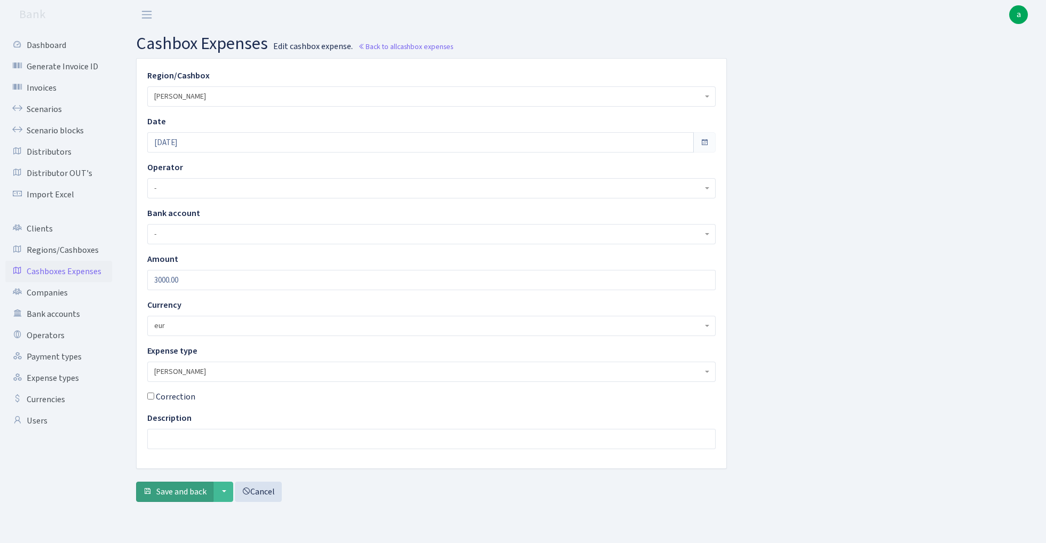
click at [180, 492] on span "Save and back" at bounding box center [181, 492] width 50 height 12
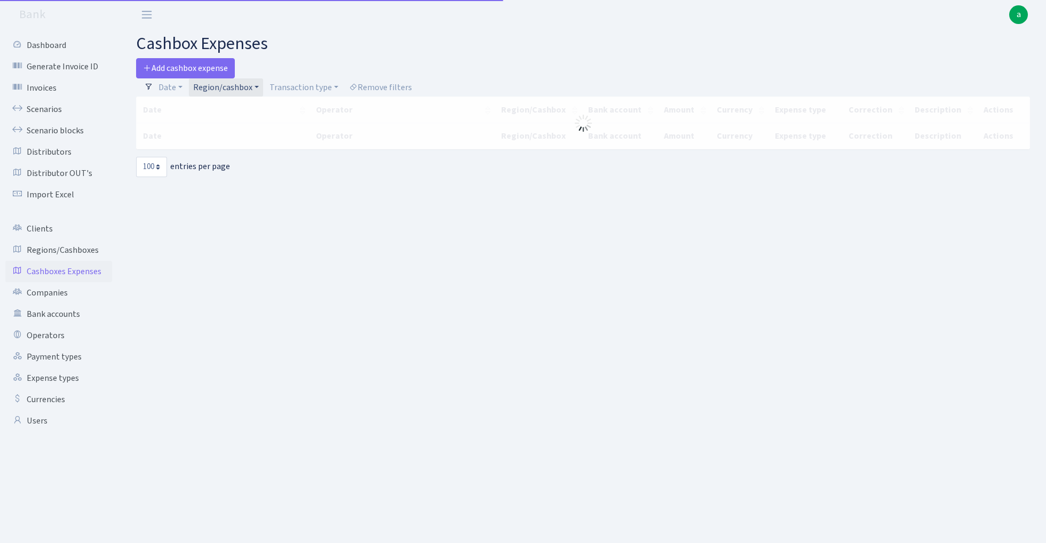
select select "100"
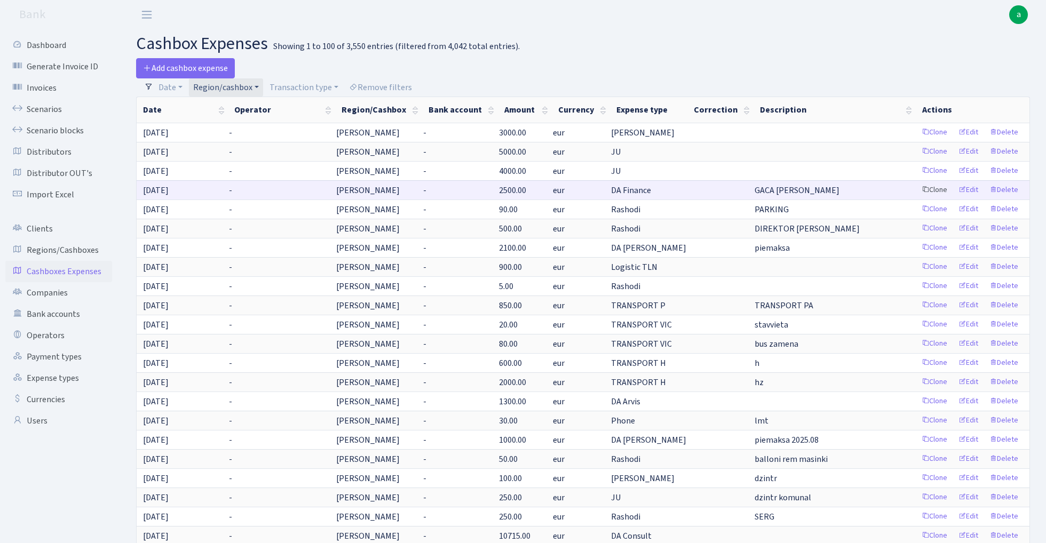
click at [936, 187] on link "Clone" at bounding box center [933, 190] width 35 height 17
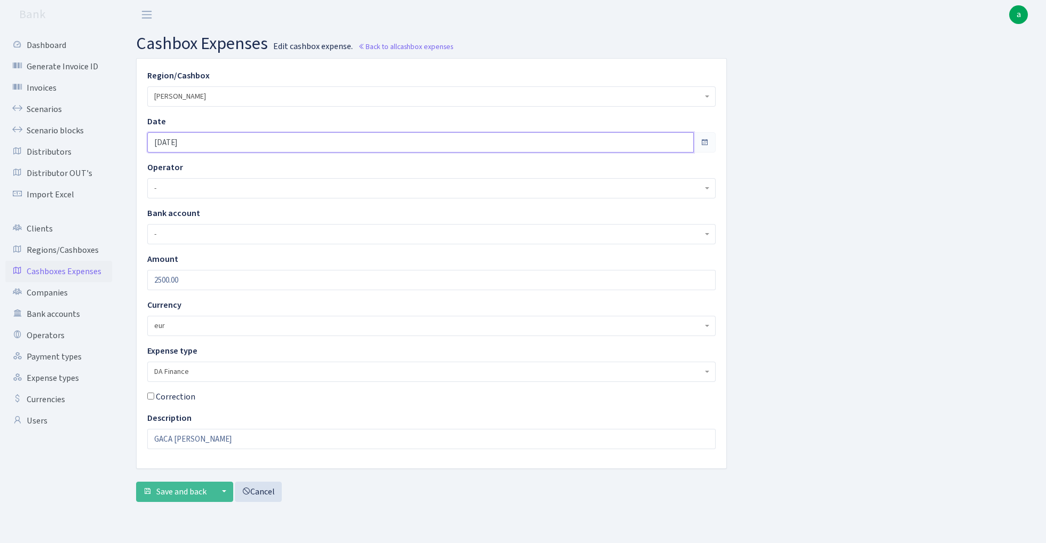
click at [210, 132] on input "[DATE]" at bounding box center [420, 142] width 546 height 20
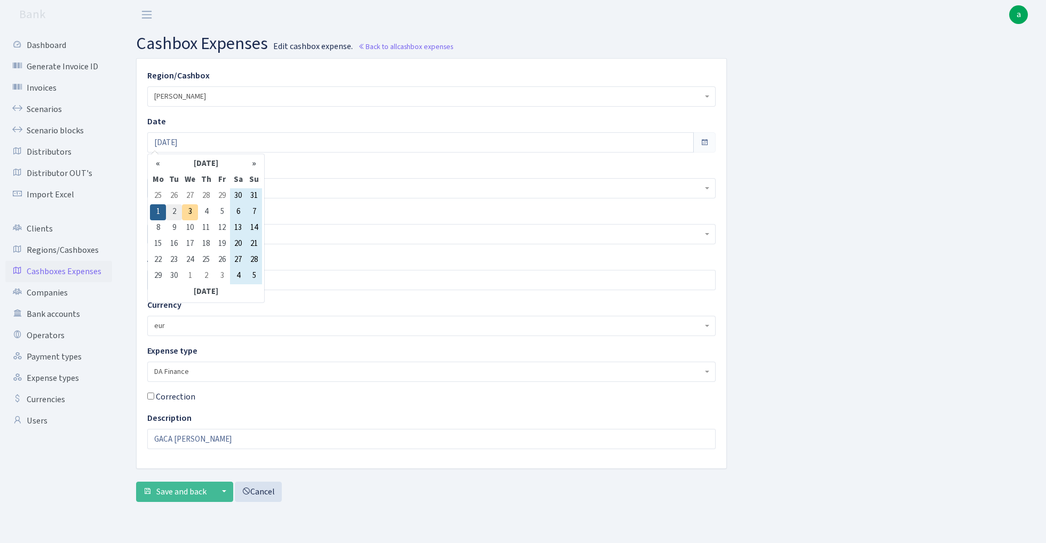
click at [171, 211] on td "2" at bounding box center [174, 212] width 16 height 16
type input "[DATE]"
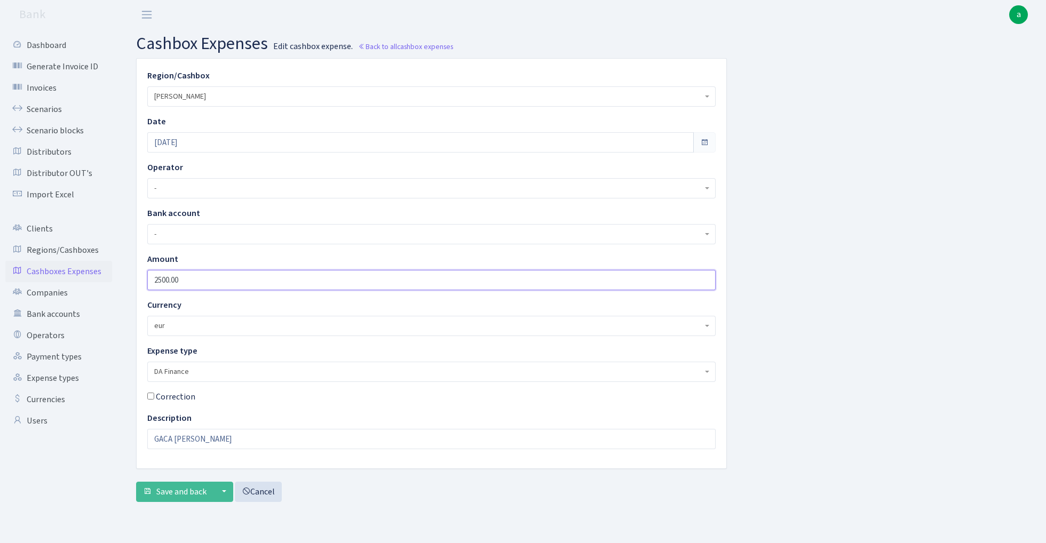
click at [195, 280] on input "2500.00" at bounding box center [431, 280] width 568 height 20
type input "1000"
click at [828, 262] on div "Region/Cashbox - 981 EU+other cash-crypto AED 981 EU+other cash-crypto EUR 981 …" at bounding box center [583, 284] width 910 height 452
click at [204, 371] on span "DA Finance" at bounding box center [428, 371] width 548 height 11
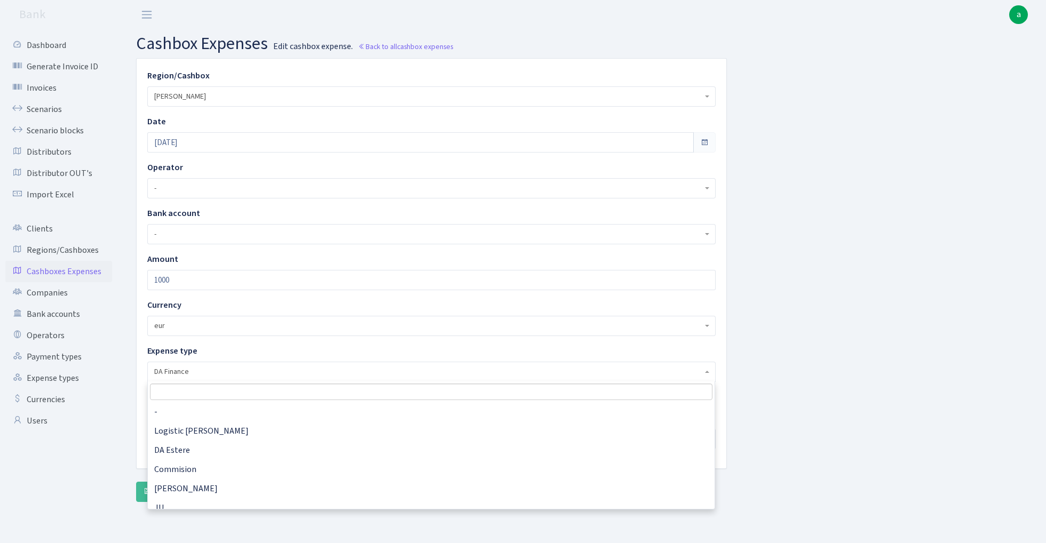
scroll to position [250, 0]
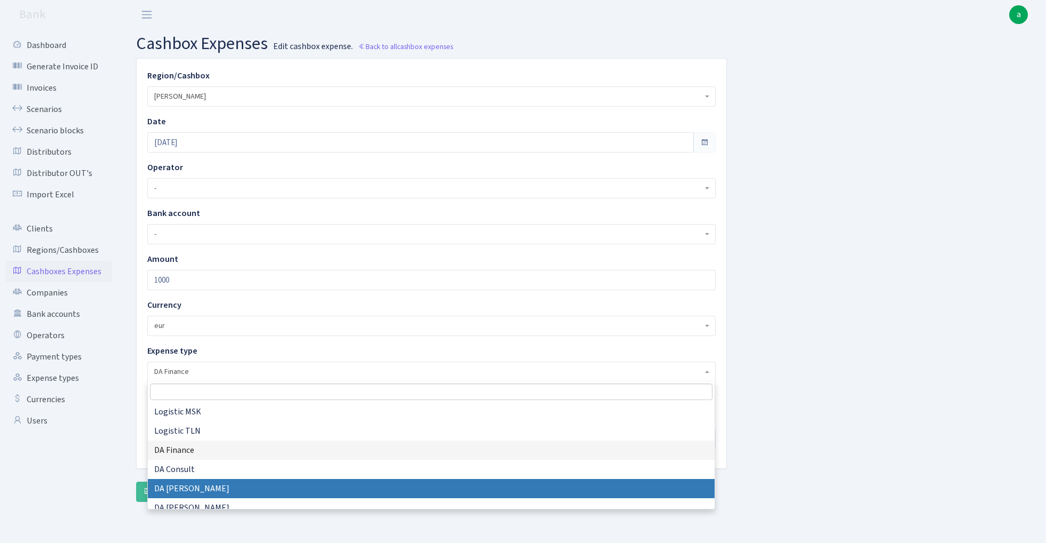
select select "17"
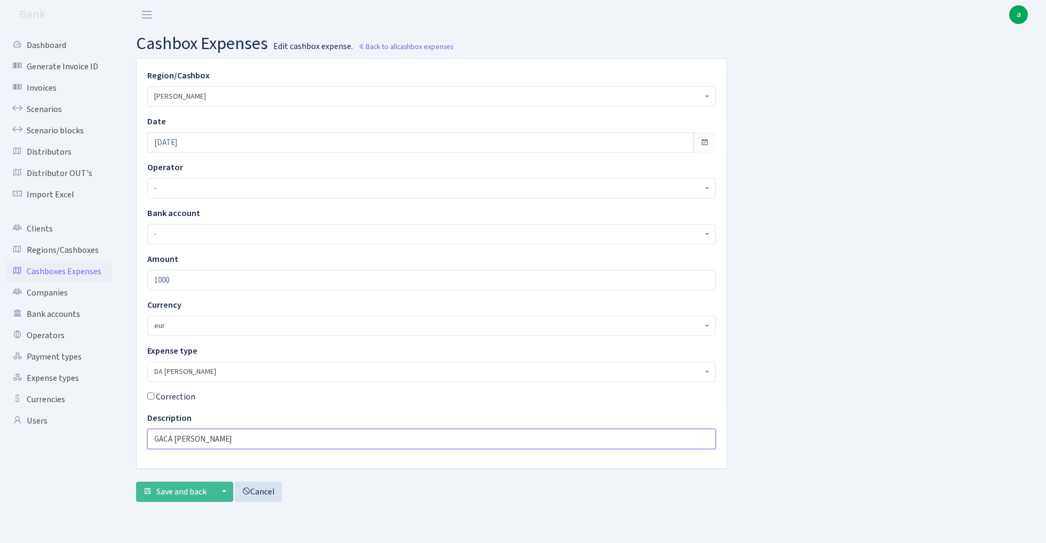
drag, startPoint x: 212, startPoint y: 442, endPoint x: 69, endPoint y: 440, distance: 143.0
click at [69, 440] on div "Dashboard Generate Invoice ID Invoices Scenarios Scenario blocks Distributors D…" at bounding box center [523, 272] width 1046 height 487
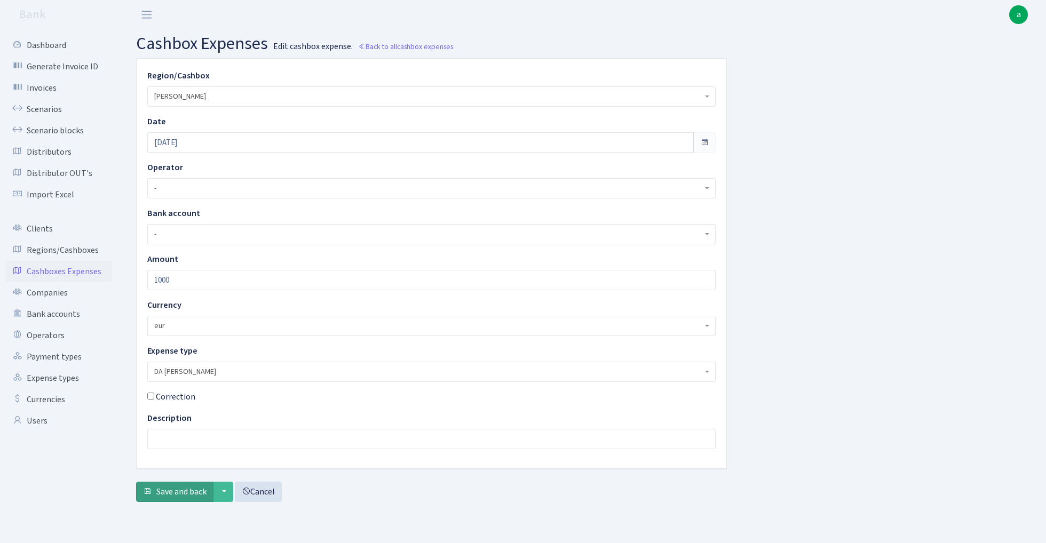
click at [157, 494] on span "Save and back" at bounding box center [181, 492] width 50 height 12
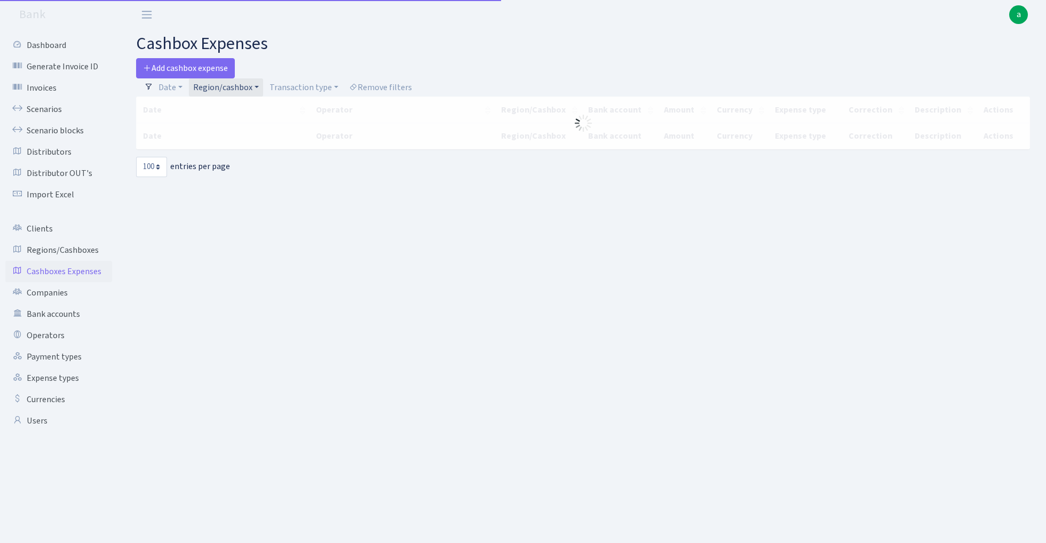
select select "100"
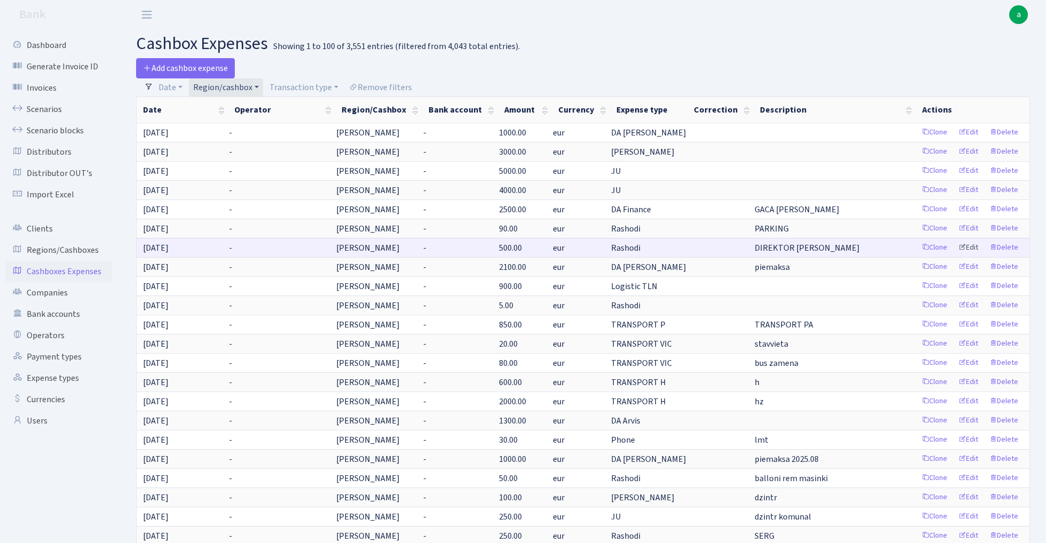
click at [969, 248] on link "Edit" at bounding box center [967, 248] width 29 height 17
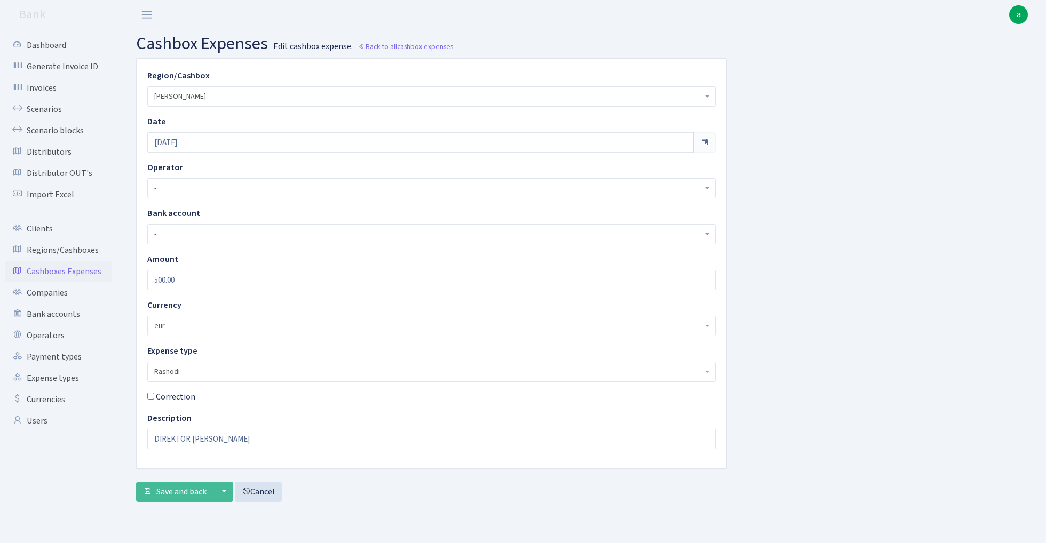
click at [199, 373] on span "Rashodi" at bounding box center [428, 371] width 548 height 11
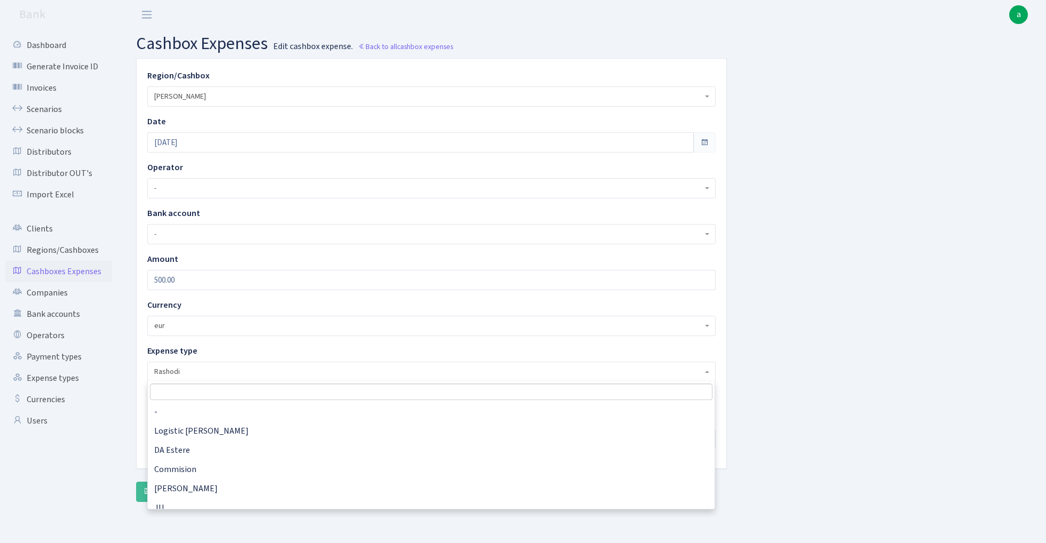
scroll to position [115, 0]
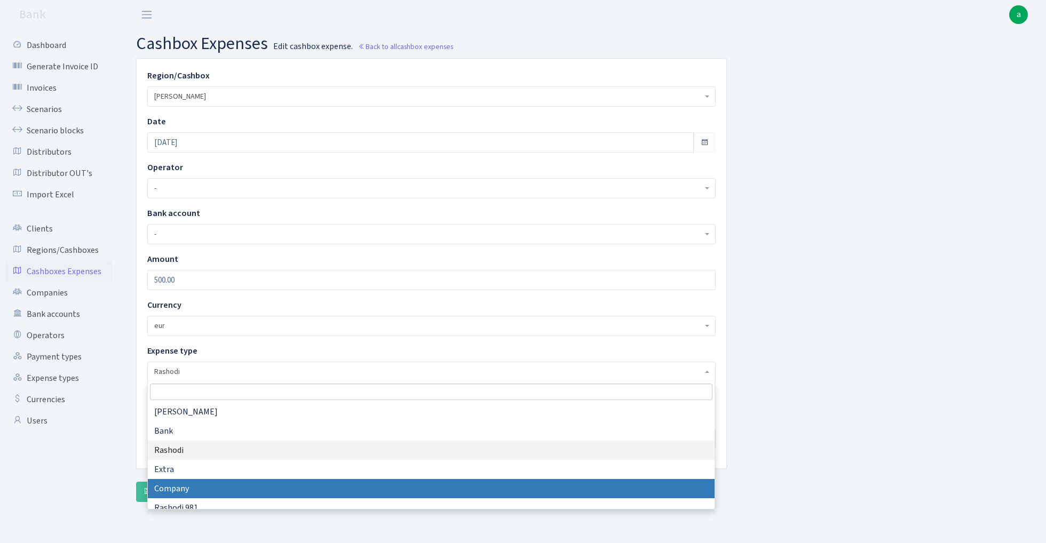
select select "10"
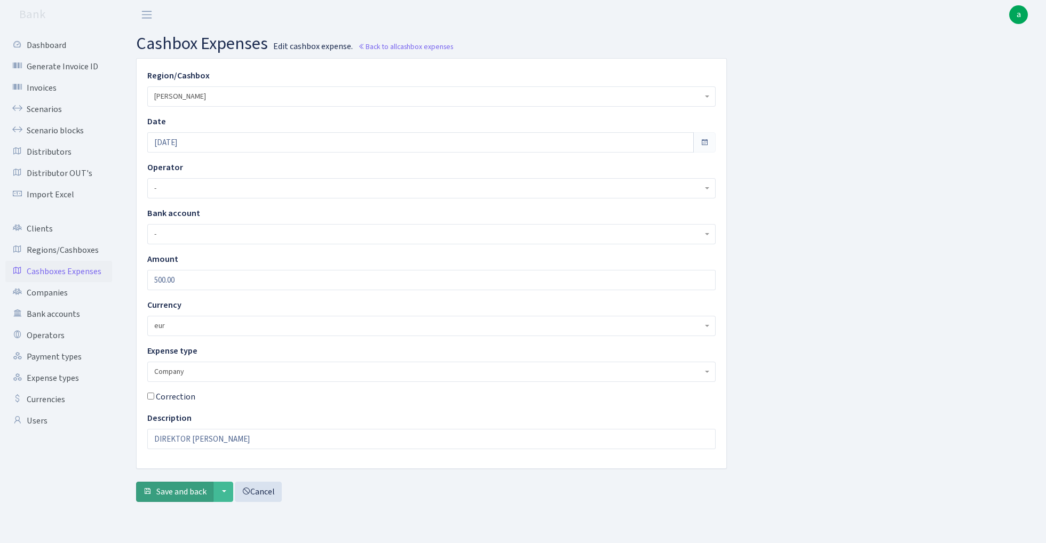
click at [181, 490] on span "Save and back" at bounding box center [181, 492] width 50 height 12
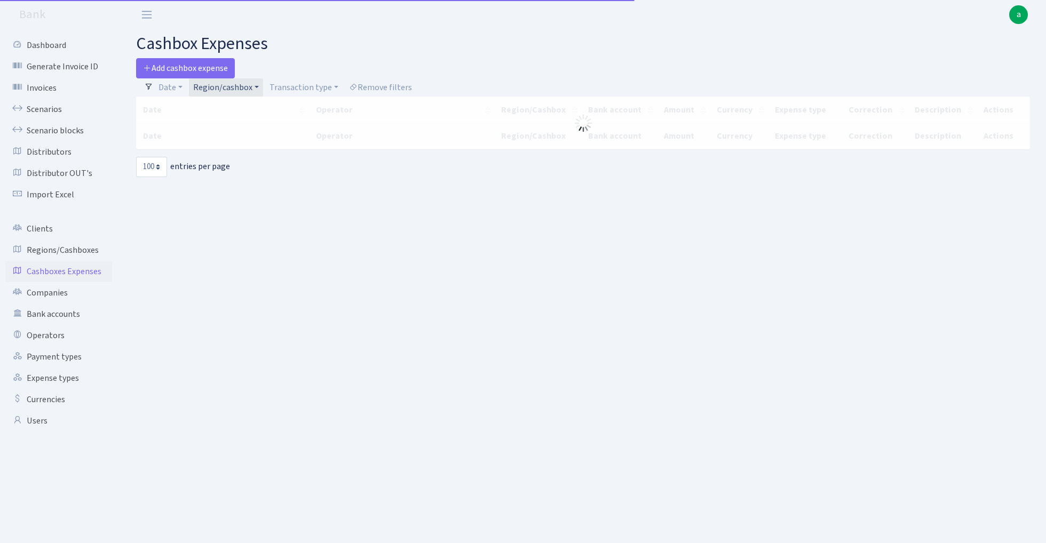
select select "100"
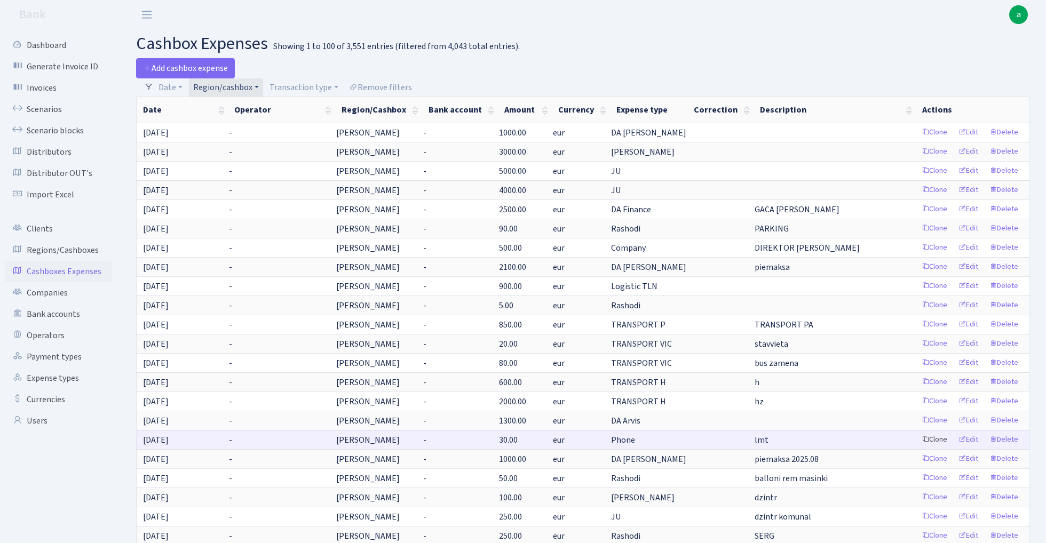
click at [942, 441] on link "Clone" at bounding box center [933, 440] width 35 height 17
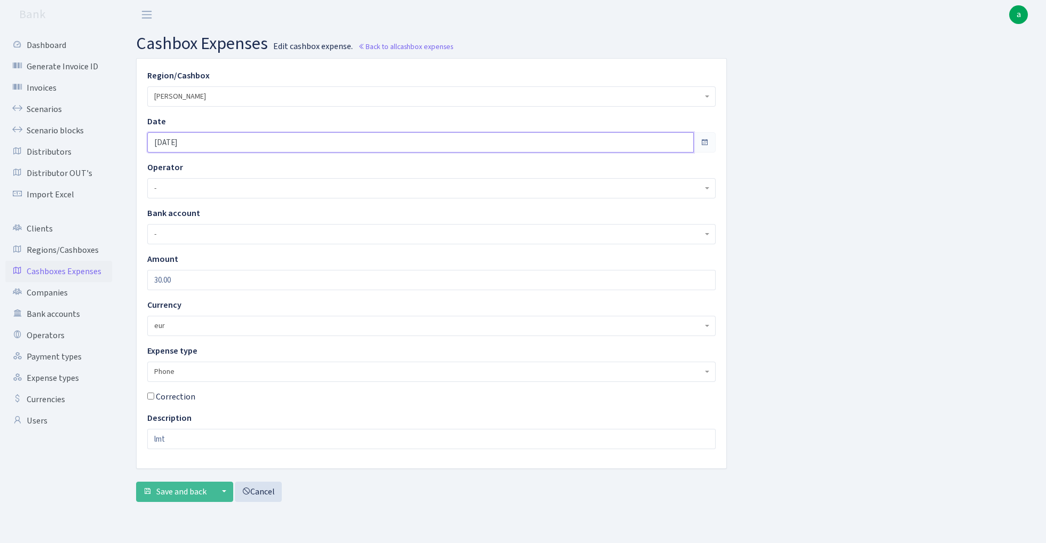
click at [201, 141] on input "[DATE]" at bounding box center [420, 142] width 546 height 20
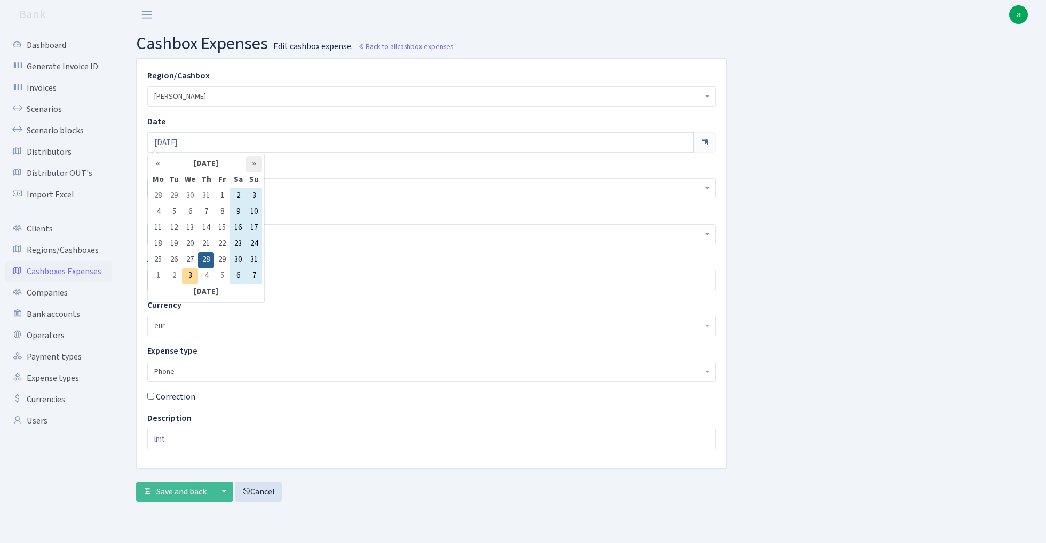
click at [252, 165] on th "»" at bounding box center [254, 164] width 16 height 16
click at [177, 214] on td "2" at bounding box center [174, 212] width 16 height 16
type input "02.09.2025"
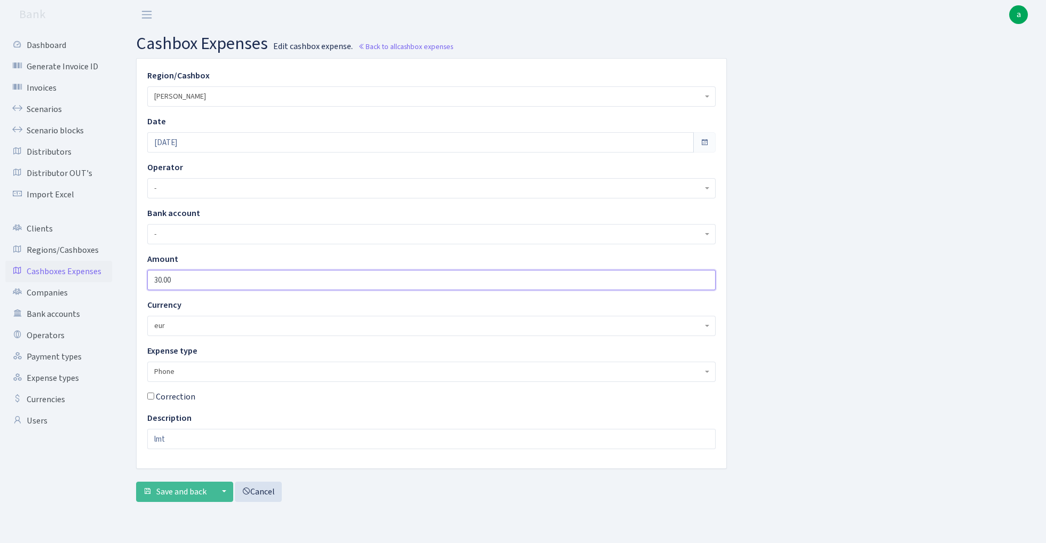
click at [193, 275] on input "30.00" at bounding box center [431, 280] width 568 height 20
type input "20"
click at [188, 496] on span "Save and back" at bounding box center [181, 492] width 50 height 12
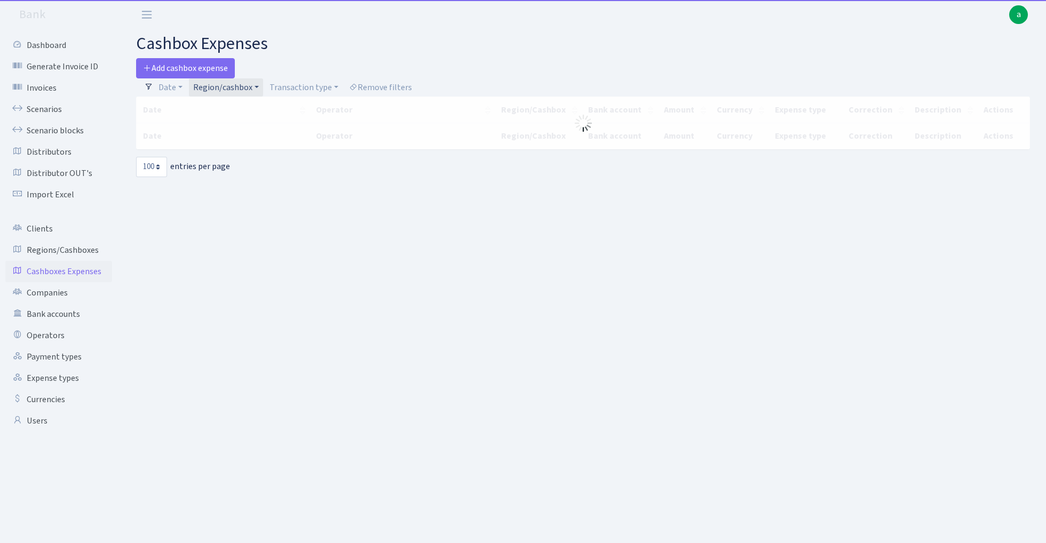
select select "100"
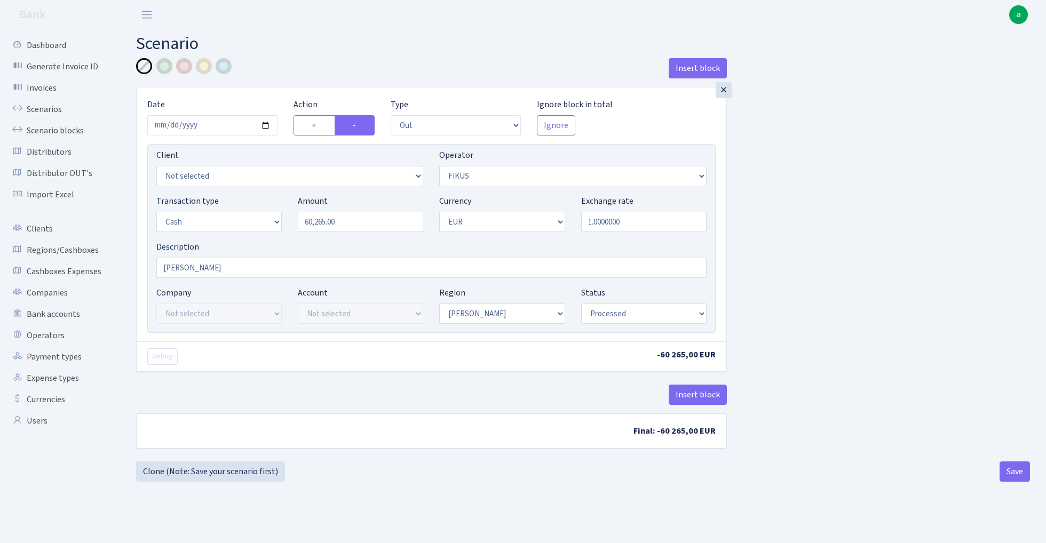
select select "out"
select select "388"
select select "1"
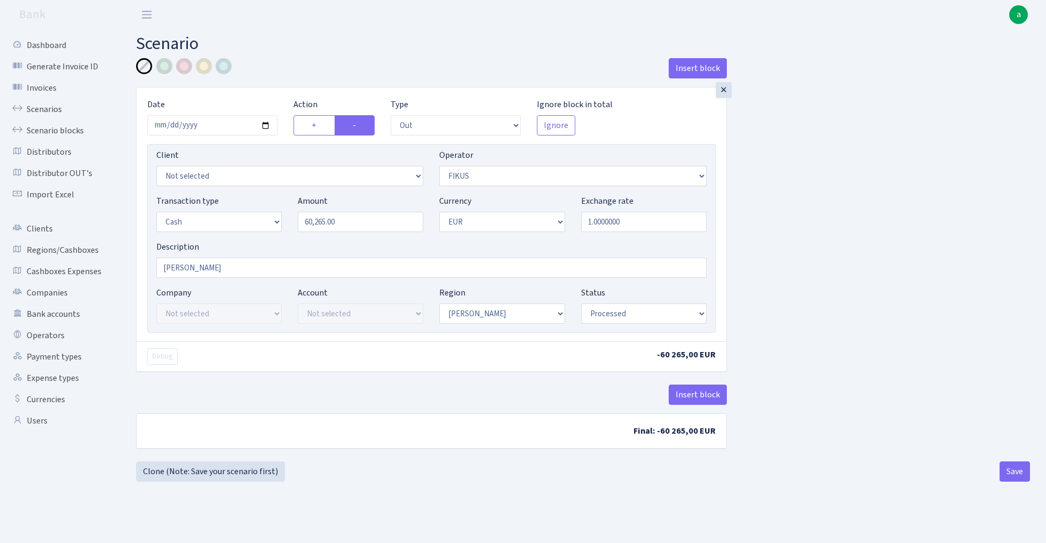
select select "processed"
click at [214, 124] on input "2025-08-30" at bounding box center [212, 125] width 130 height 20
type input "2025-09-02"
click at [357, 229] on input "60265.00" at bounding box center [360, 222] width 125 height 20
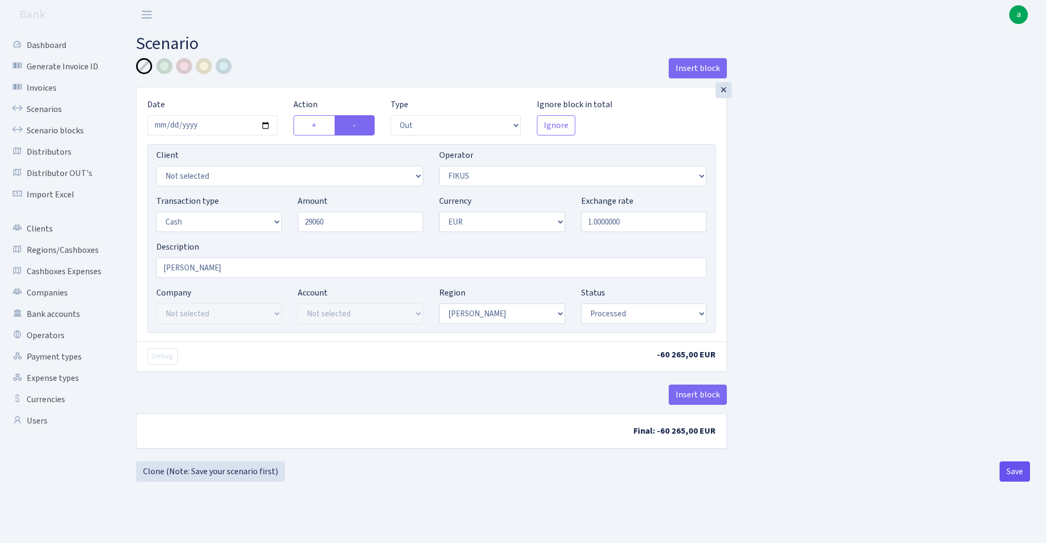
type input "29,060.00"
click at [1010, 480] on main "Scenario Insert block × Date 2025-09-02 Action + - Type --- In Out Commission F…" at bounding box center [583, 272] width 926 height 487
click at [1014, 469] on button "Save" at bounding box center [1014, 471] width 30 height 20
select select "out"
select select "388"
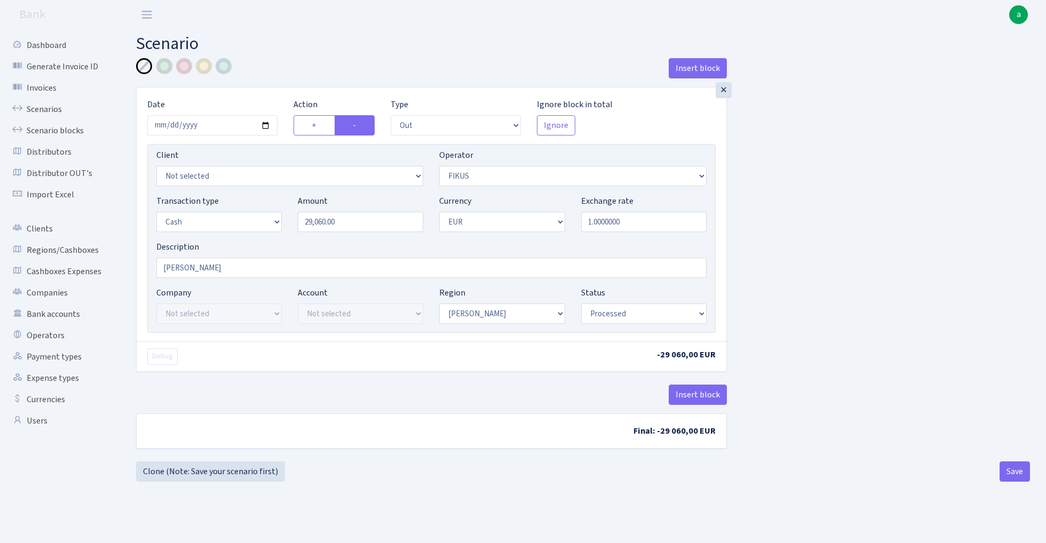
select select "1"
select select "processed"
click at [46, 106] on link "Scenarios" at bounding box center [58, 109] width 107 height 21
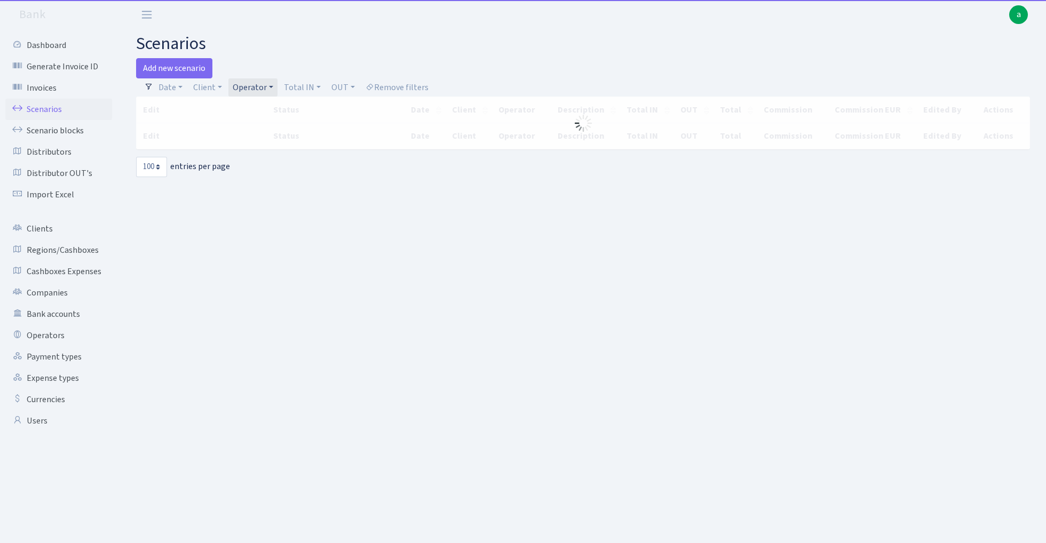
select select "100"
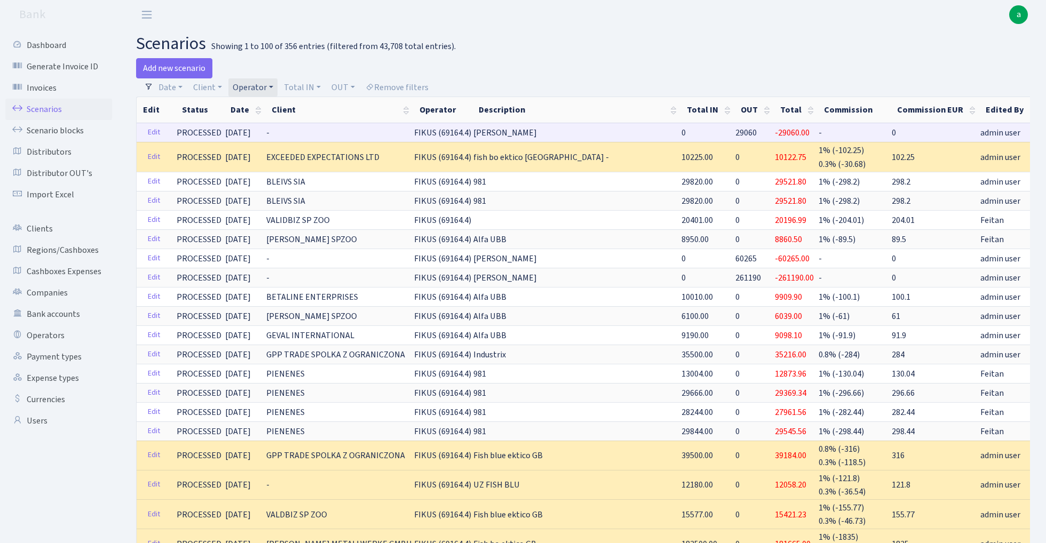
drag, startPoint x: 406, startPoint y: 134, endPoint x: 451, endPoint y: 134, distance: 44.8
click at [451, 134] on span "FIKUS (69164.4)" at bounding box center [442, 133] width 57 height 12
copy span "FIKUS (69164"
click at [1040, 131] on link "Clone" at bounding box center [1057, 132] width 35 height 17
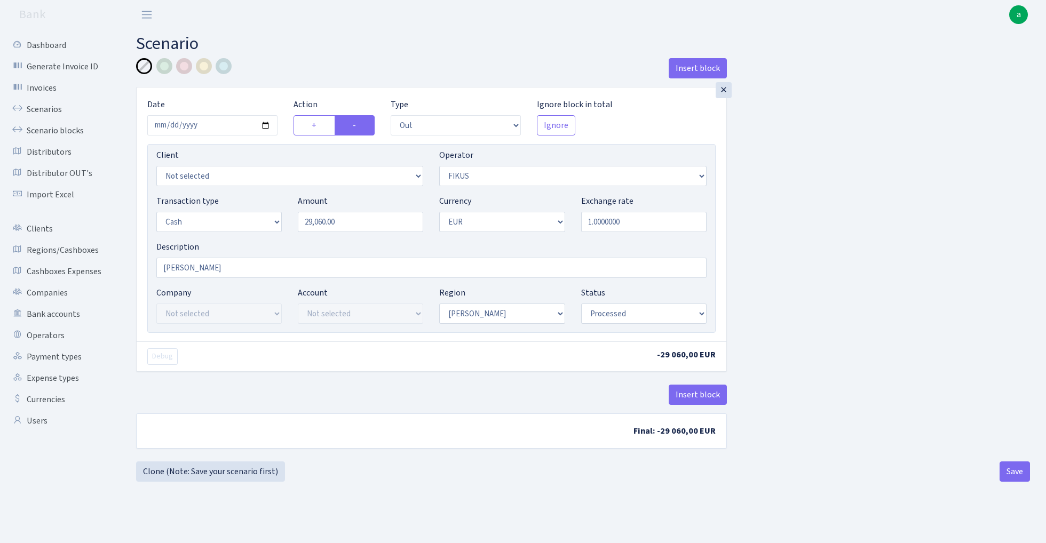
select select "out"
select select "388"
select select "1"
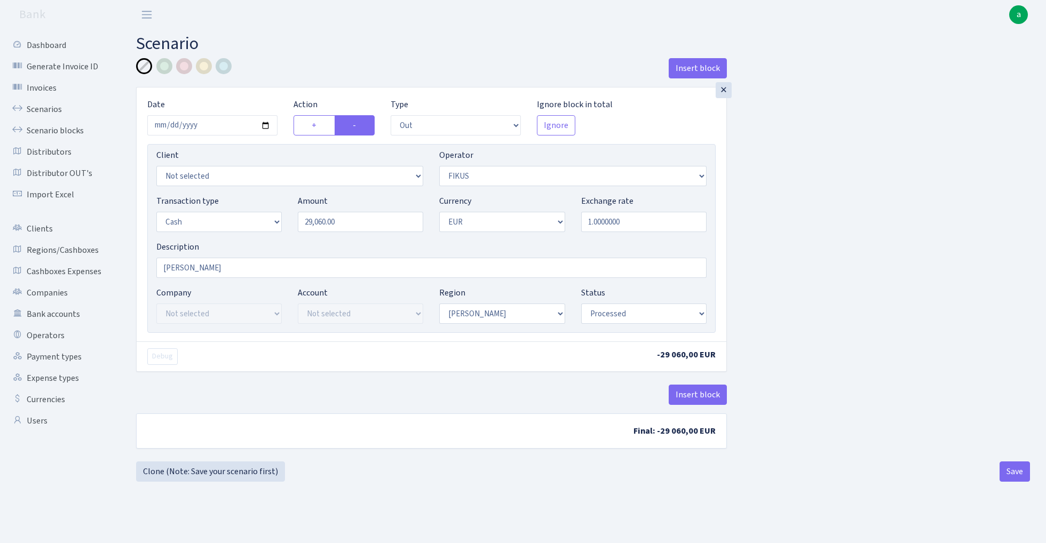
select select "processed"
select select "14"
click at [347, 225] on input "29060.00" at bounding box center [360, 222] width 125 height 20
paste input "869"
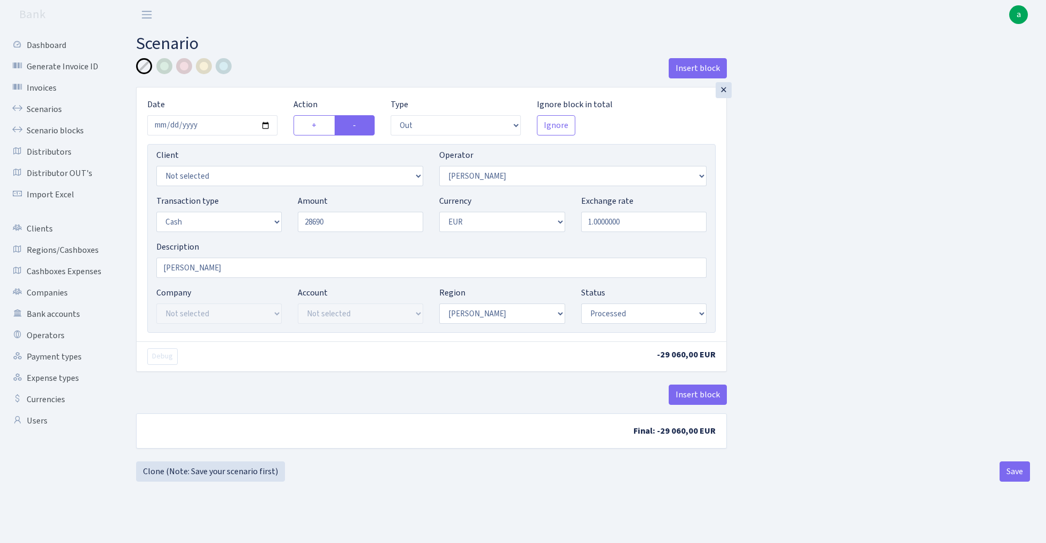
type input "28,690.00"
click at [815, 198] on div "Insert block × Date 2025-09-02 Action + - Type --- In Out Commission Field requ…" at bounding box center [583, 259] width 910 height 403
click at [1006, 475] on button "Save" at bounding box center [1014, 471] width 30 height 20
select select "out"
select select "14"
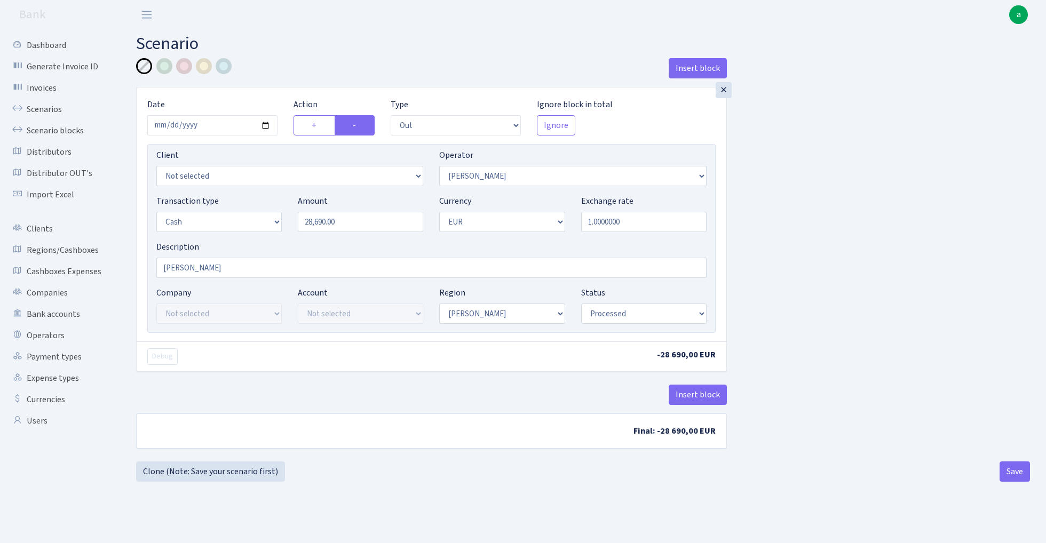
select select "1"
select select "processed"
click at [41, 109] on link "Scenarios" at bounding box center [58, 109] width 107 height 21
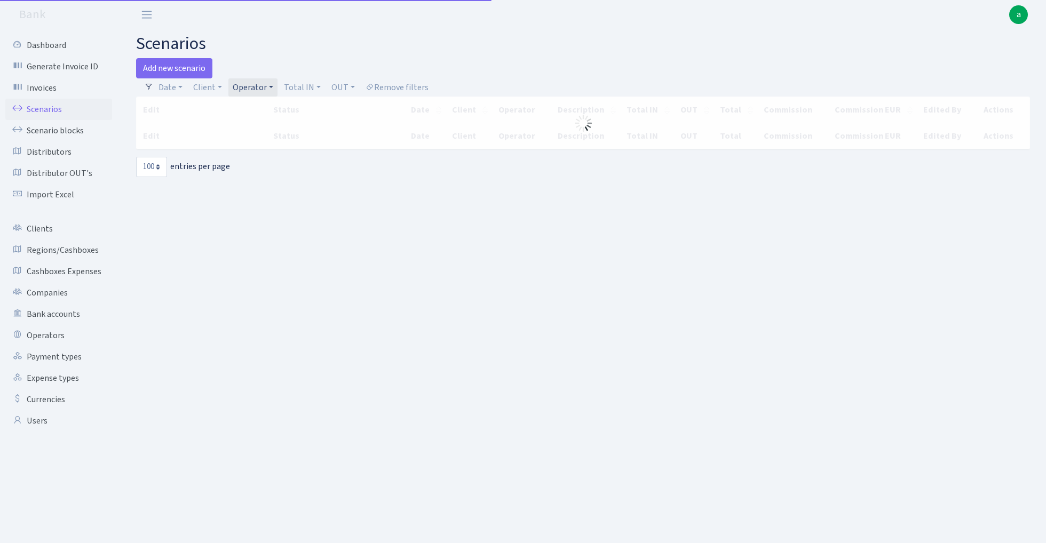
select select "100"
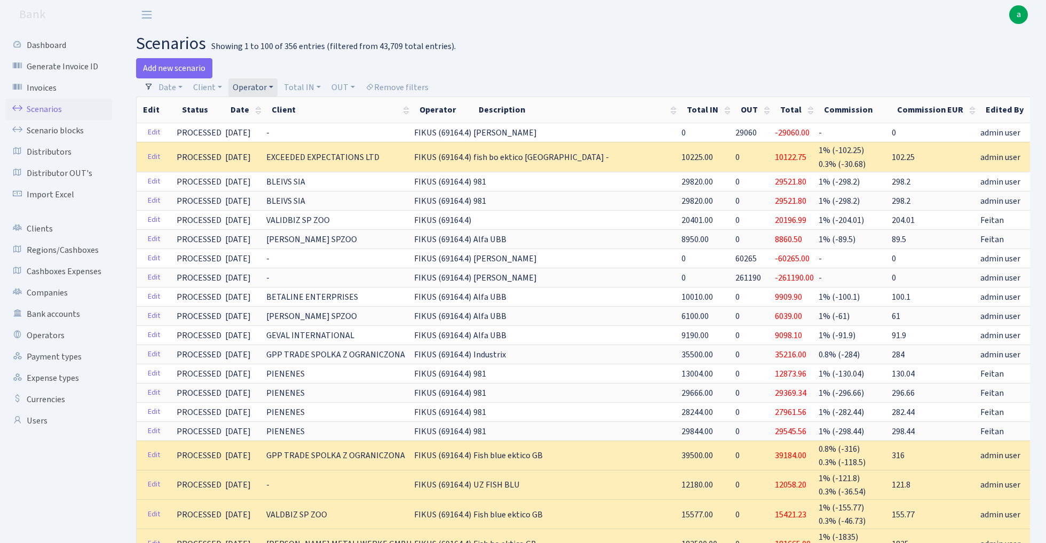
click at [261, 84] on link "Operator" at bounding box center [252, 87] width 49 height 18
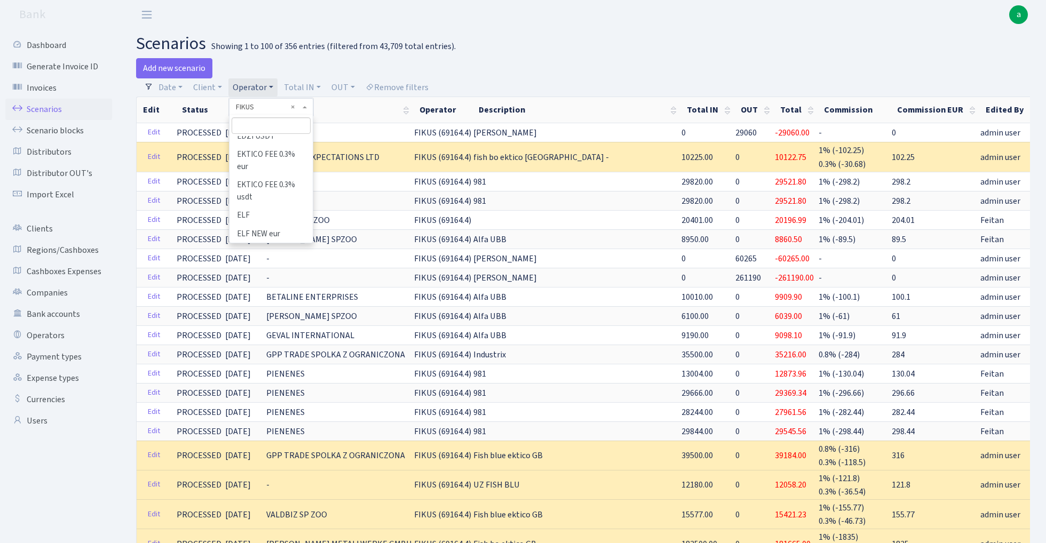
click at [261, 123] on input "search" at bounding box center [271, 125] width 78 height 17
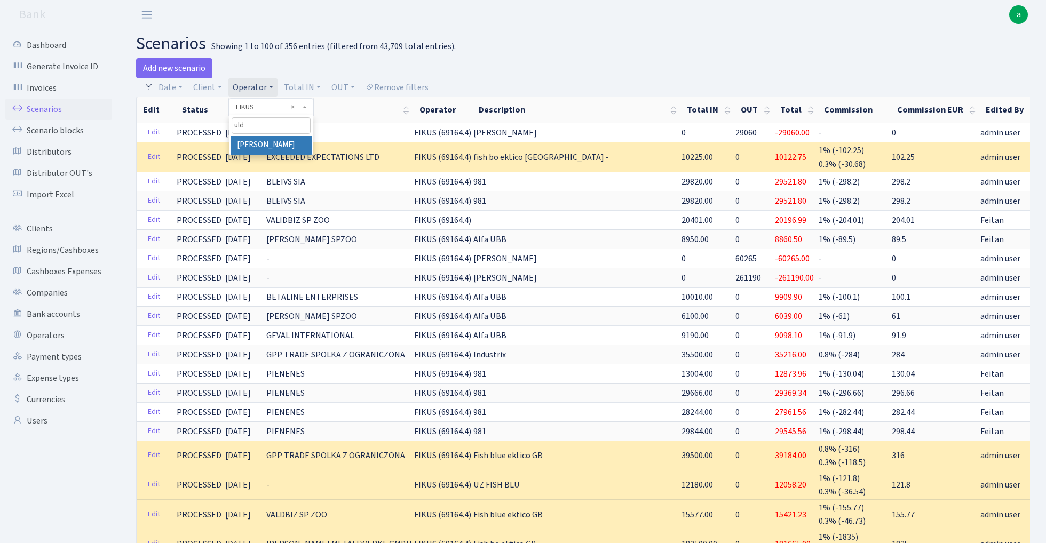
type input "uld"
click at [274, 142] on li "[PERSON_NAME]" at bounding box center [270, 145] width 81 height 19
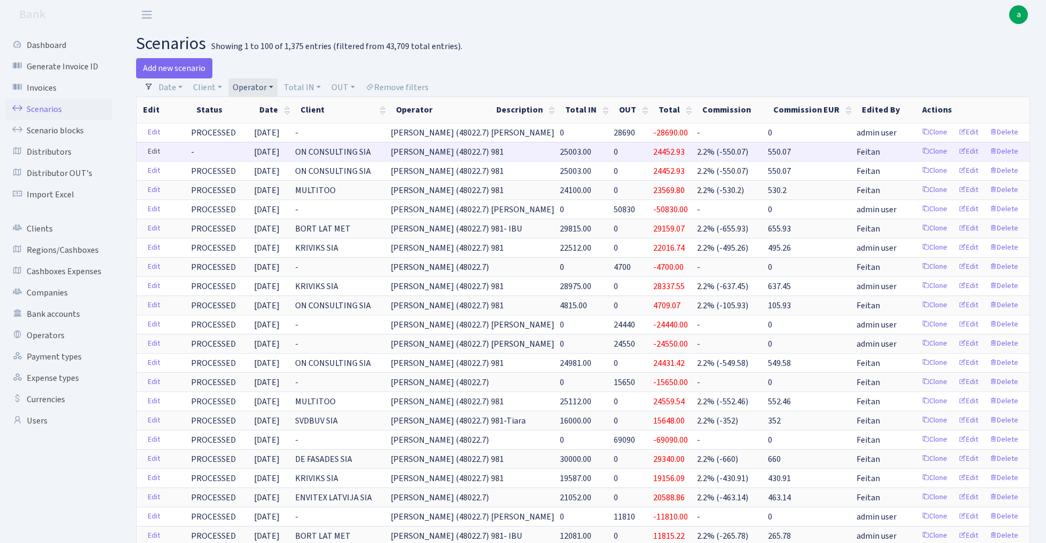
click at [158, 145] on link "Edit" at bounding box center [154, 152] width 22 height 17
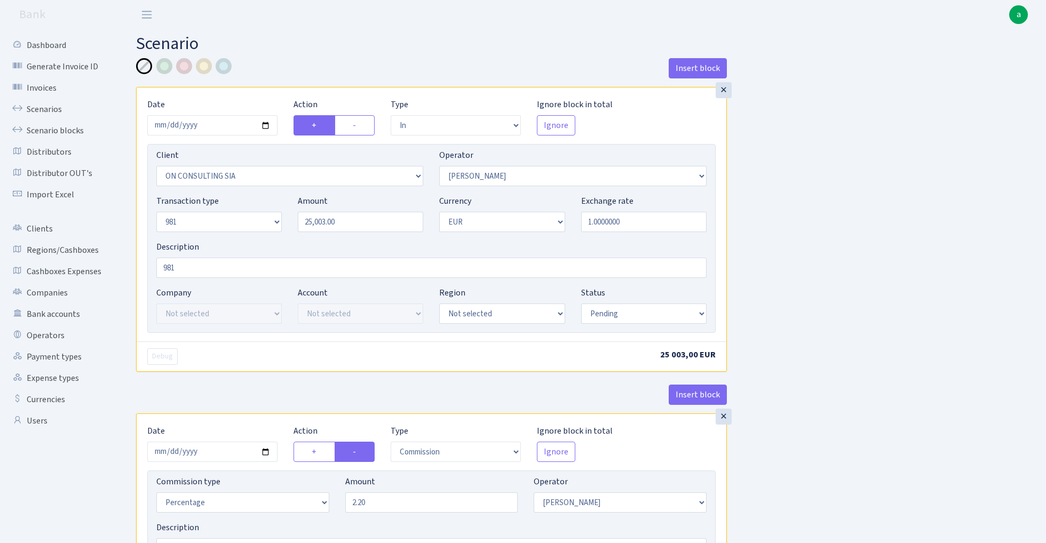
select select "in"
select select "3146"
select select "14"
select select "8"
select select "1"
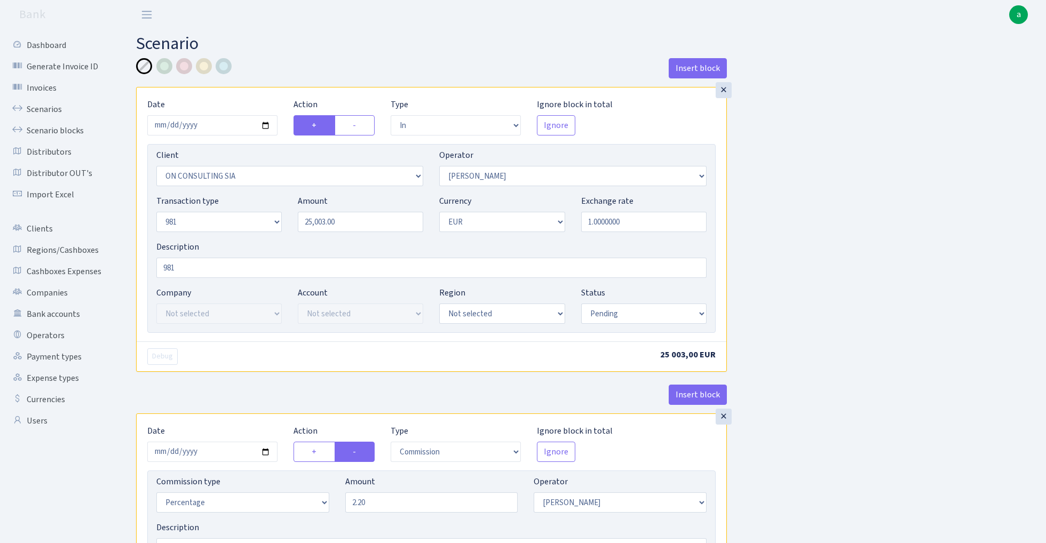
select select "pending"
select select "commission"
select select "14"
select select "pending"
select select "out"
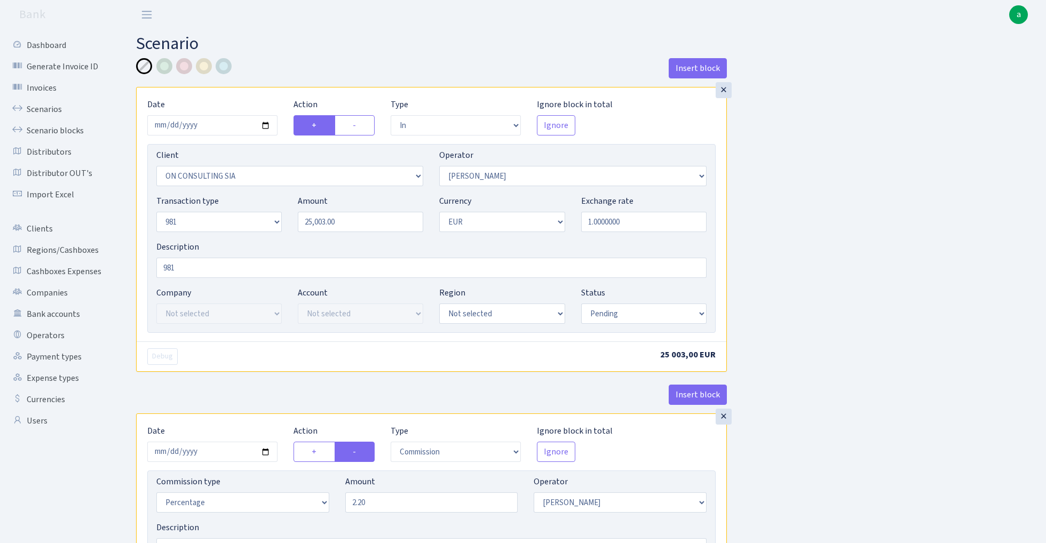
select select "2781"
select select "61"
select select "8"
select select "1"
select select "pending"
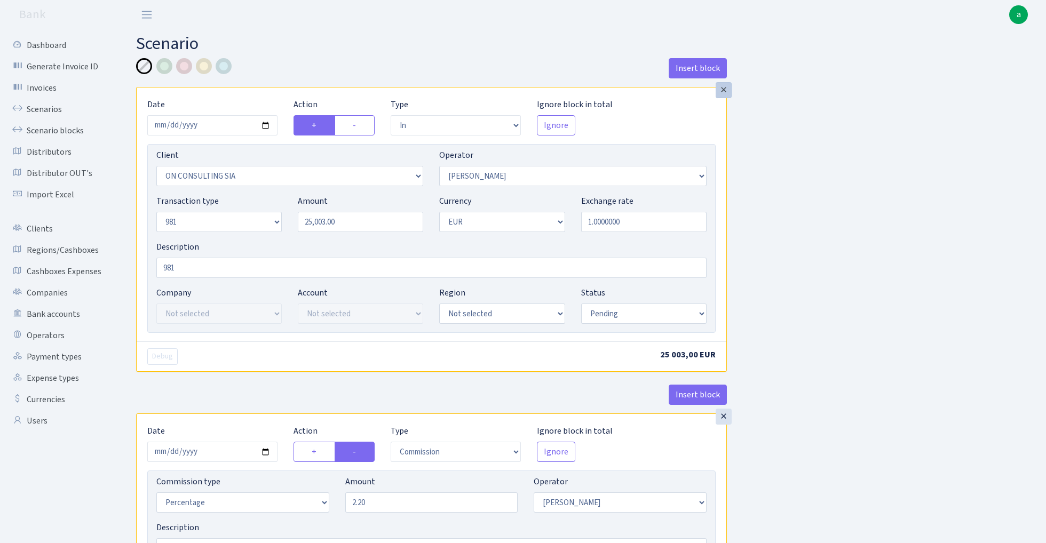
click at [724, 92] on div "×" at bounding box center [723, 90] width 16 height 16
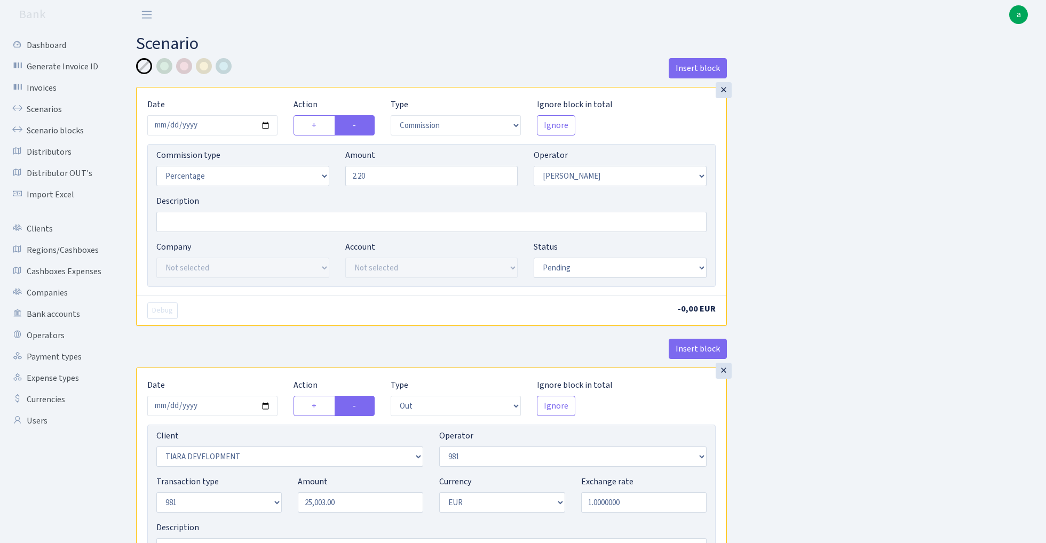
click at [724, 92] on div "×" at bounding box center [723, 90] width 16 height 16
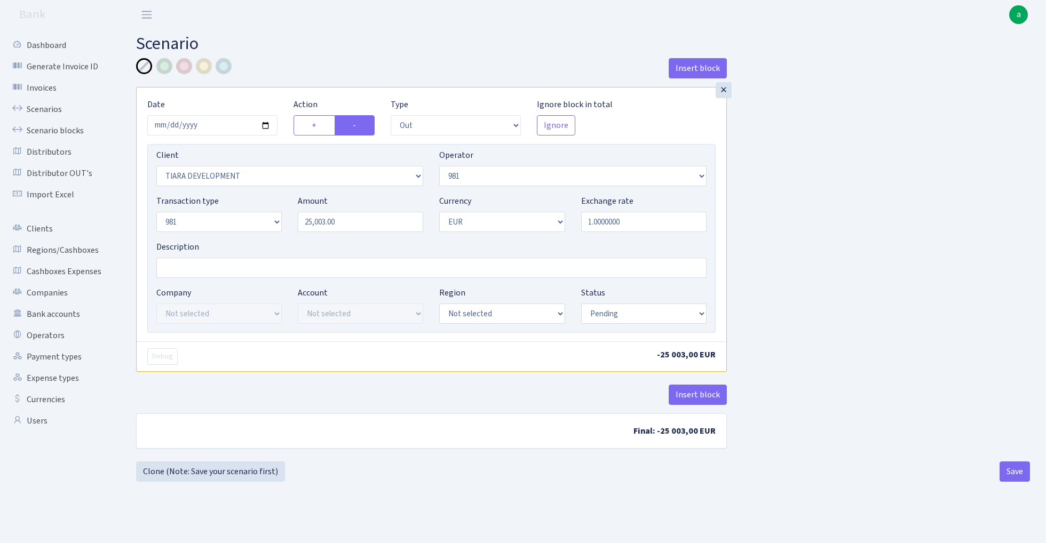
click at [724, 92] on div "×" at bounding box center [723, 90] width 16 height 16
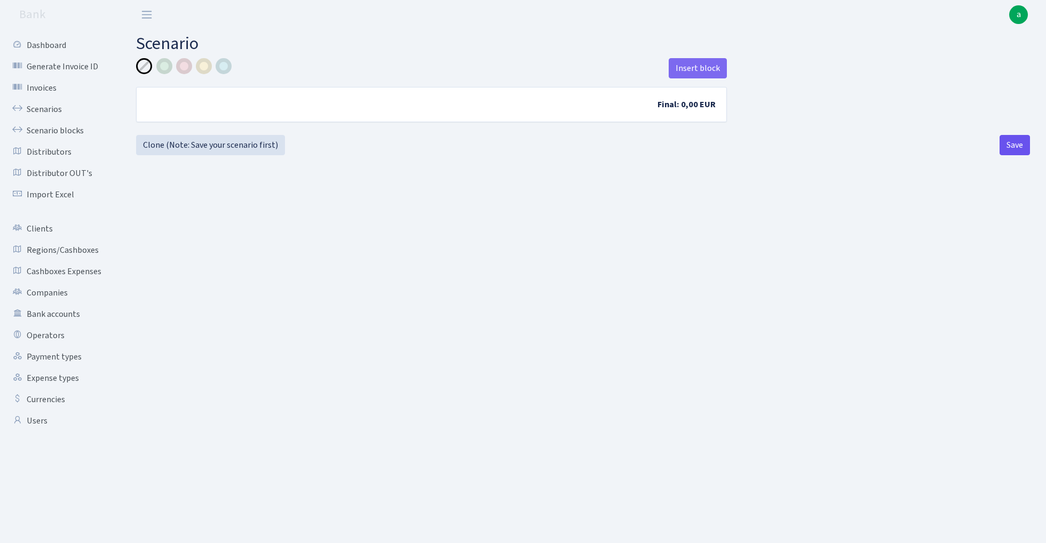
click at [1008, 146] on button "Save" at bounding box center [1014, 145] width 30 height 20
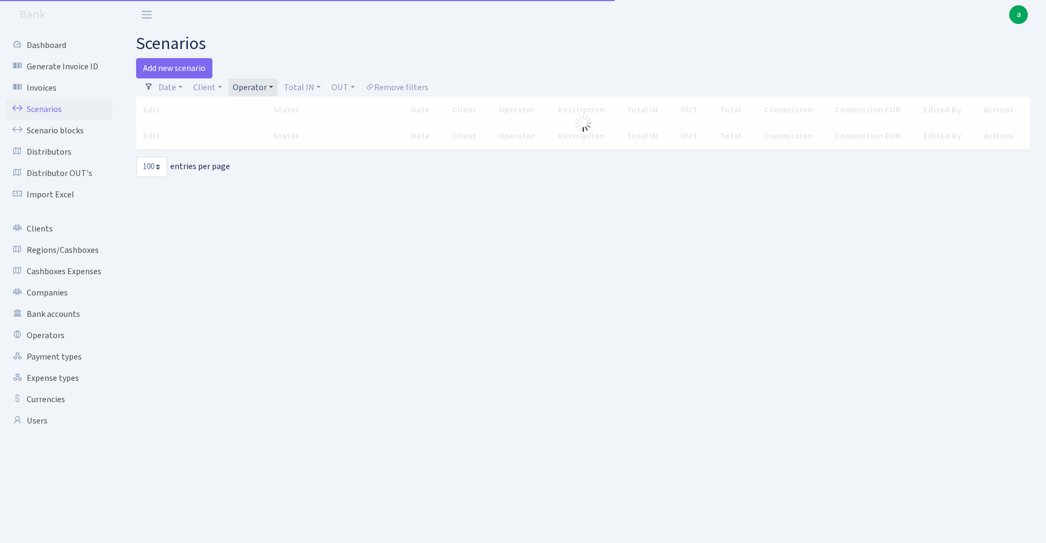
select select "100"
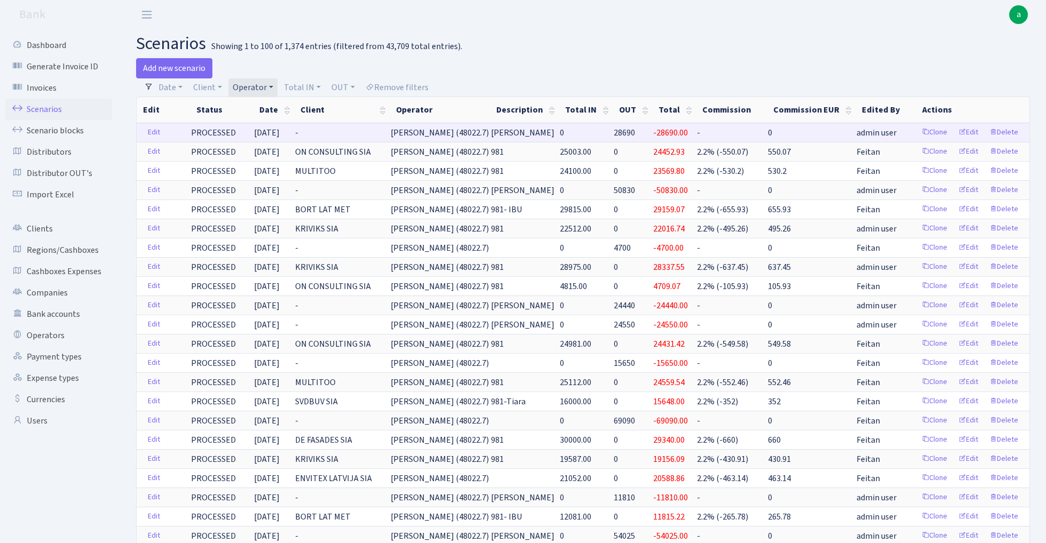
drag, startPoint x: 444, startPoint y: 135, endPoint x: 498, endPoint y: 136, distance: 54.4
click at [489, 136] on span "ULDIS (48022.7)" at bounding box center [439, 133] width 98 height 12
copy span "ULDIS (48022.7)"
click at [932, 133] on link "Clone" at bounding box center [933, 132] width 35 height 17
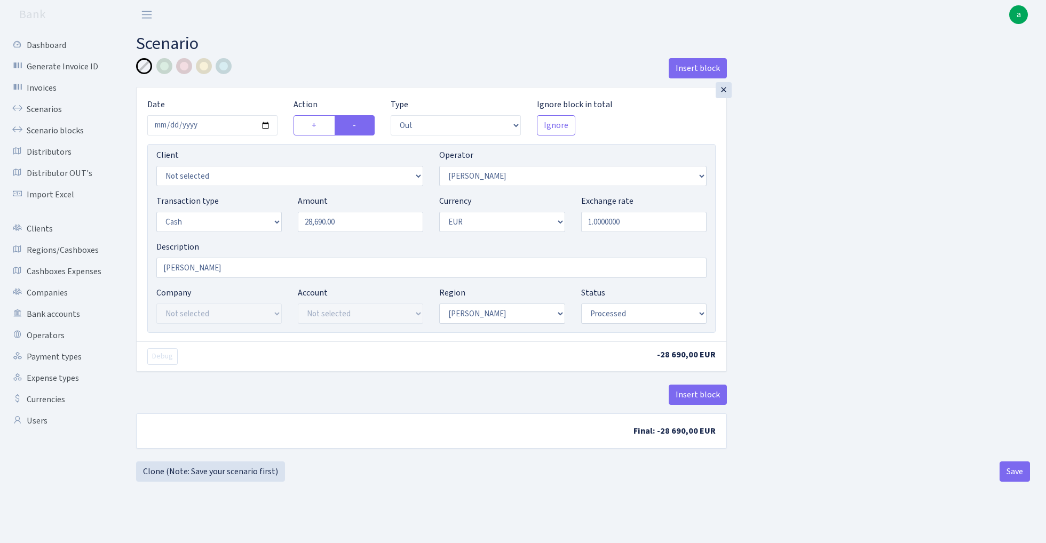
select select "out"
select select "14"
select select "1"
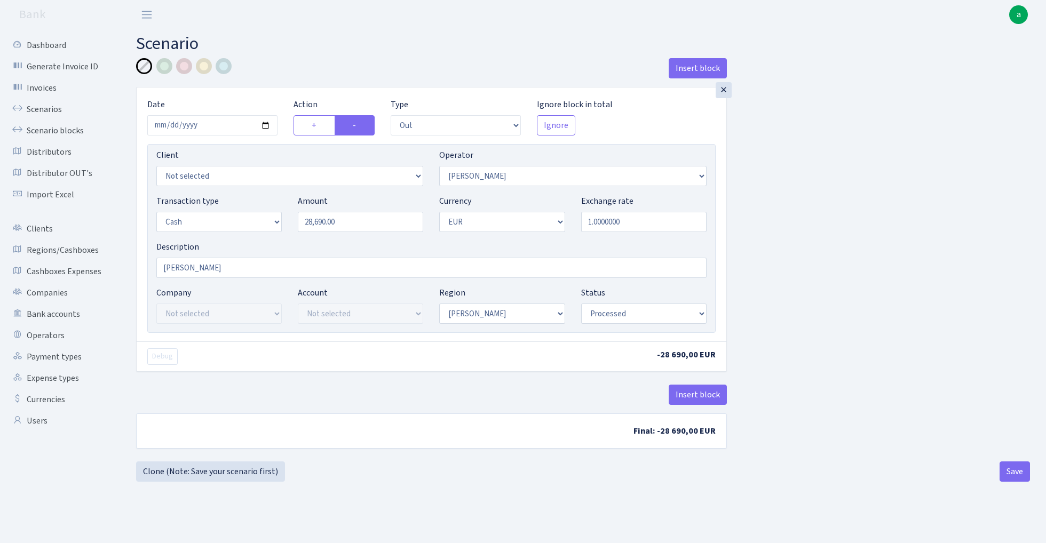
select select "processed"
select select "272"
click at [356, 226] on input "28690.00" at bounding box center [360, 222] width 125 height 20
paste input "12225"
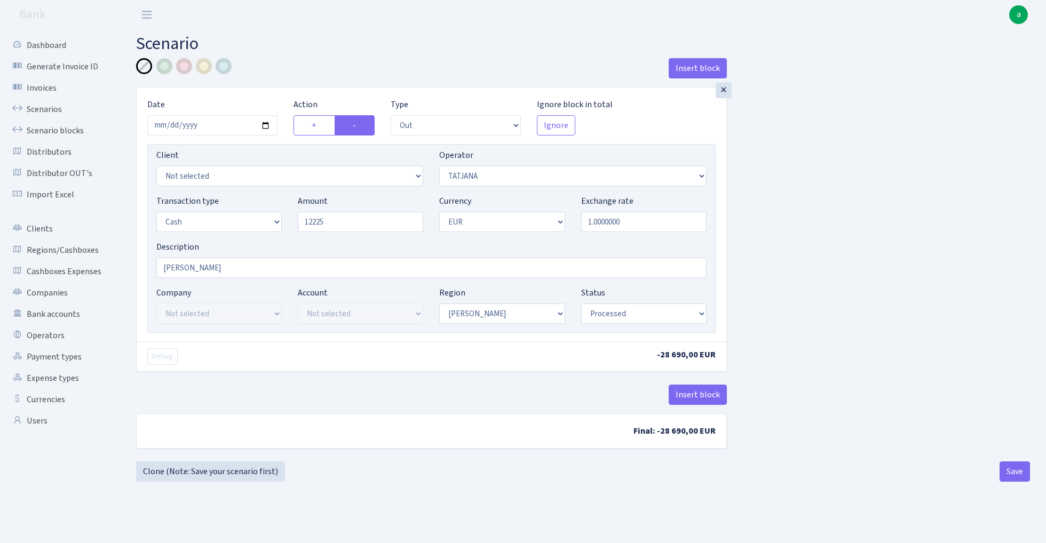
type input "12,225.00"
click at [767, 212] on div "Insert block × Date 2025-09-02 Action + - Type --- In Out Commission Field requ…" at bounding box center [583, 257] width 910 height 399
click at [1008, 471] on button "Save" at bounding box center [1014, 471] width 30 height 20
select select "out"
select select "272"
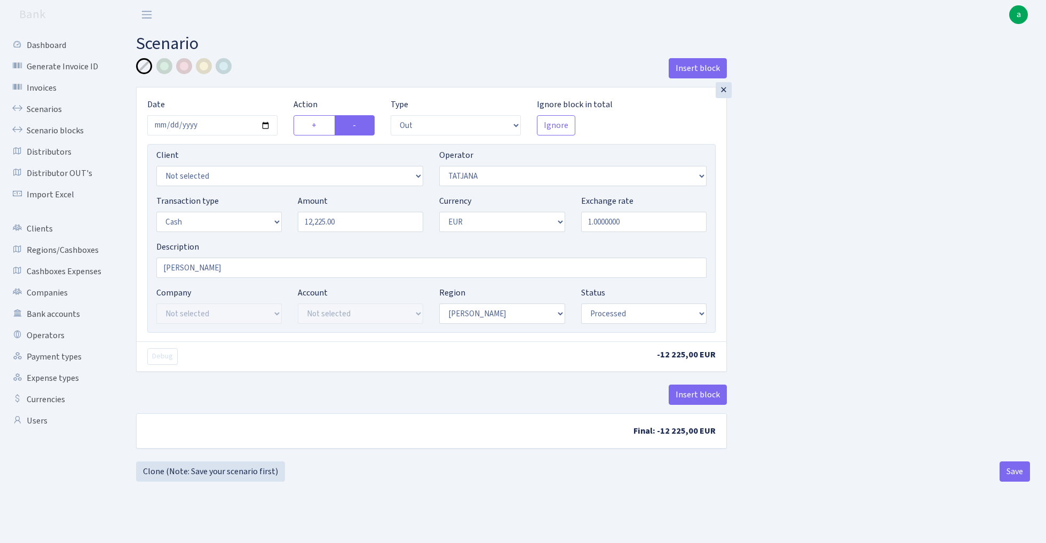
select select "1"
select select "processed"
click at [172, 472] on link "Clone (Note: Save your scenario first)" at bounding box center [210, 471] width 149 height 20
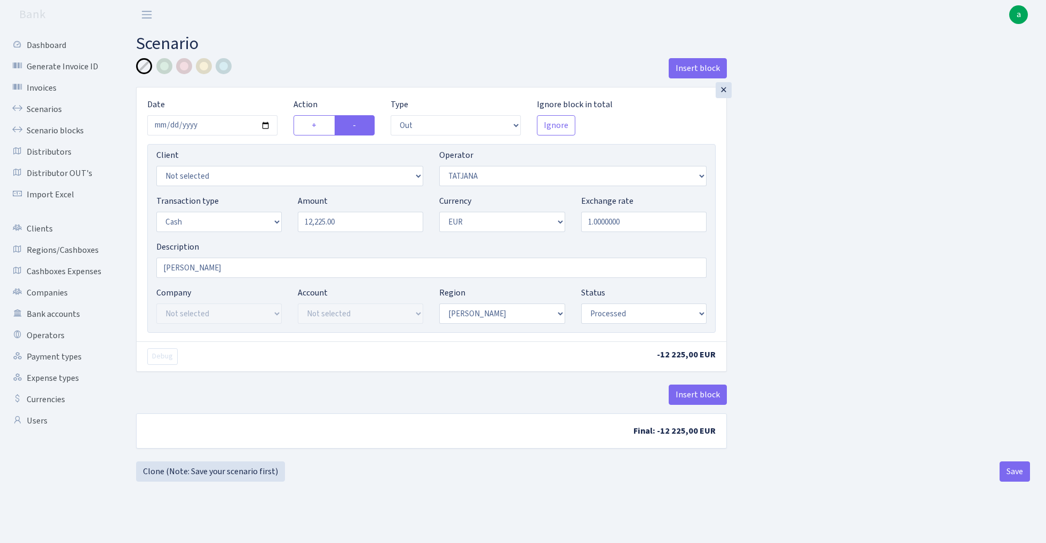
select select "out"
select select "272"
select select "1"
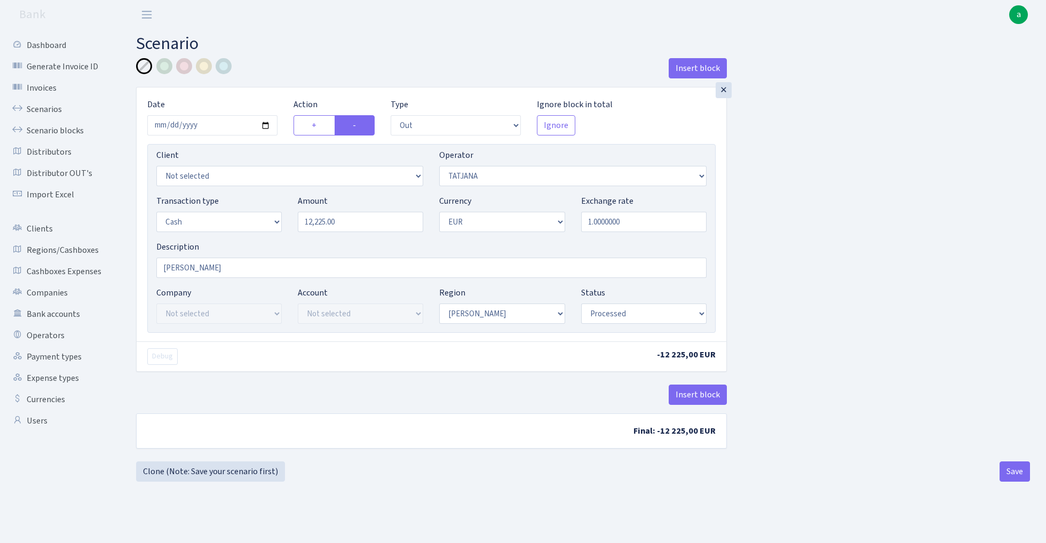
select select "processed"
click at [370, 224] on input "12225.00" at bounding box center [360, 222] width 125 height 20
paste input "3301"
type input "33,010.00"
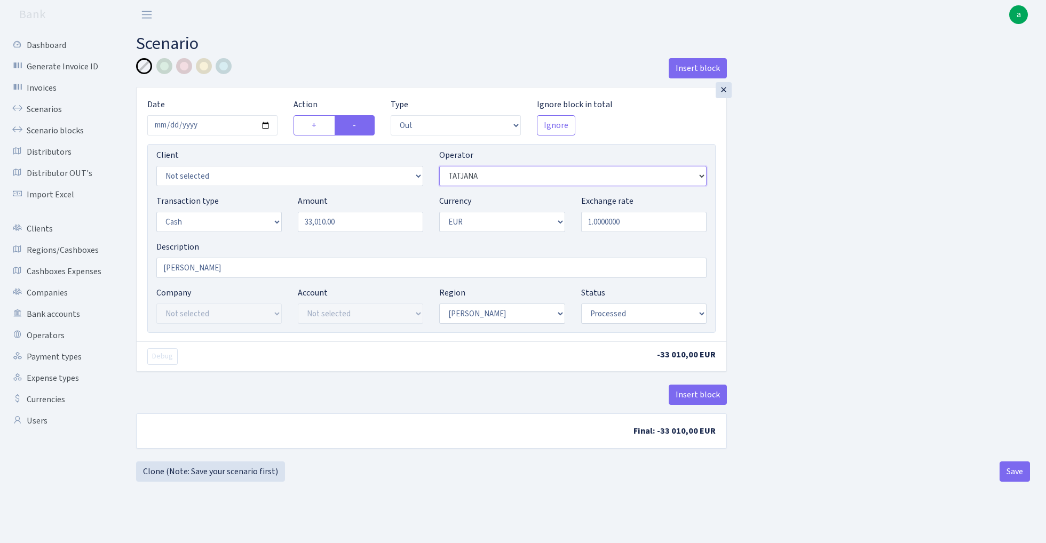
select select "11"
click at [1013, 472] on button "Save" at bounding box center [1014, 471] width 30 height 20
select select "out"
select select "11"
select select "1"
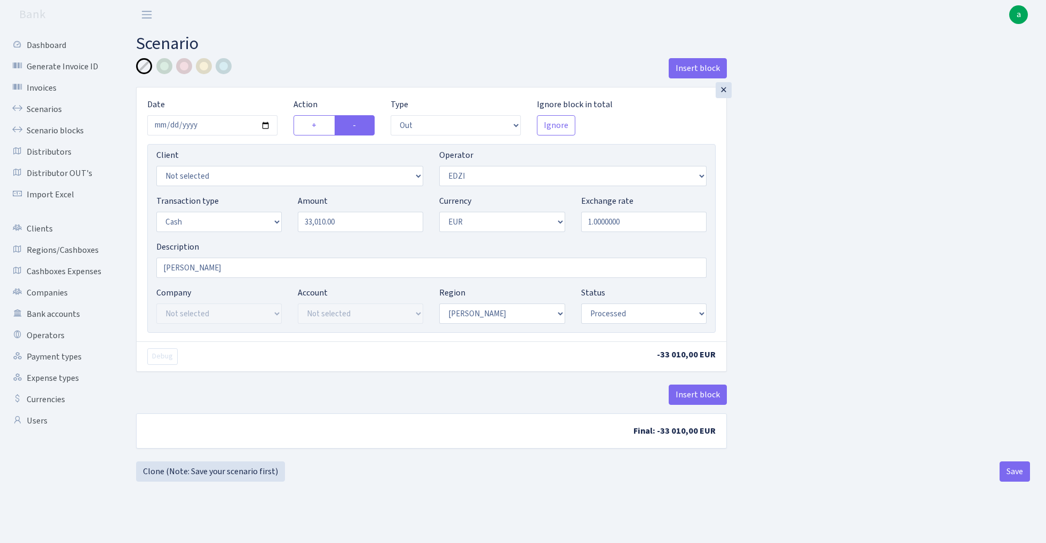
select select "1"
select select "processed"
click at [217, 470] on link "Clone (Note: Save your scenario first)" at bounding box center [210, 471] width 149 height 20
select select "out"
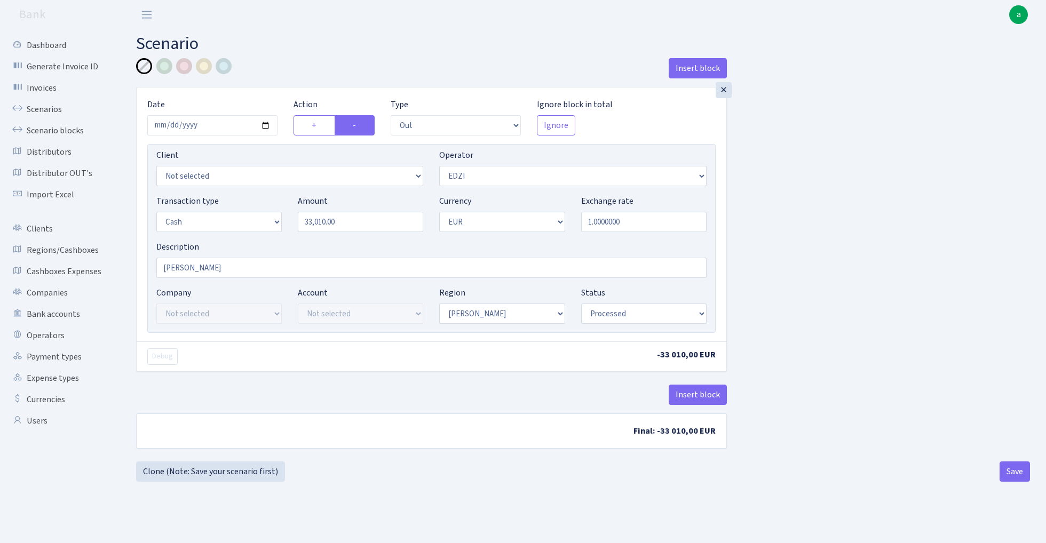
select select "11"
select select "1"
select select "processed"
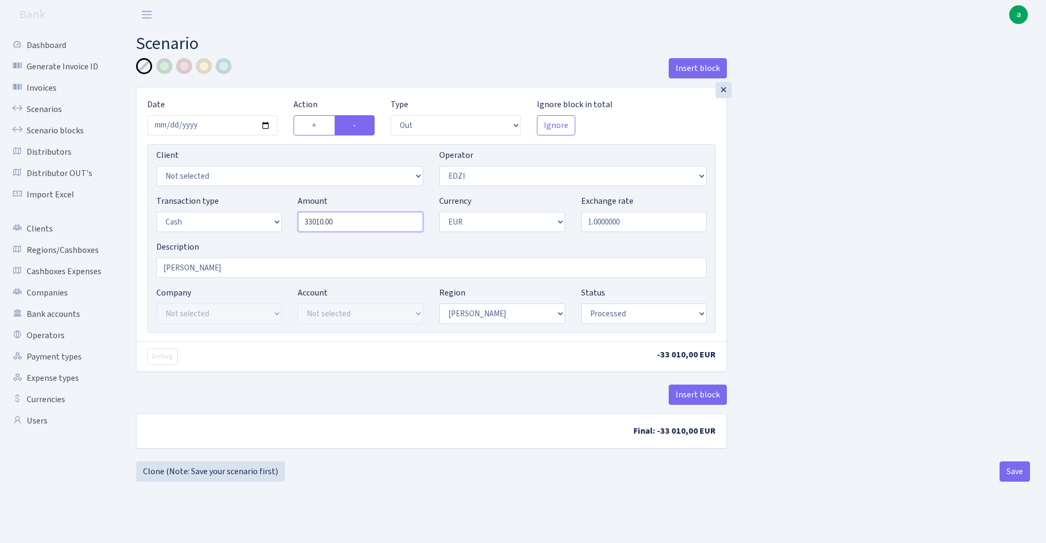
click at [368, 224] on input "33010.00" at bounding box center [360, 222] width 125 height 20
paste input "2129"
type input "21,290.00"
select select "392"
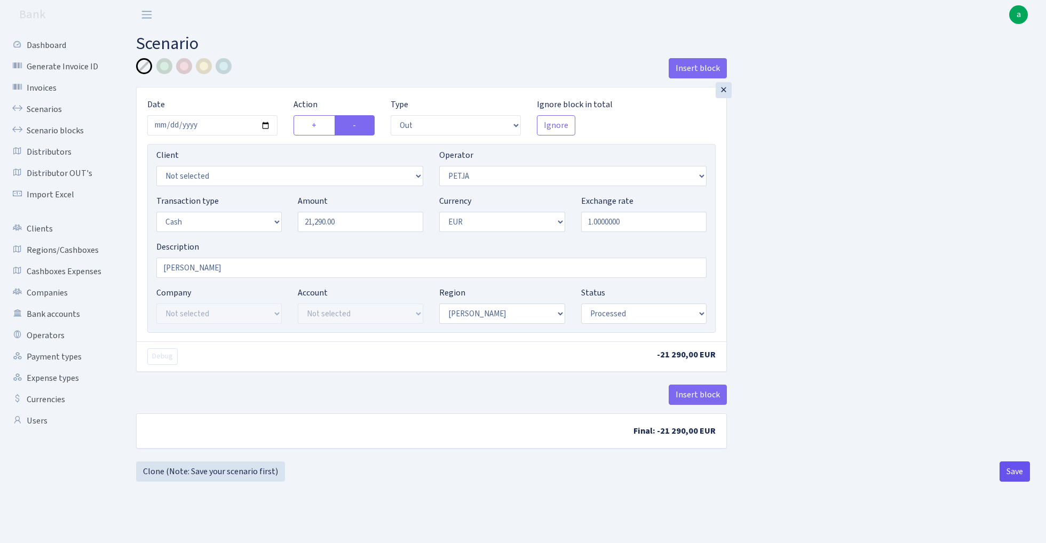
click at [1009, 474] on button "Save" at bounding box center [1014, 471] width 30 height 20
select select "out"
select select "392"
select select "1"
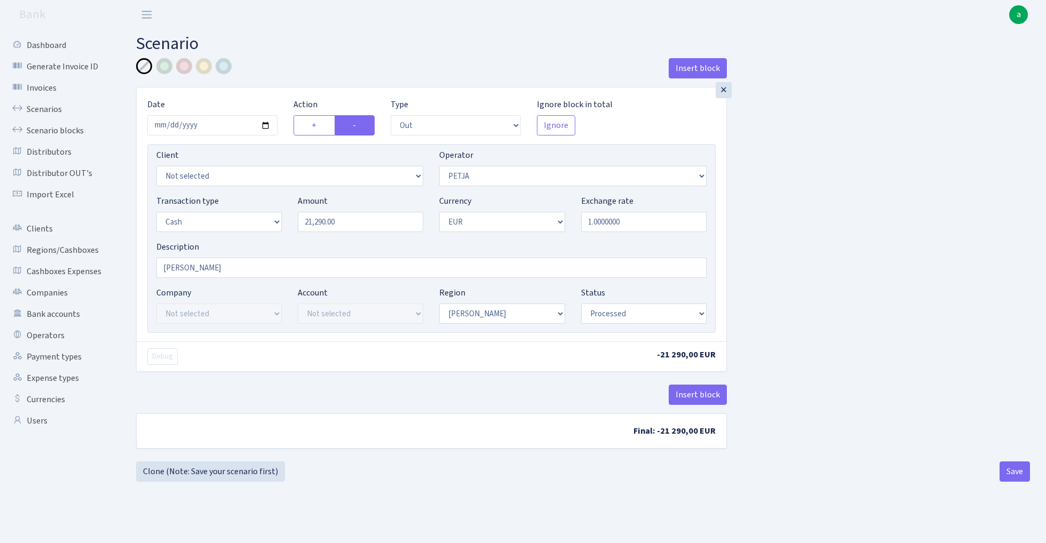
select select "1"
select select "processed"
click at [49, 114] on link "Scenarios" at bounding box center [58, 109] width 107 height 21
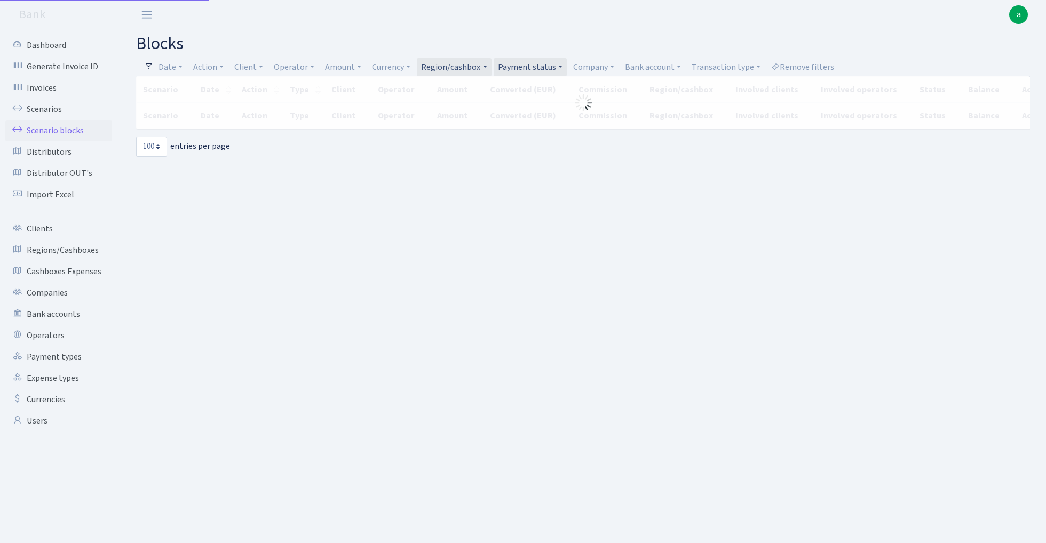
select select "100"
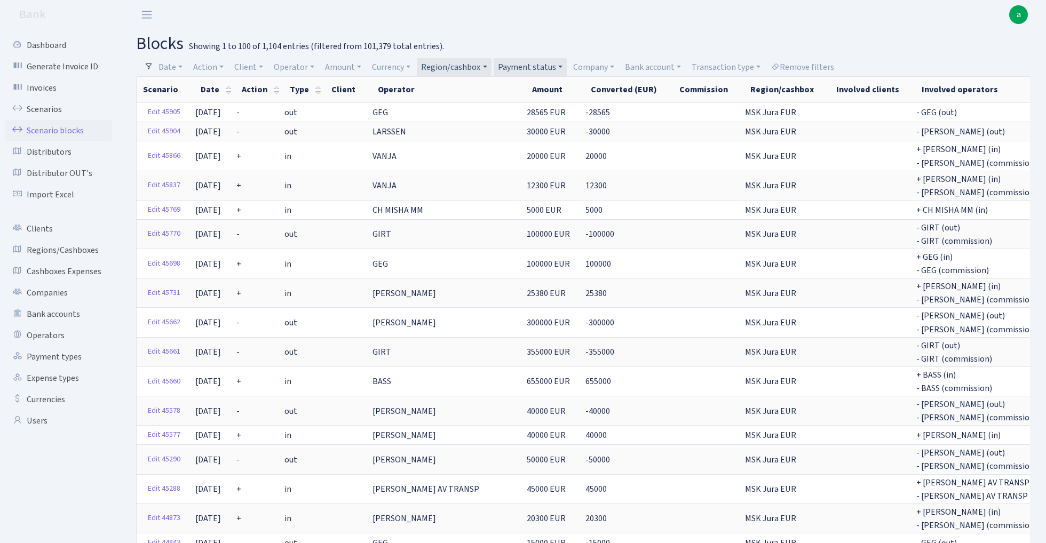
click at [465, 65] on link "Region/cashbox" at bounding box center [454, 67] width 74 height 18
click at [470, 85] on span "× MSK Jura EUR" at bounding box center [456, 87] width 64 height 11
click at [459, 64] on link "Region/cashbox" at bounding box center [454, 67] width 74 height 18
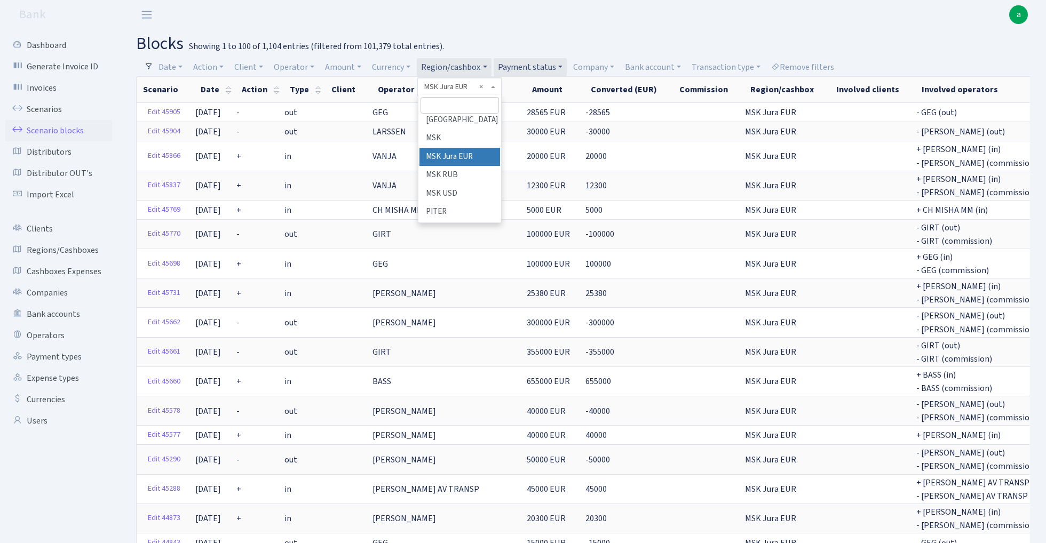
click at [453, 109] on input "search" at bounding box center [459, 105] width 78 height 17
type input "ri"
click at [447, 125] on li "[PERSON_NAME]" at bounding box center [459, 125] width 81 height 19
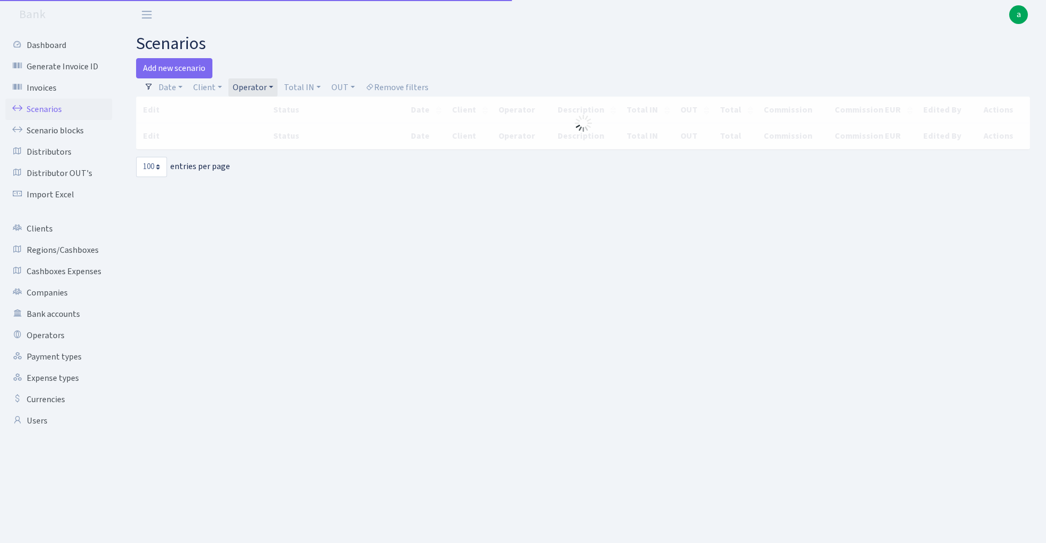
select select "100"
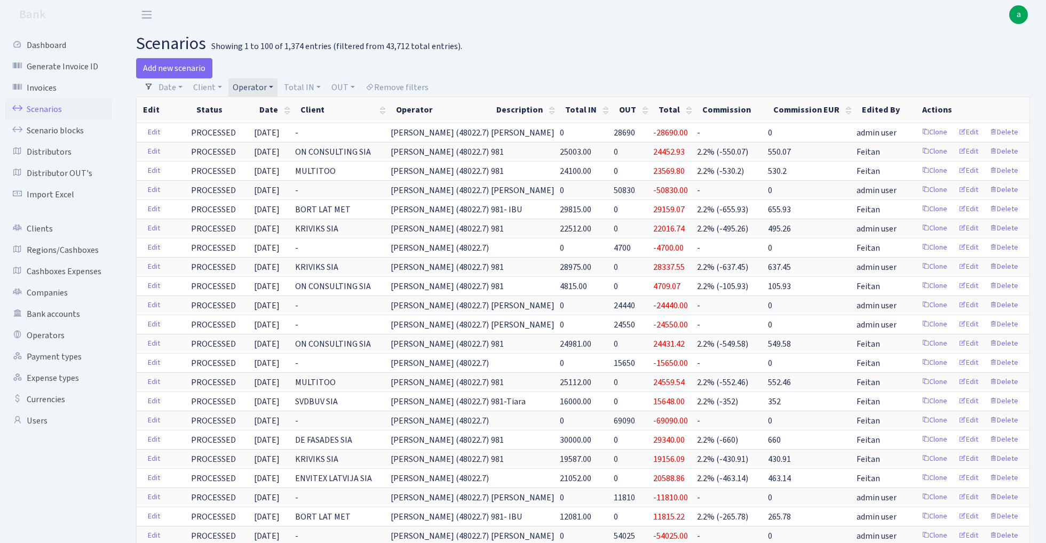
click at [251, 81] on link "Operator" at bounding box center [252, 87] width 49 height 18
click at [252, 125] on input "search" at bounding box center [271, 125] width 78 height 17
type input "tat"
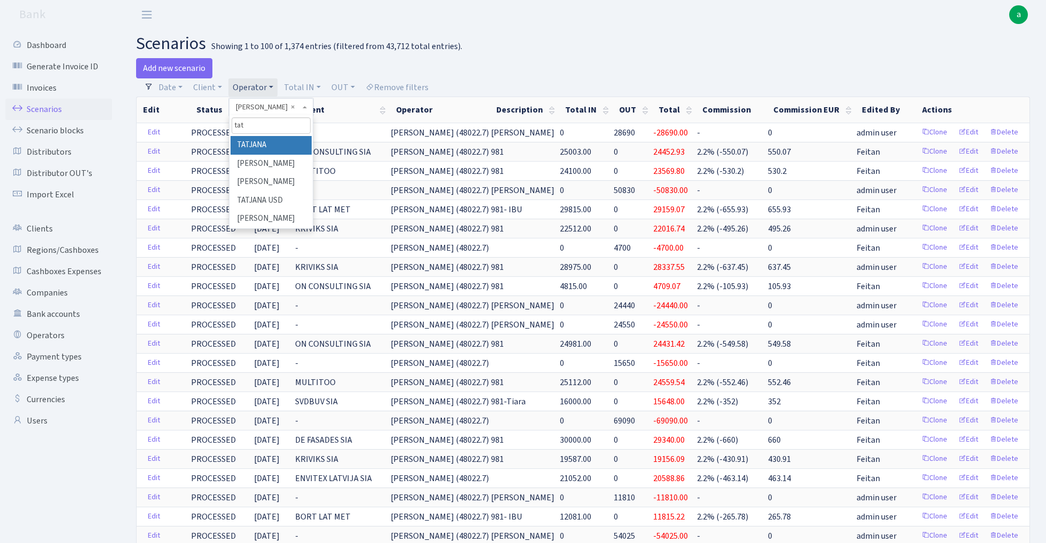
click at [273, 147] on li "TATJANA" at bounding box center [270, 145] width 81 height 19
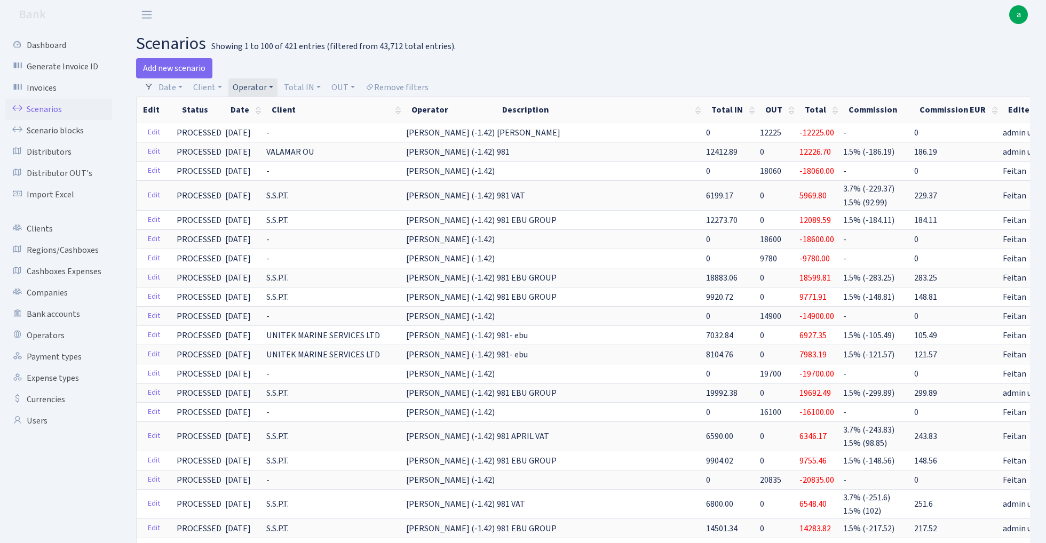
click at [254, 86] on link "Operator" at bounding box center [252, 87] width 49 height 18
click at [259, 129] on input "search" at bounding box center [271, 125] width 78 height 17
type input "edz"
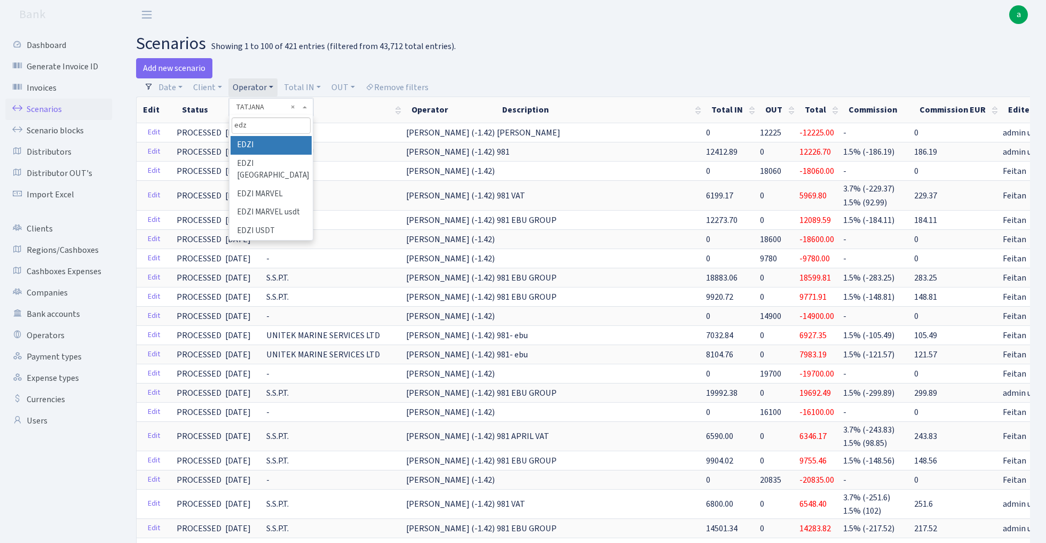
click at [262, 143] on li "EDZI" at bounding box center [270, 145] width 81 height 19
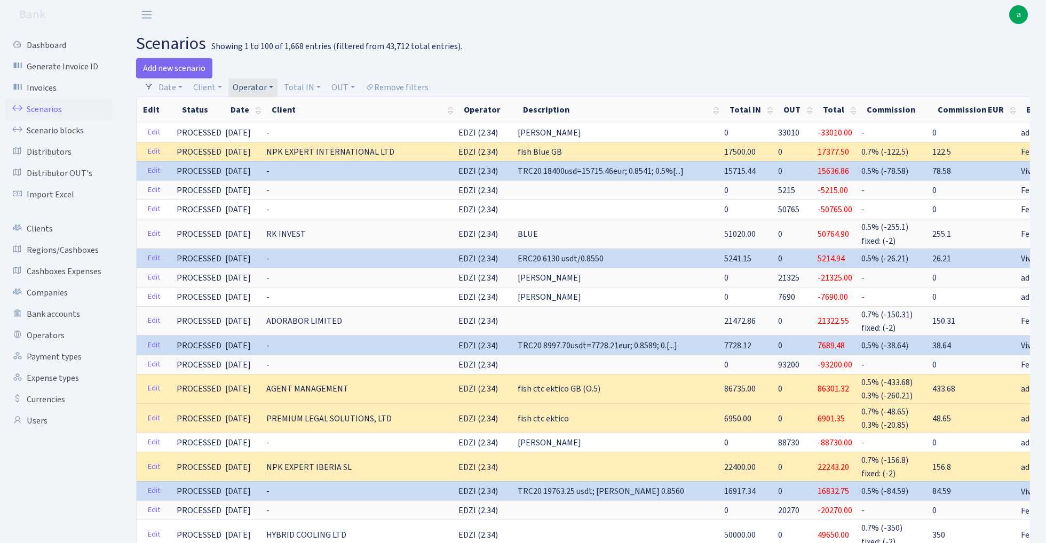
click at [250, 84] on link "Operator" at bounding box center [252, 87] width 49 height 18
click at [251, 128] on input "search" at bounding box center [271, 125] width 78 height 17
type input "pet"
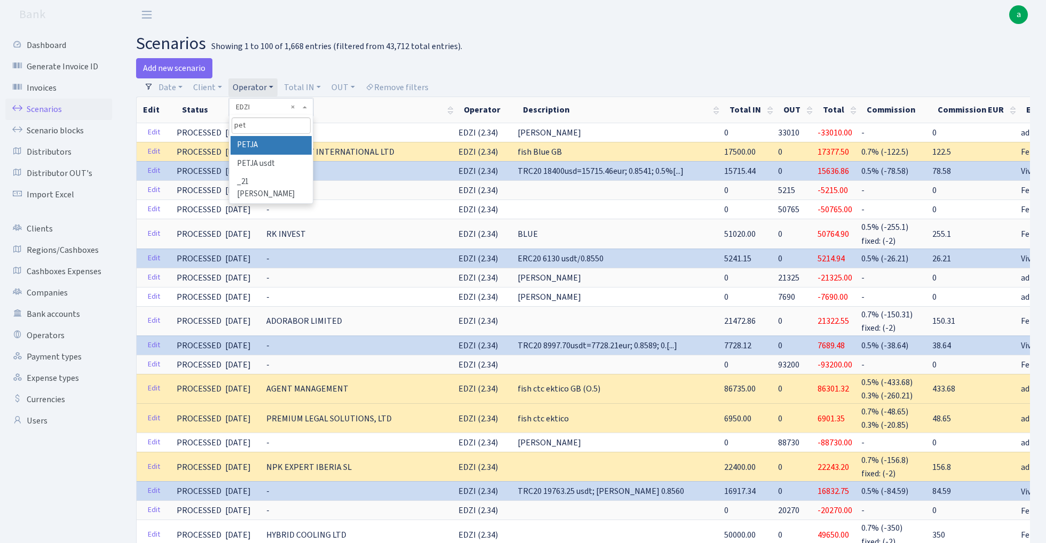
click at [249, 145] on li "PETJA" at bounding box center [270, 145] width 81 height 19
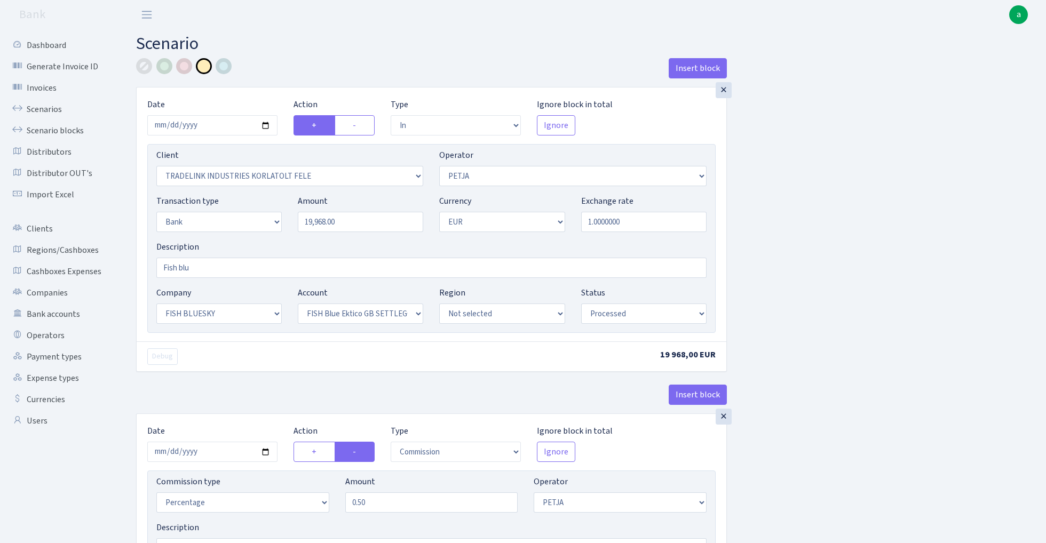
select select "in"
select select "3051"
select select "392"
select select "2"
select select "1"
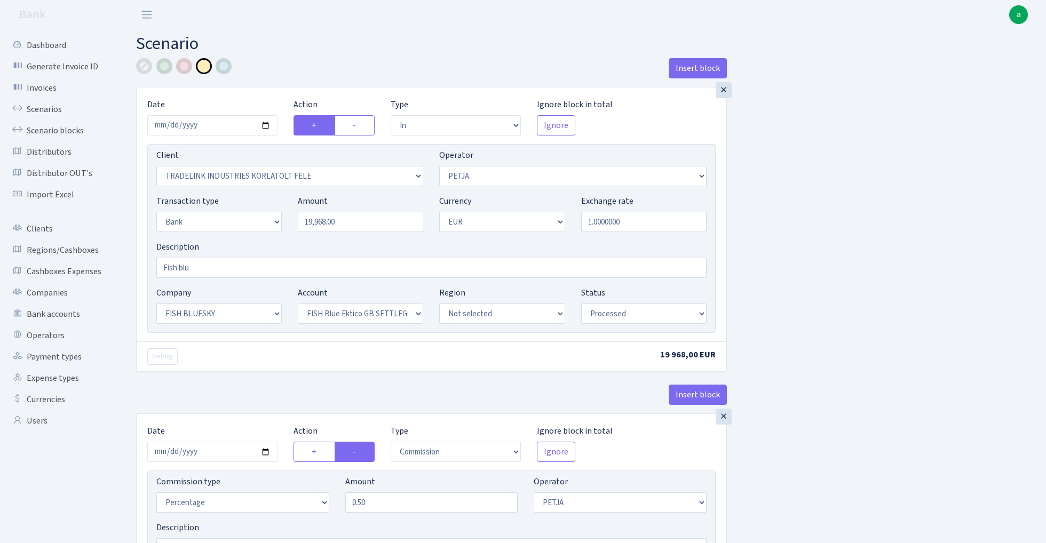
select select "23"
select select "67"
select select "processed"
select select "commission"
select select "392"
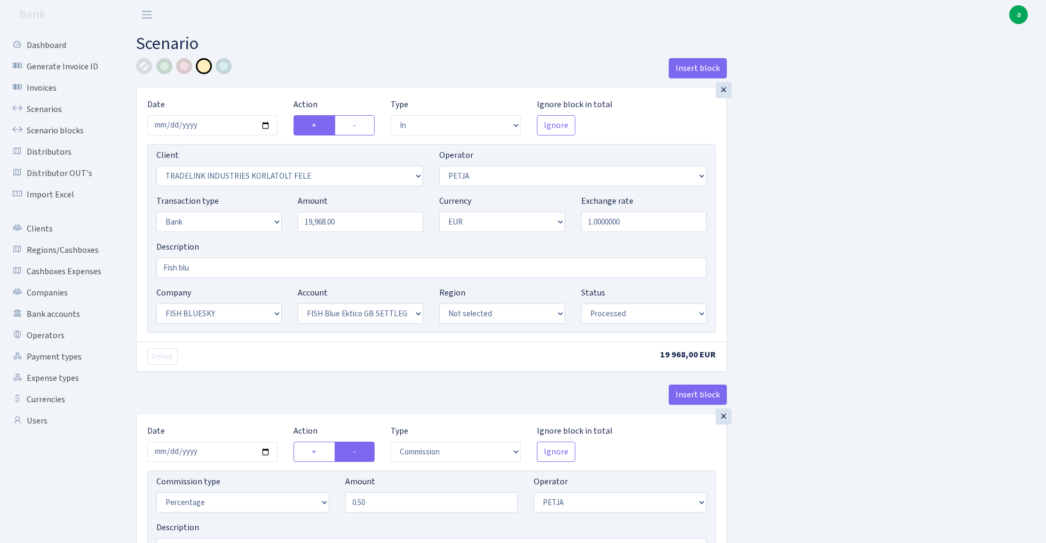
select select "processed"
select select "commission"
select select "1"
select select "23"
select select "67"
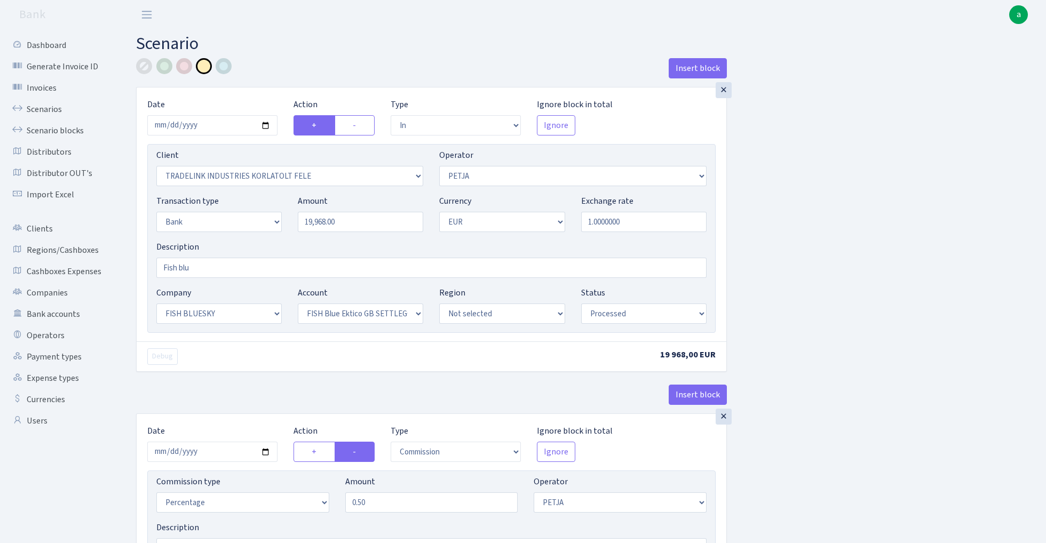
select select "processed"
click at [225, 122] on input "2025-09-01" at bounding box center [212, 125] width 130 height 20
type input "2025-09-03"
click at [337, 9] on header "Bank a My Account Logout" at bounding box center [523, 14] width 1046 height 29
click at [355, 225] on input "19968.00" at bounding box center [360, 222] width 125 height 20
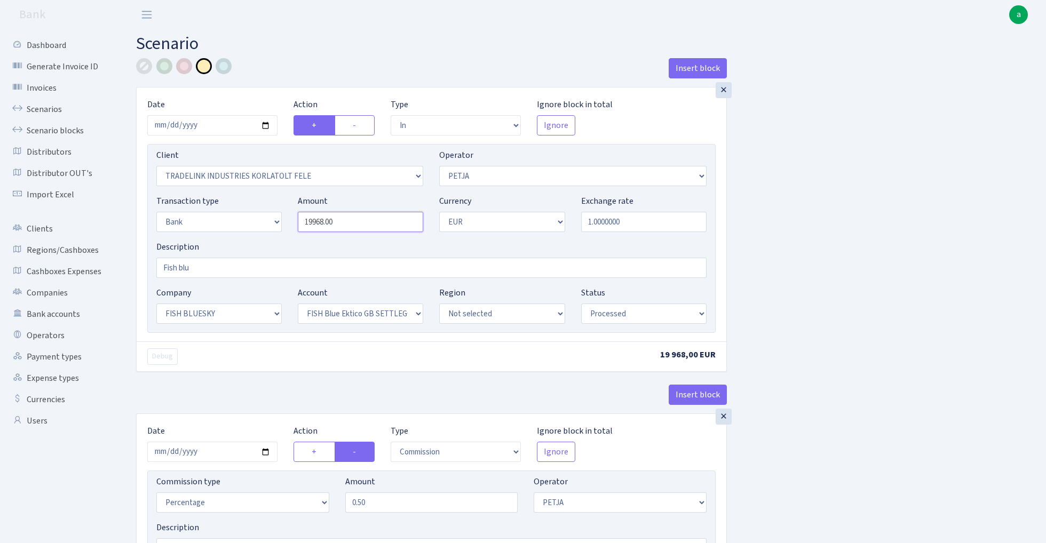
click at [355, 225] on input "19968.00" at bounding box center [360, 222] width 125 height 20
paste input "7296"
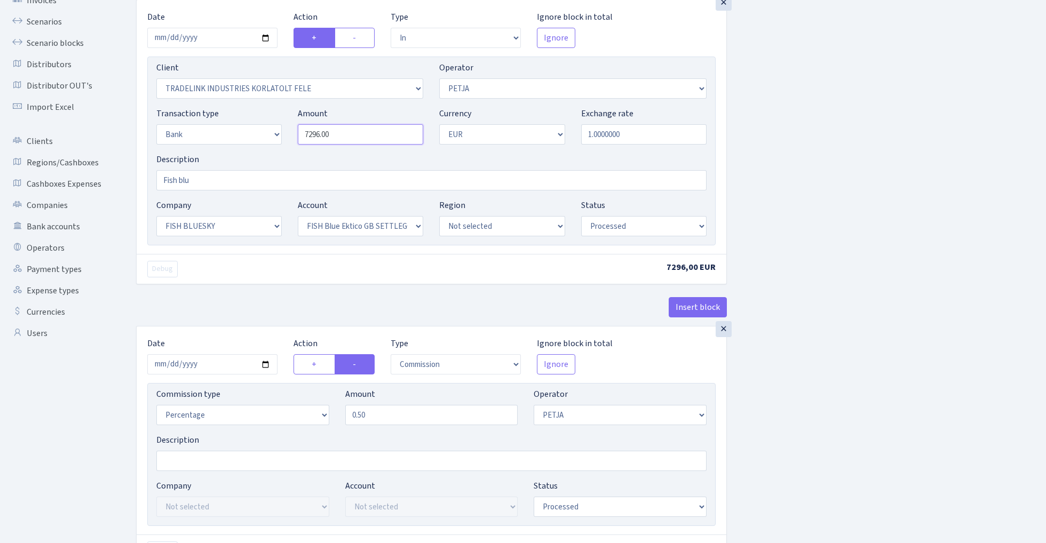
scroll to position [129, 0]
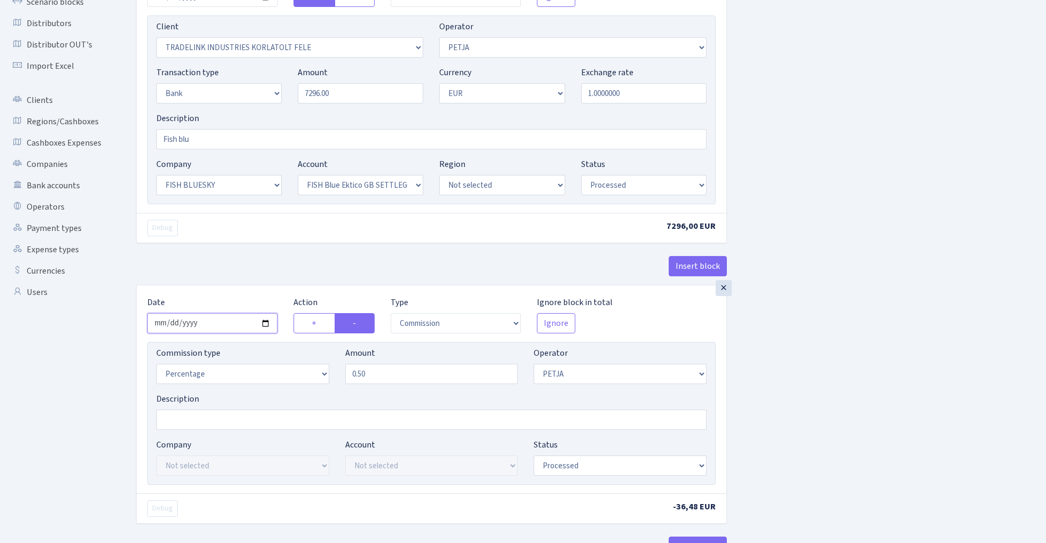
type input "7,296.00"
click at [214, 322] on input "2025-09-01" at bounding box center [212, 323] width 130 height 20
type input "2025-09-03"
click at [219, 274] on div "Insert block" at bounding box center [431, 270] width 591 height 29
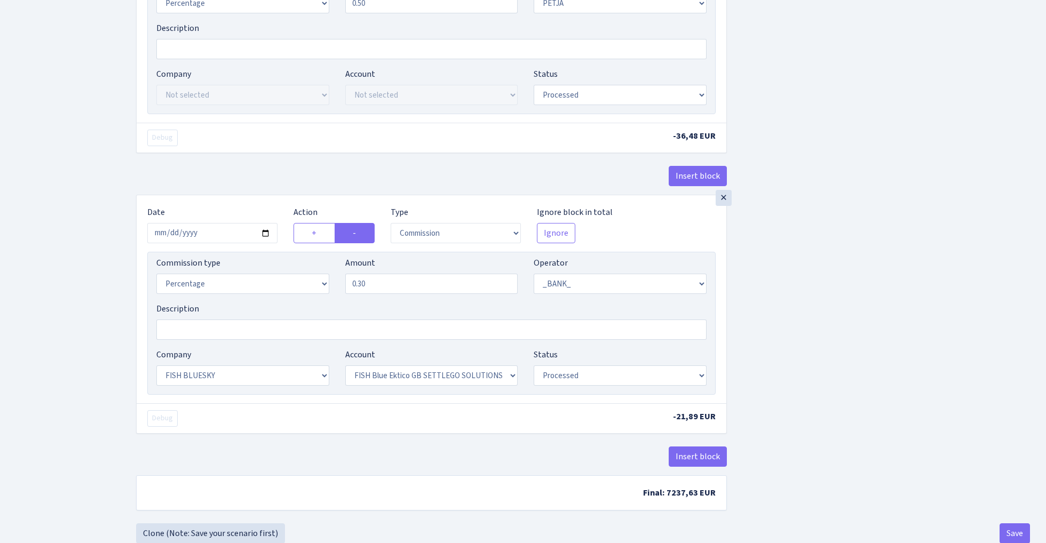
scroll to position [531, 0]
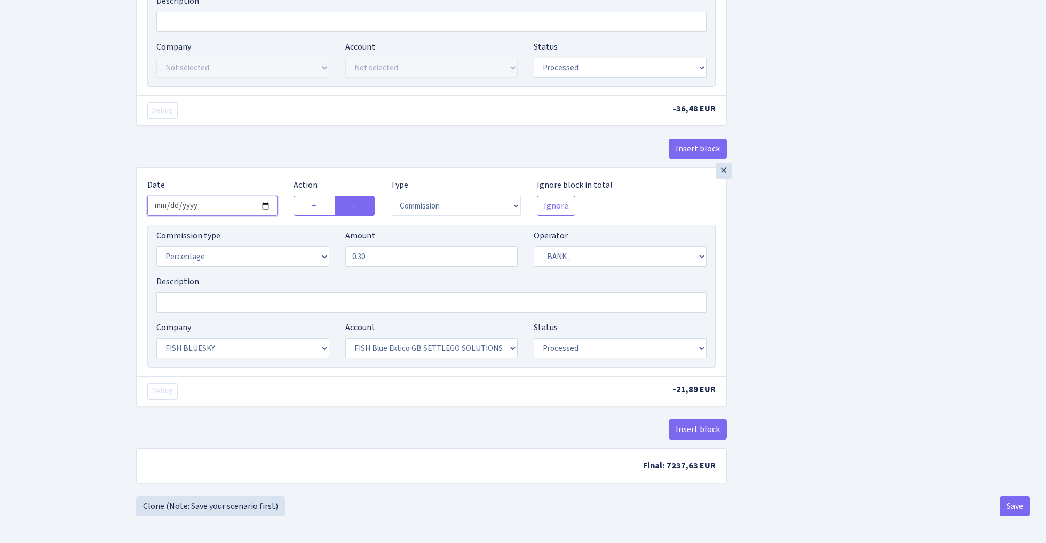
click at [209, 208] on input "2025-09-01" at bounding box center [212, 206] width 130 height 20
type input "2025-09-03"
click at [280, 95] on div "Debug -36,48 EUR" at bounding box center [431, 110] width 589 height 30
click at [1010, 505] on button "Save" at bounding box center [1014, 506] width 30 height 20
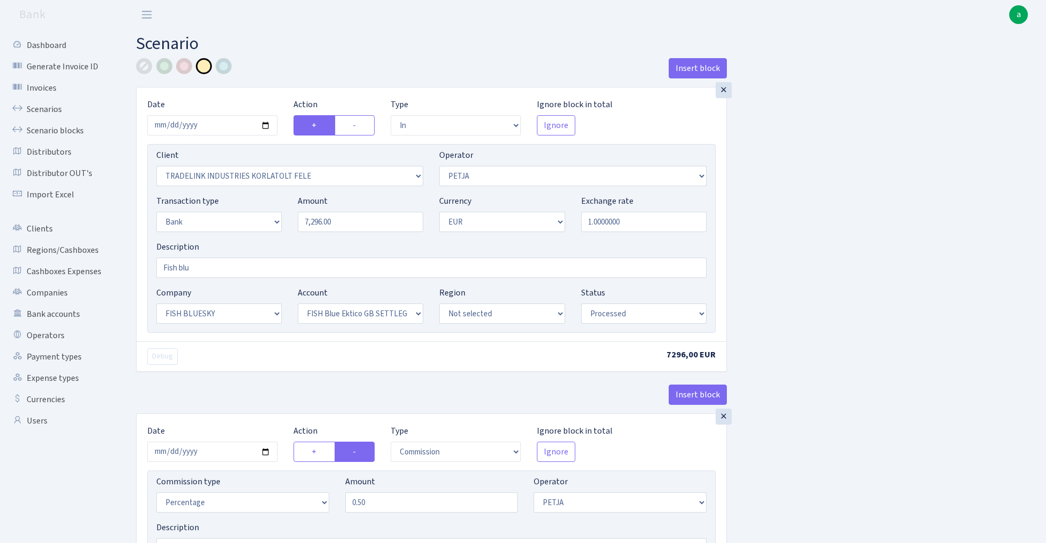
select select "in"
select select "3051"
select select "392"
select select "2"
select select "1"
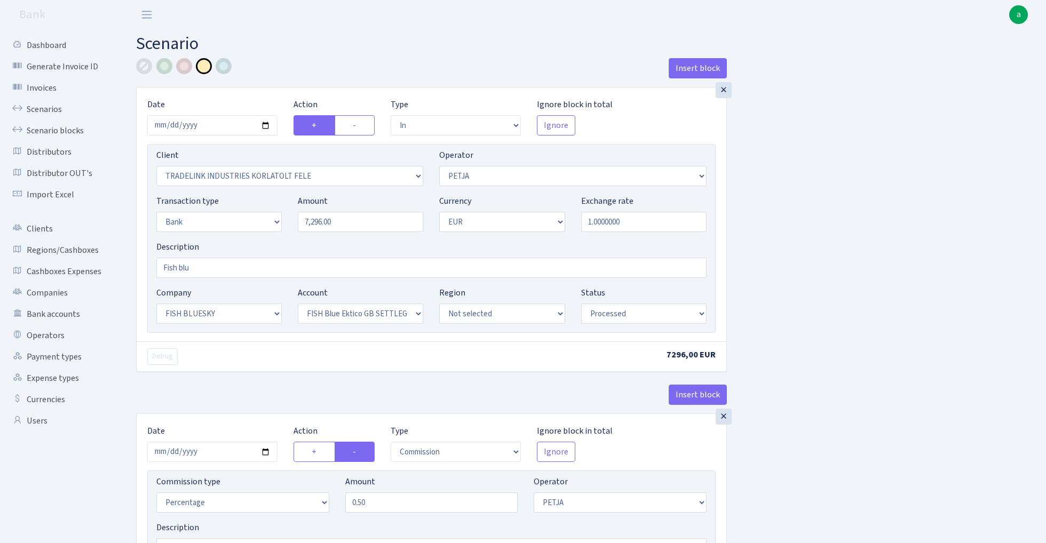
select select "23"
select select "67"
select select "processed"
select select "commission"
select select "392"
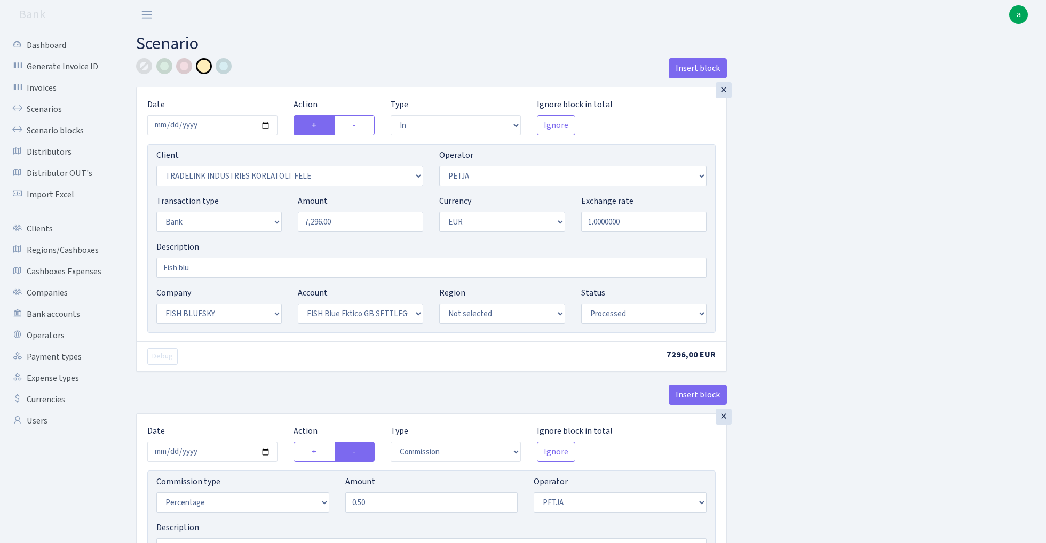
select select "processed"
select select "commission"
select select "1"
select select "23"
select select "67"
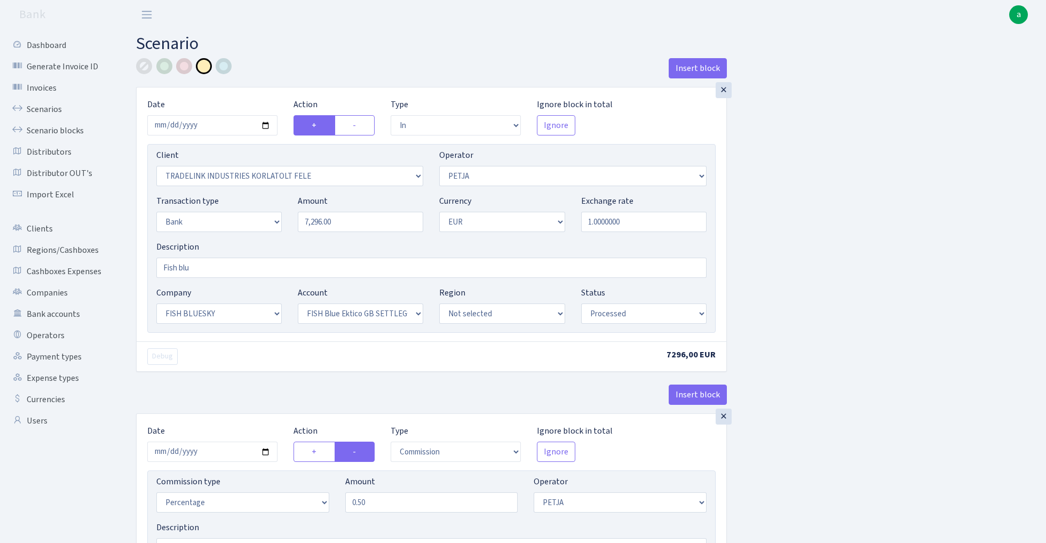
select select "processed"
click at [37, 111] on link "Scenarios" at bounding box center [58, 109] width 107 height 21
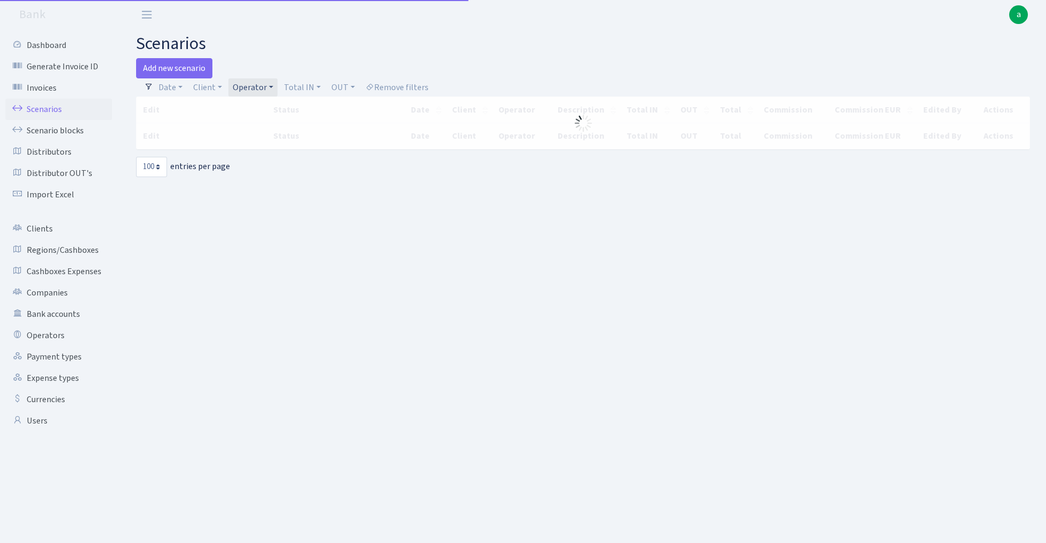
select select "100"
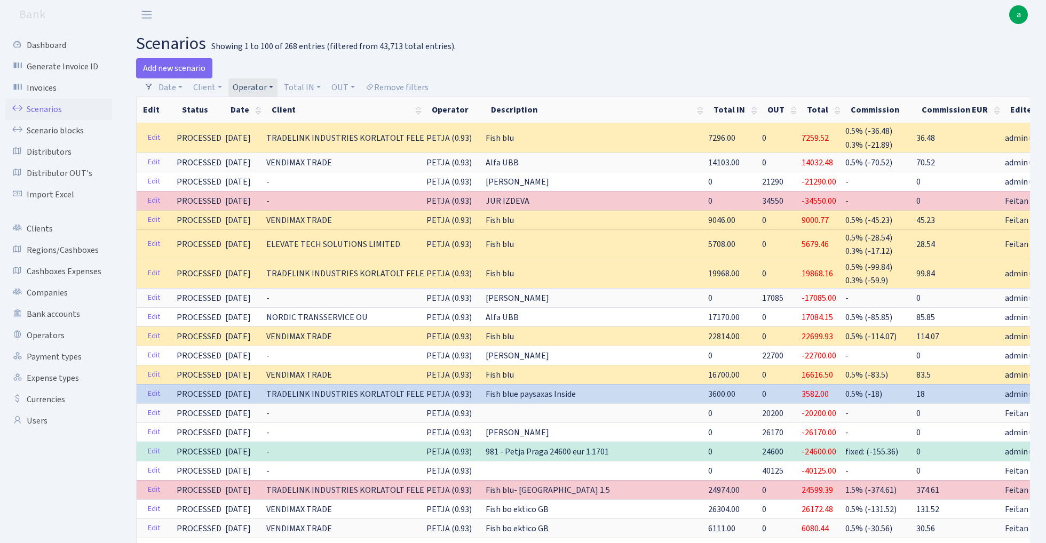
click at [258, 86] on link "Operator" at bounding box center [252, 87] width 49 height 18
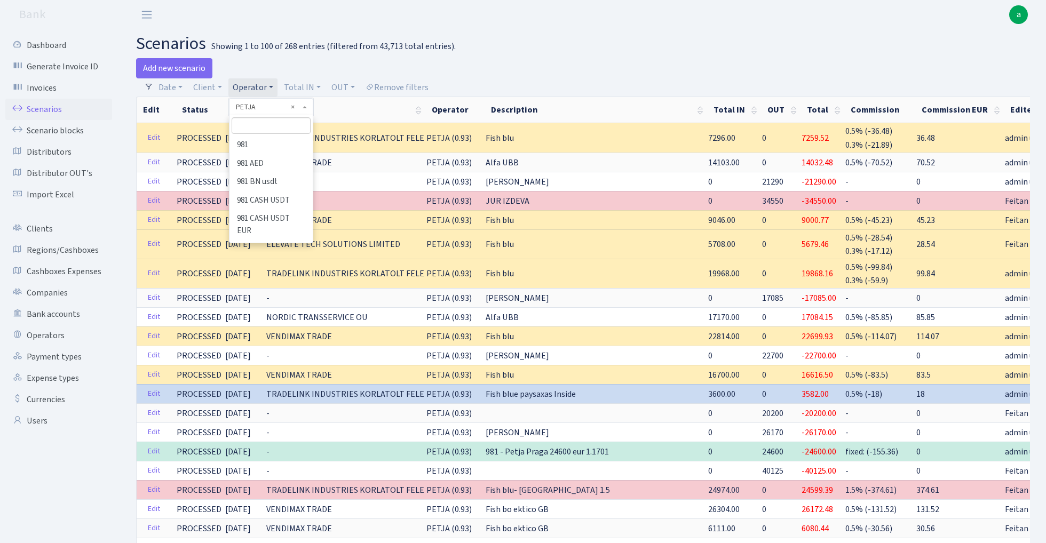
scroll to position [4447, 0]
click at [278, 126] on input "search" at bounding box center [271, 125] width 78 height 17
type input "kos"
click at [280, 234] on li "[PERSON_NAME]" at bounding box center [270, 243] width 81 height 19
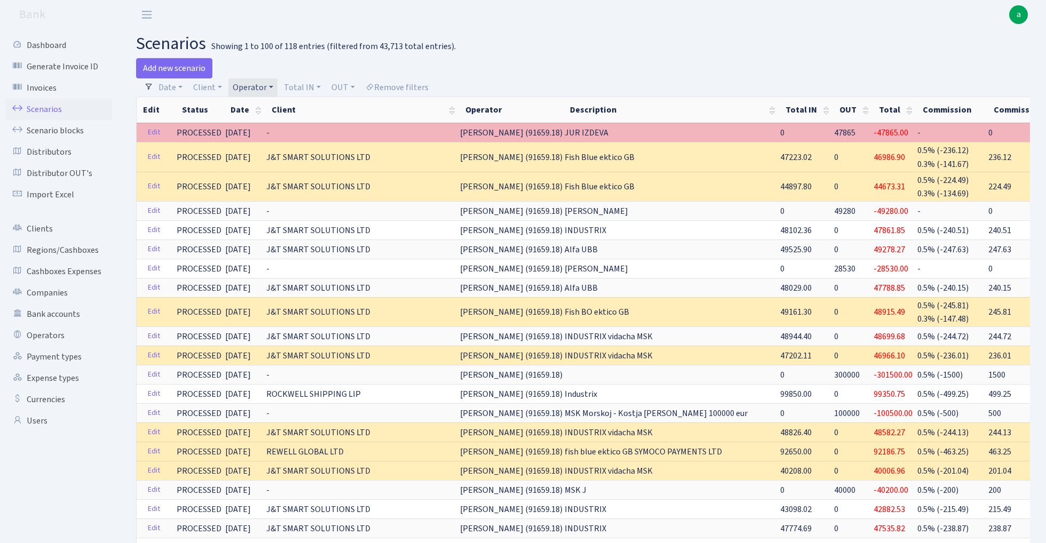
drag, startPoint x: 442, startPoint y: 132, endPoint x: 483, endPoint y: 131, distance: 40.6
click at [483, 131] on span "[PERSON_NAME] (91659.18)" at bounding box center [511, 133] width 102 height 12
drag, startPoint x: 441, startPoint y: 131, endPoint x: 531, endPoint y: 129, distance: 90.7
click at [531, 129] on td "[PERSON_NAME] (91659.18)" at bounding box center [511, 132] width 105 height 19
copy span "[PERSON_NAME] (91659.18)"
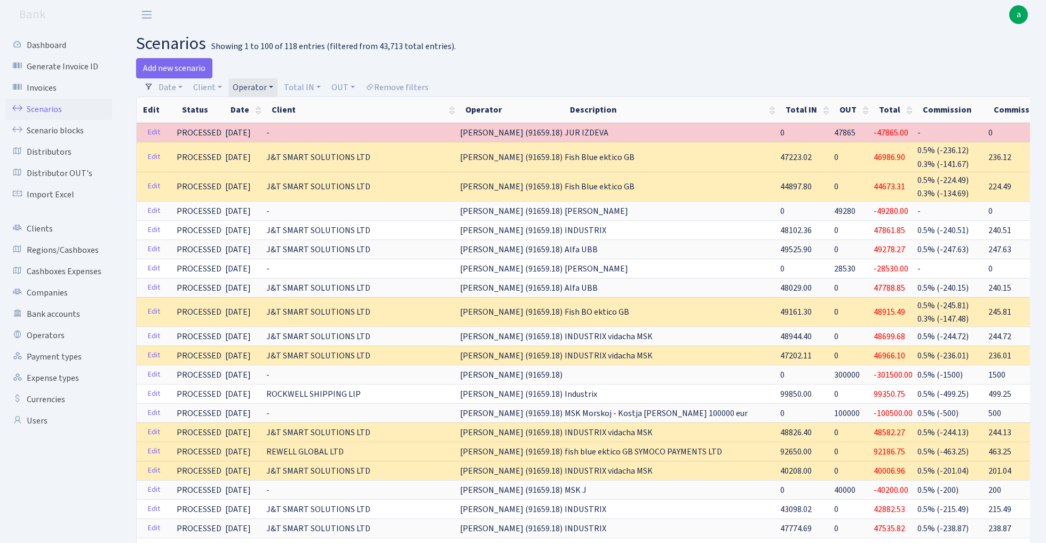
click at [244, 88] on link "Operator" at bounding box center [252, 87] width 49 height 18
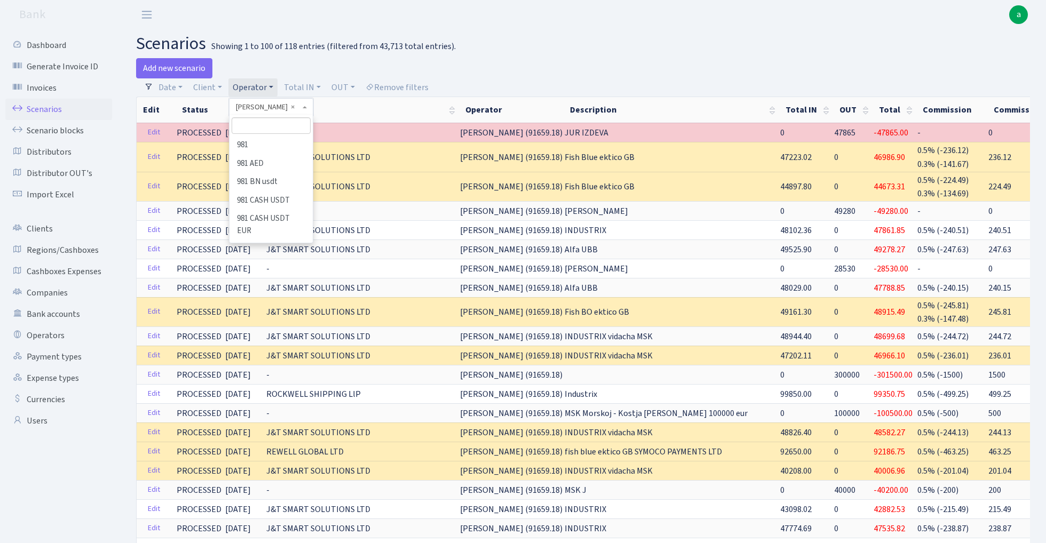
scroll to position [3374, 0]
click at [257, 126] on input "search" at bounding box center [271, 125] width 78 height 17
type input "fish"
click at [272, 210] on li "FISH" at bounding box center [270, 219] width 81 height 19
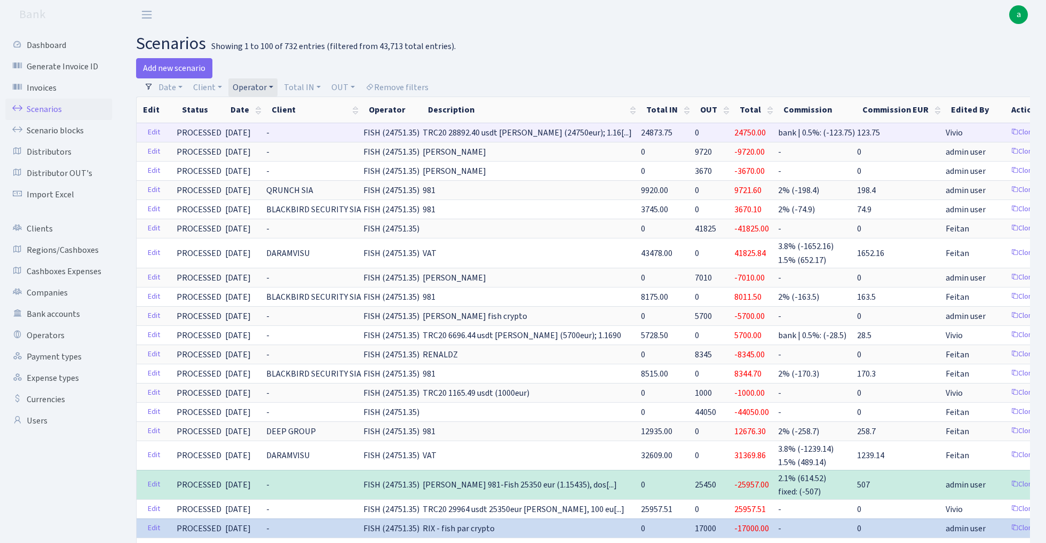
click at [387, 137] on span "FISH (24751.35)" at bounding box center [391, 133] width 56 height 12
drag, startPoint x: 356, startPoint y: 133, endPoint x: 414, endPoint y: 136, distance: 57.7
click at [414, 136] on tr "Edit PROCESSED [DATE] - FISH (24751.35) TRC20 28892.40 usdt [PERSON_NAME] (2475…" at bounding box center [628, 132] width 982 height 19
copy tr "FISH (24751.35)"
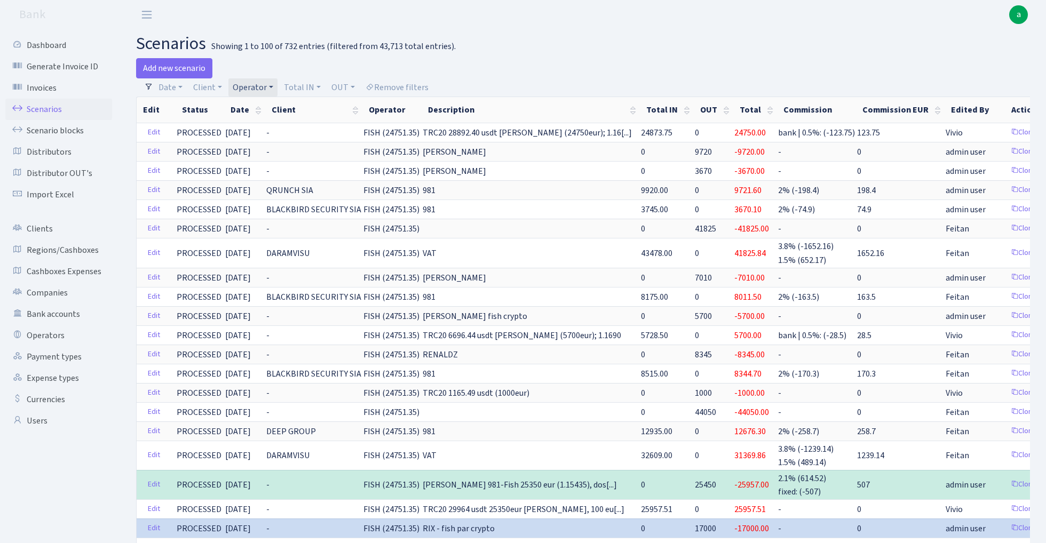
click at [256, 90] on link "Operator" at bounding box center [252, 87] width 49 height 18
click at [257, 131] on input "search" at bounding box center [271, 125] width 78 height 17
type input "[PERSON_NAME]"
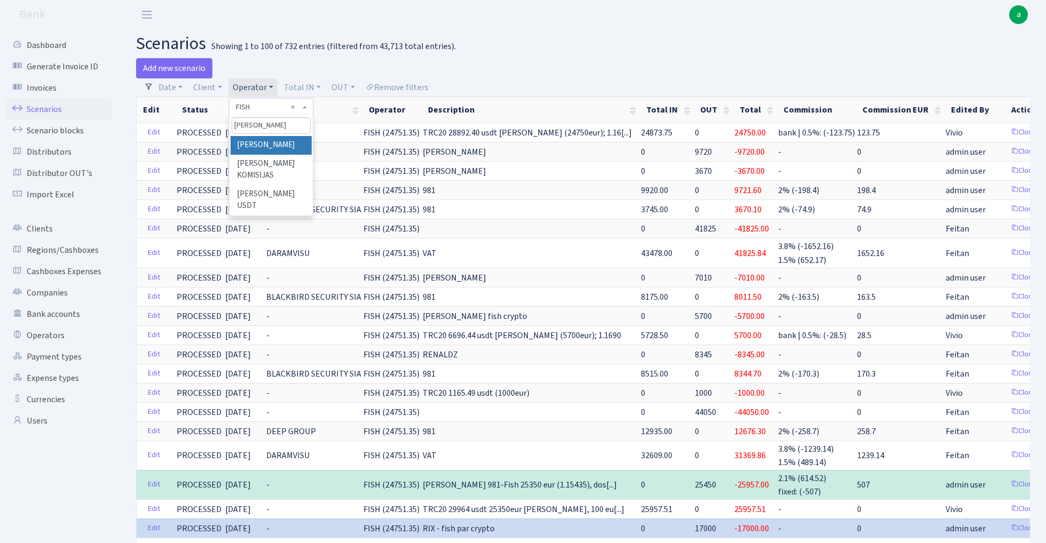
click at [257, 144] on li "[PERSON_NAME]" at bounding box center [270, 145] width 81 height 19
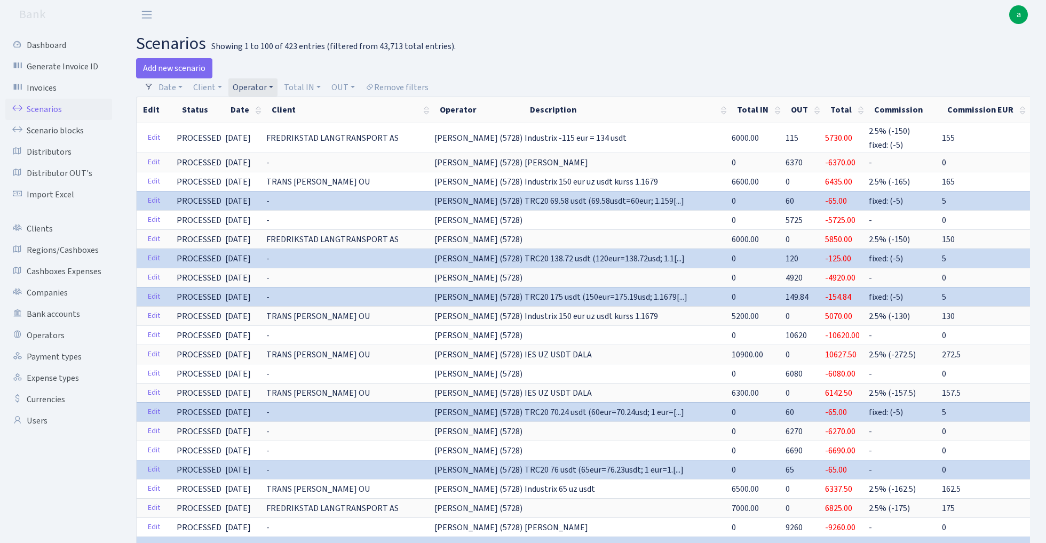
click at [254, 87] on link "Operator" at bounding box center [252, 87] width 49 height 18
click at [255, 126] on input "search" at bounding box center [271, 125] width 78 height 17
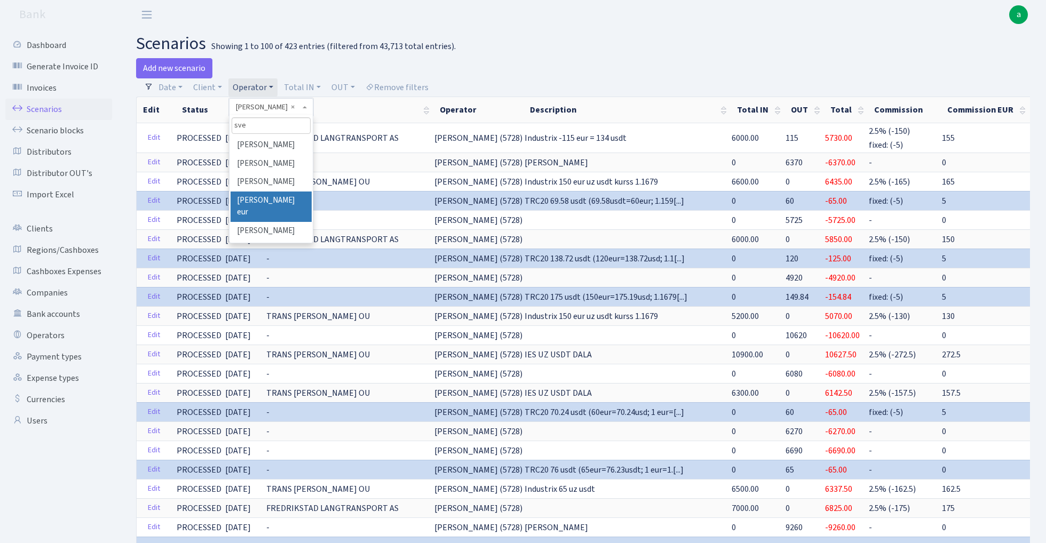
type input "sve"
click at [282, 222] on li "[PERSON_NAME]" at bounding box center [270, 231] width 81 height 19
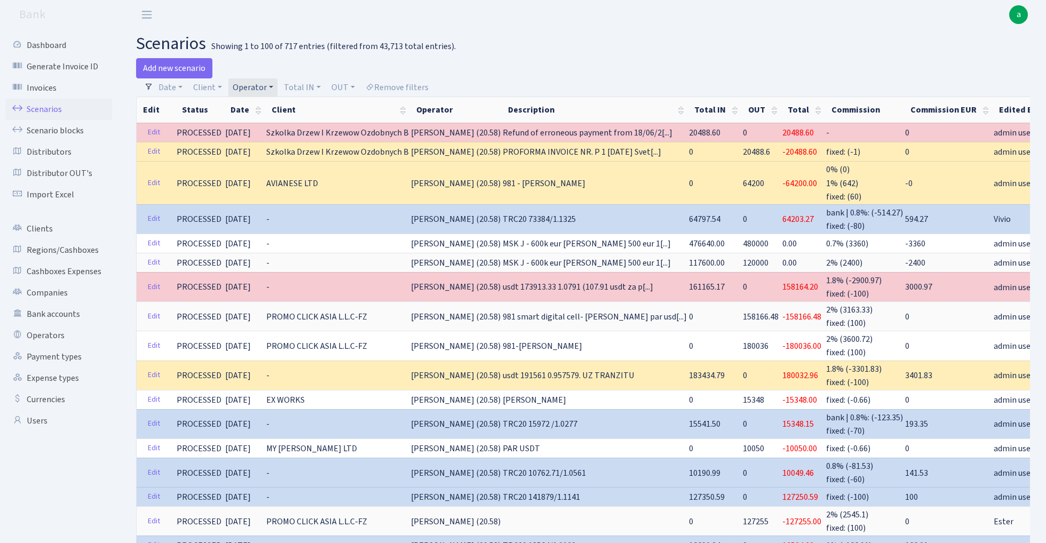
click at [259, 83] on link "Operator" at bounding box center [252, 87] width 49 height 18
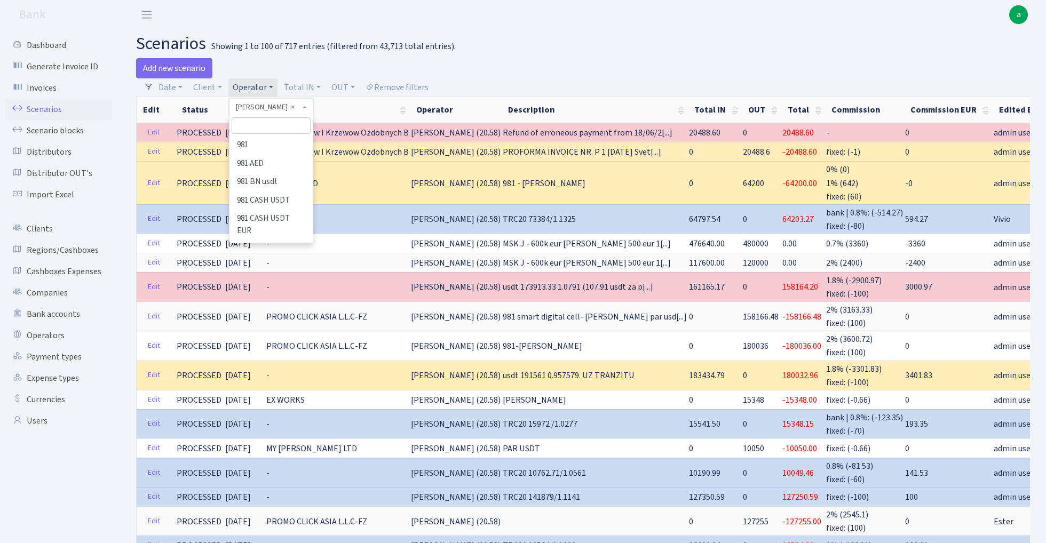
scroll to position [5439, 0]
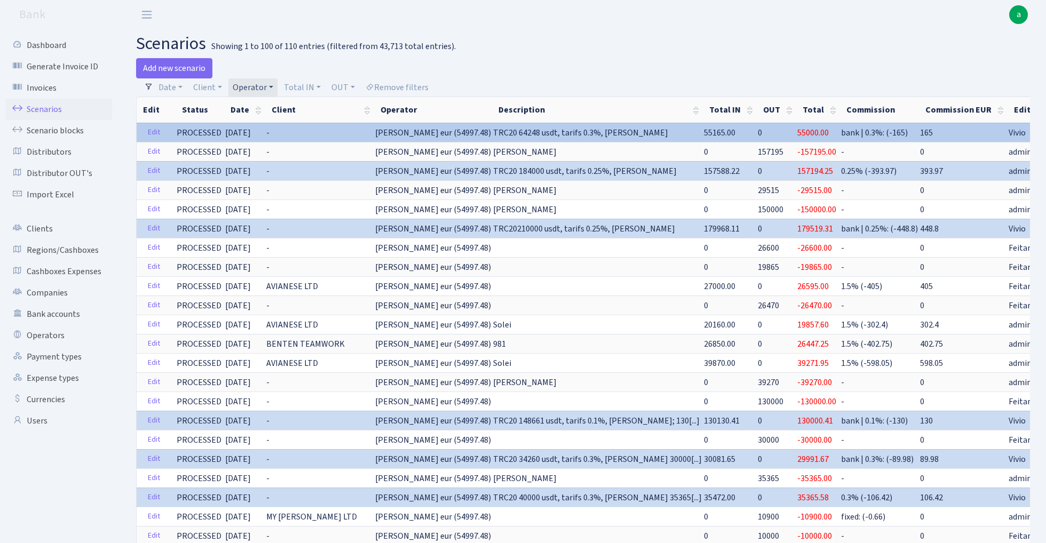
click at [382, 135] on span "[PERSON_NAME] eur (54997.48)" at bounding box center [433, 133] width 116 height 12
copy span "[PERSON_NAME]"
